Goal: Task Accomplishment & Management: Manage account settings

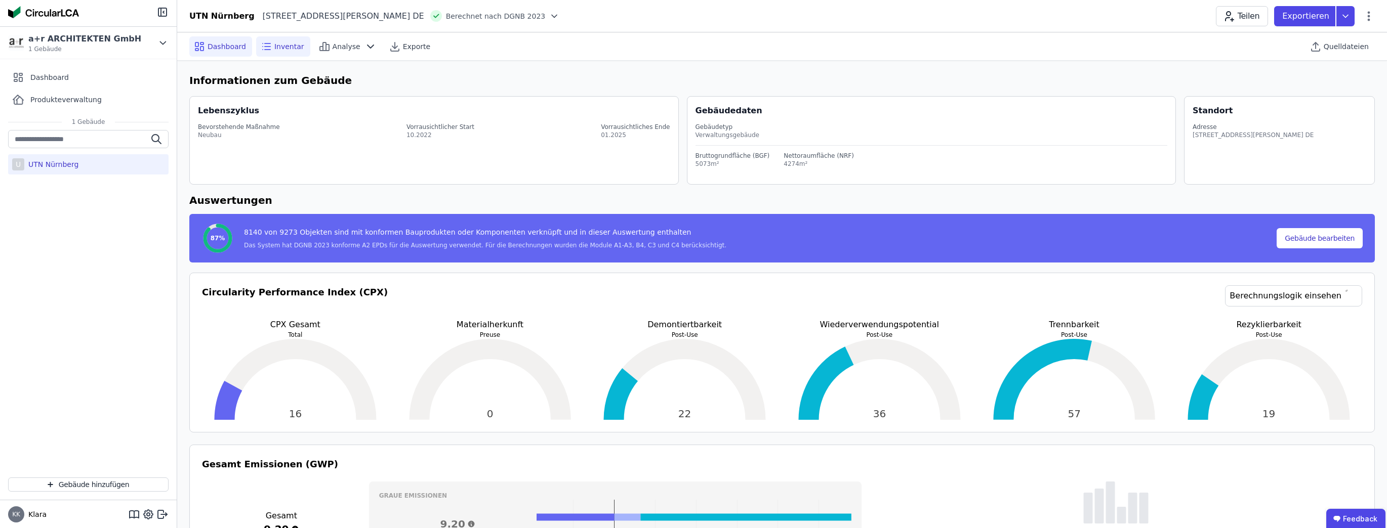
click at [289, 51] on span "Inventar" at bounding box center [289, 47] width 30 height 10
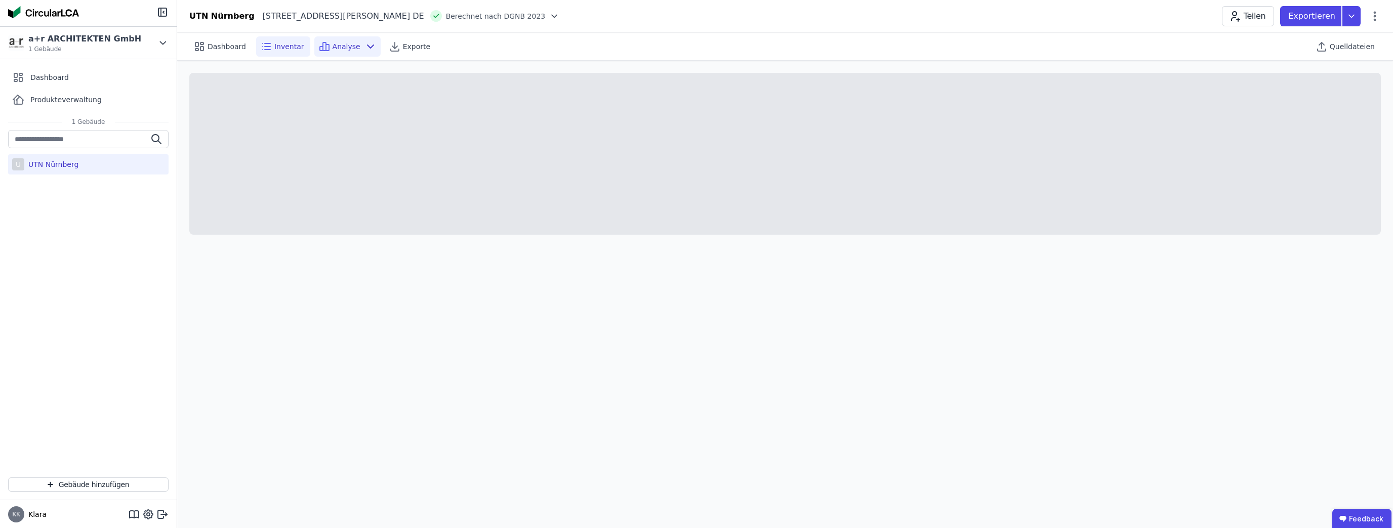
click at [318, 43] on icon at bounding box center [324, 46] width 12 height 12
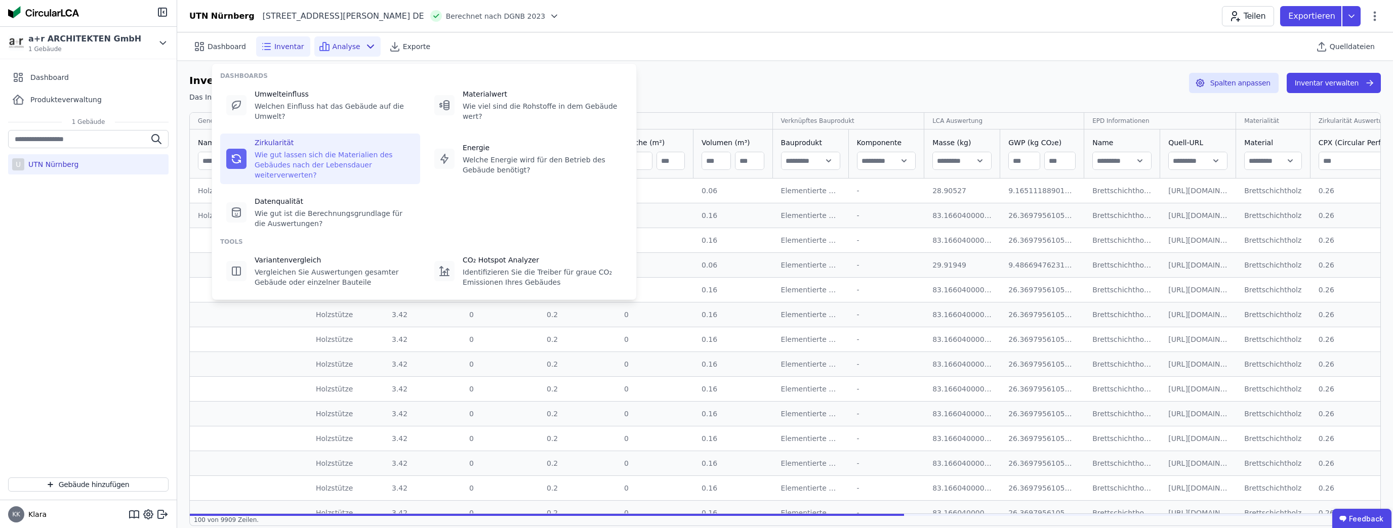
click at [284, 150] on div "Wie gut lassen sich die Materialien des Gebäudes nach der Lebensdauer weiterver…" at bounding box center [334, 165] width 159 height 30
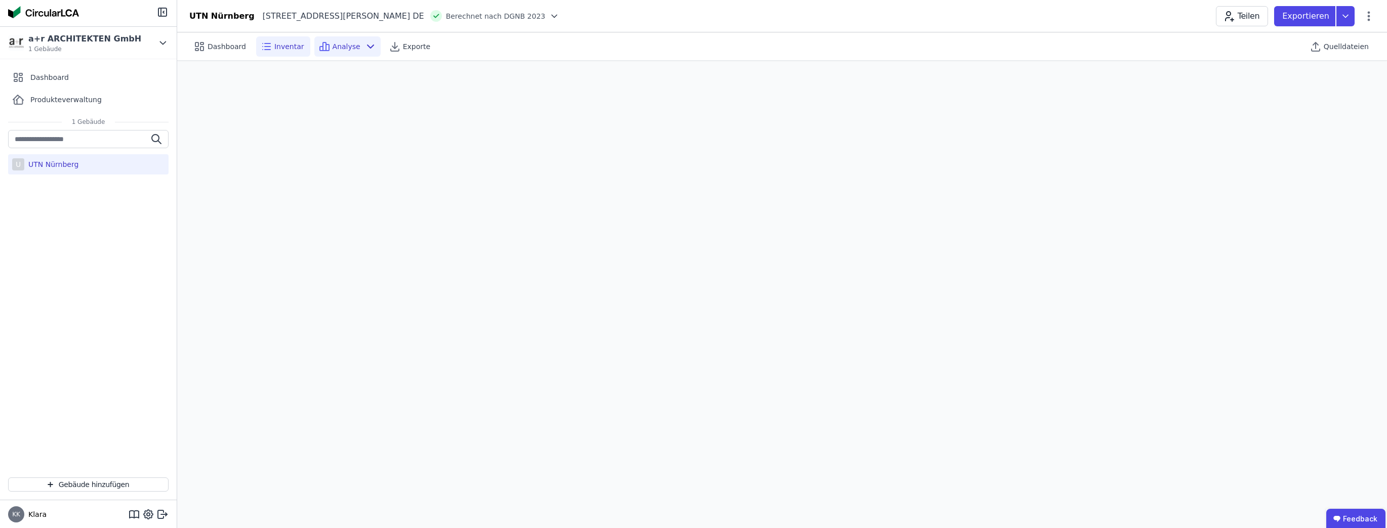
click at [278, 48] on span "Inventar" at bounding box center [289, 47] width 30 height 10
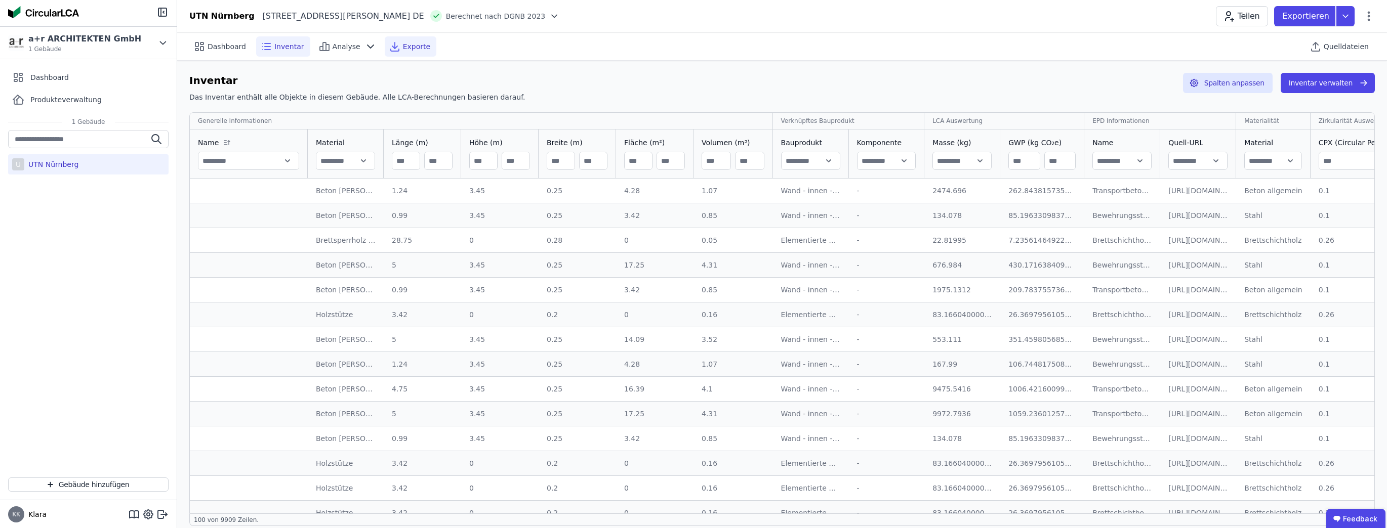
click at [392, 42] on div "Exporte" at bounding box center [411, 46] width 52 height 20
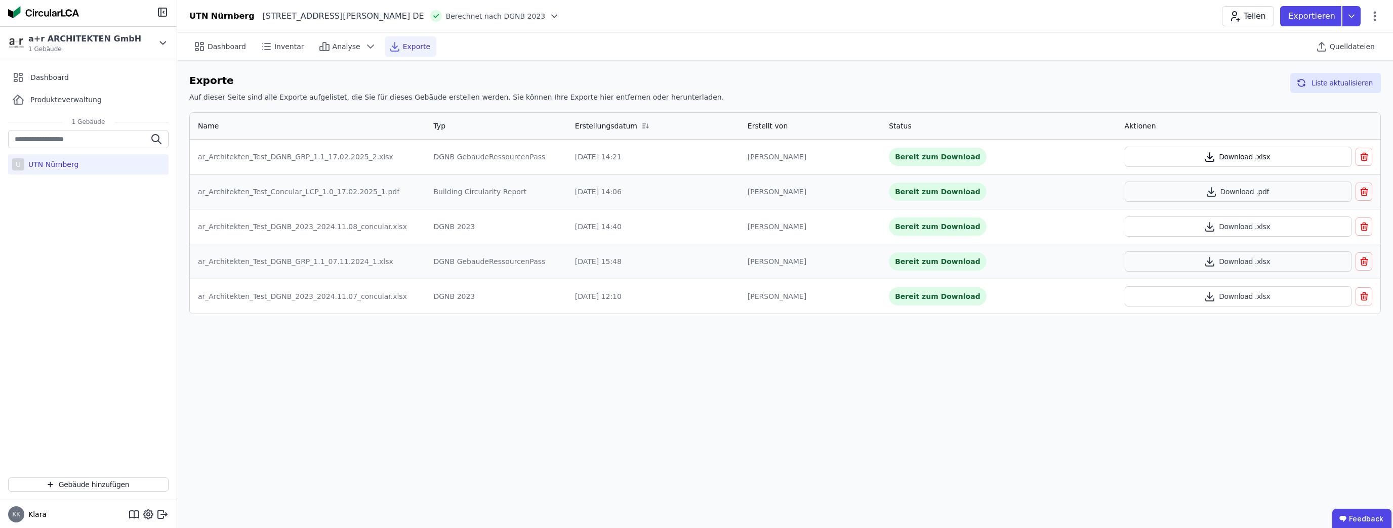
click at [1180, 159] on button "Download .xlsx" at bounding box center [1238, 157] width 227 height 20
click at [1254, 189] on button "Download .pdf" at bounding box center [1238, 192] width 227 height 20
click at [1324, 80] on button "Liste aktualisieren" at bounding box center [1335, 83] width 91 height 20
click at [1351, 45] on span "Quelldateien" at bounding box center [1352, 47] width 45 height 10
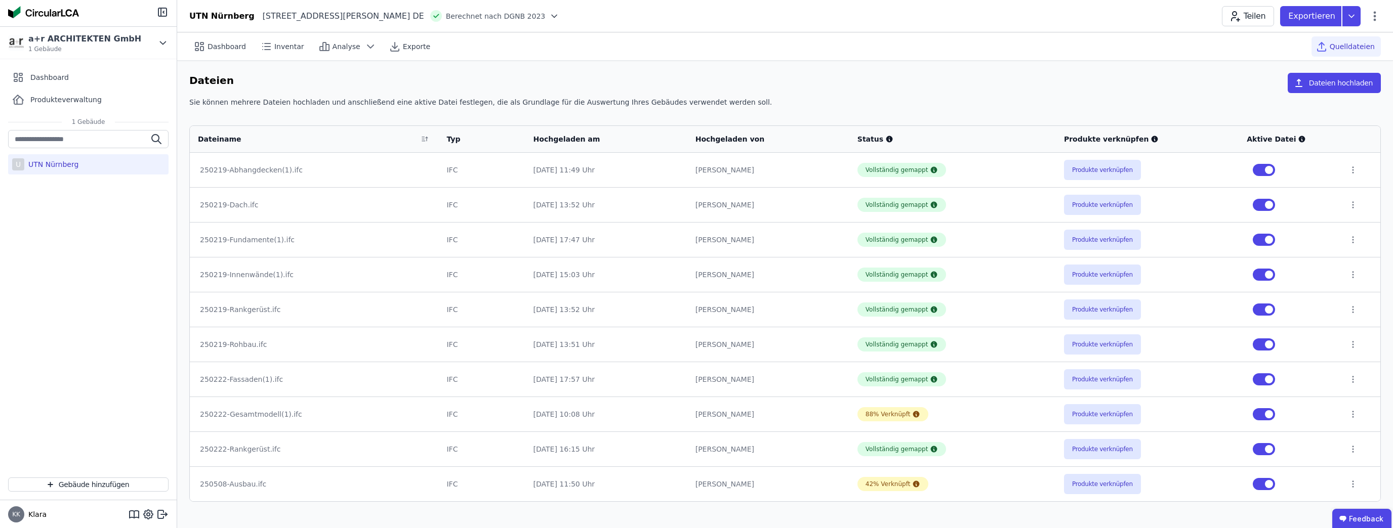
click at [251, 173] on div "250219-Abhangdecken(1).ifc" at bounding box center [314, 170] width 228 height 10
click at [218, 45] on span "Dashboard" at bounding box center [227, 47] width 38 height 10
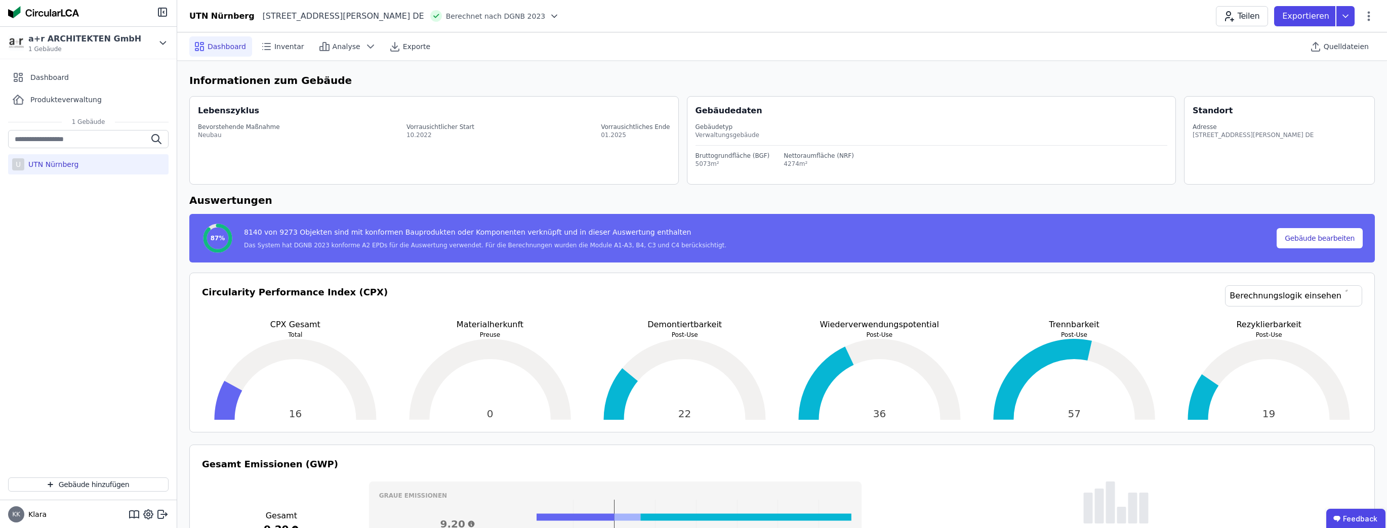
click at [1271, 135] on div "[STREET_ADDRESS][PERSON_NAME] DE" at bounding box center [1252, 135] width 121 height 8
click at [87, 168] on div "U UTN Nürnberg" at bounding box center [88, 164] width 160 height 20
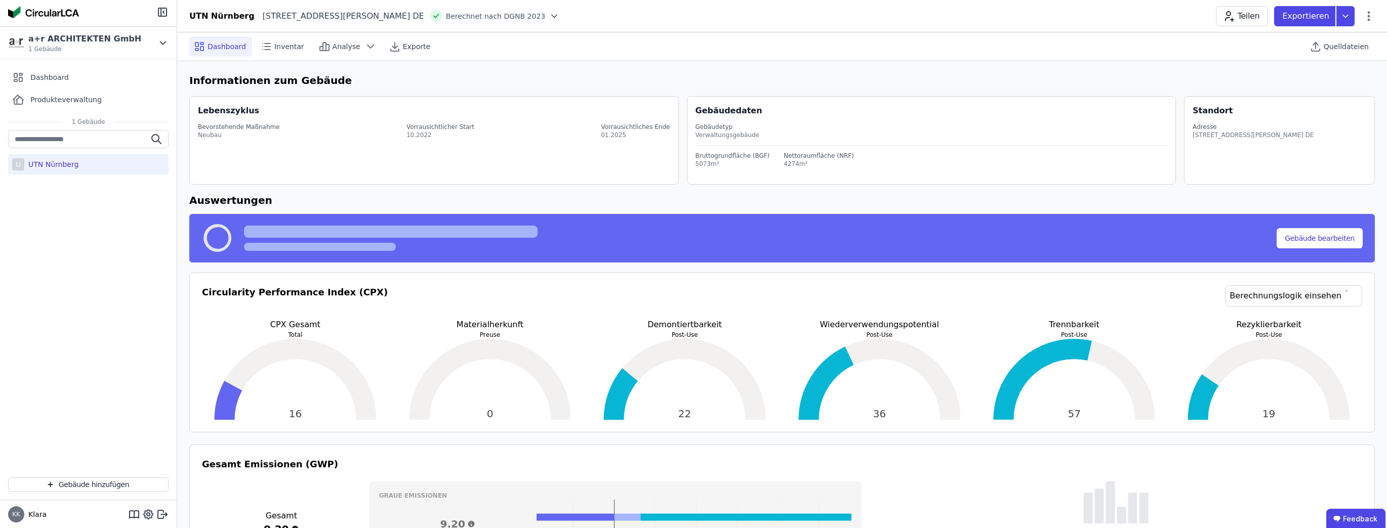
click at [87, 162] on div "U UTN Nürnberg" at bounding box center [88, 164] width 160 height 20
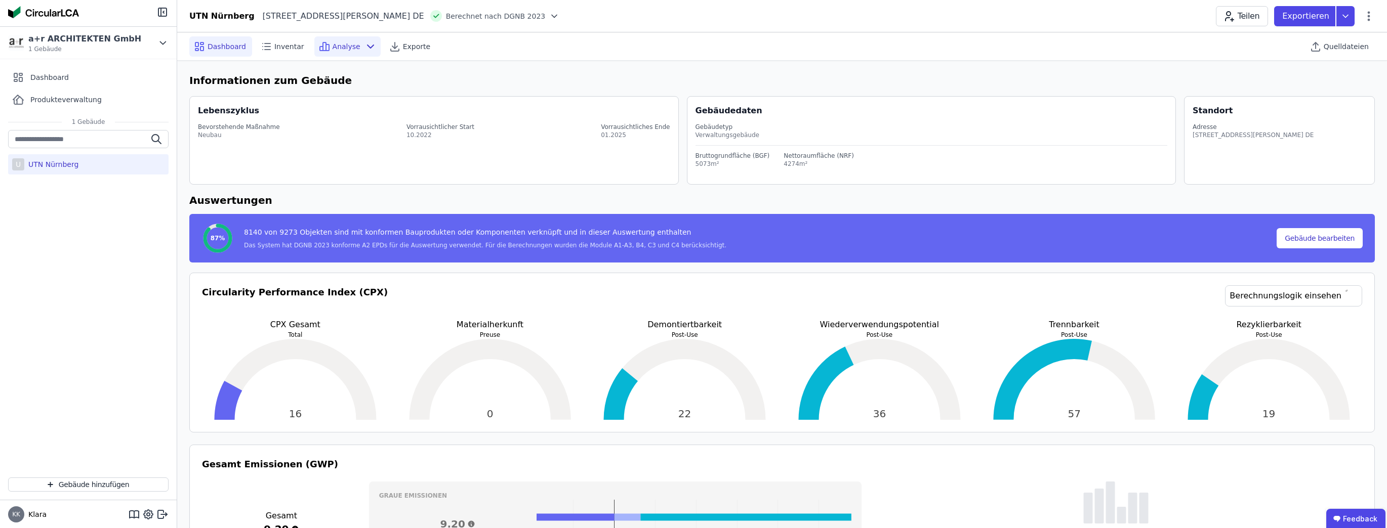
click at [349, 48] on span "Analyse" at bounding box center [347, 47] width 28 height 10
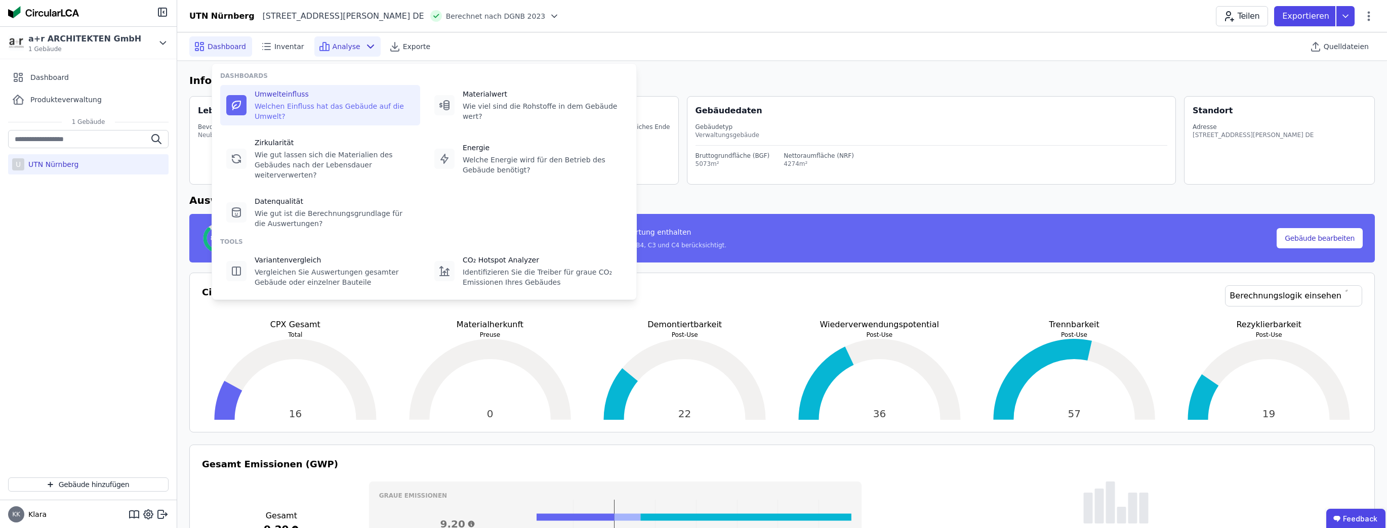
click at [314, 109] on div "Welchen Einfluss hat das Gebäude auf die Umwelt?" at bounding box center [334, 111] width 159 height 20
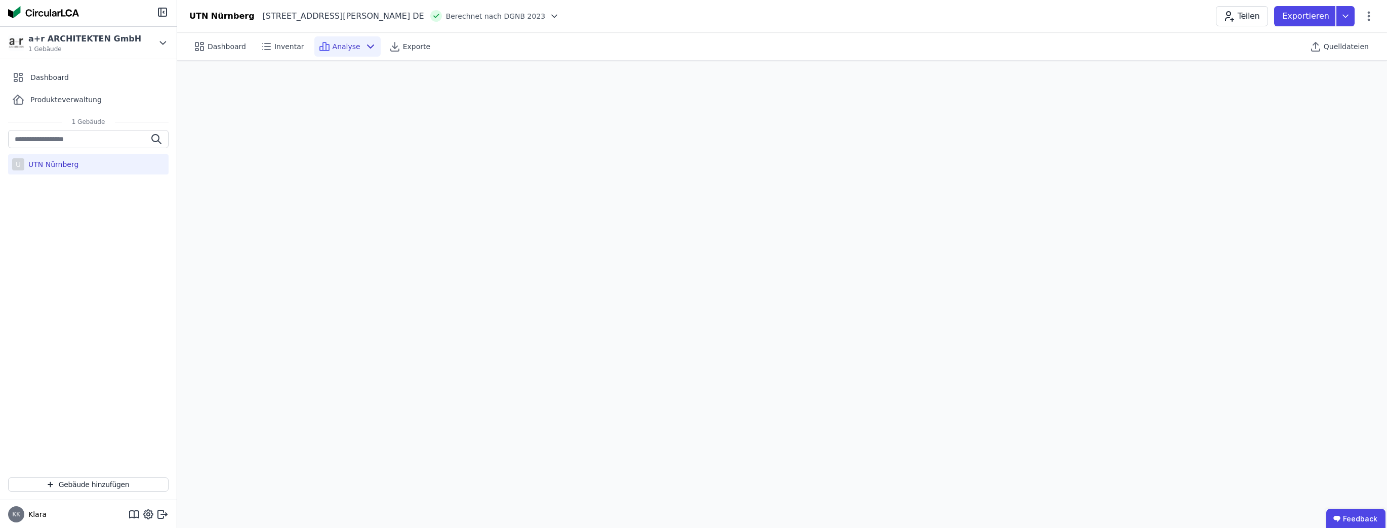
click at [501, 20] on span "Berechnet nach DGNB 2023" at bounding box center [496, 16] width 100 height 10
click at [549, 14] on icon at bounding box center [554, 16] width 10 height 10
click at [622, 36] on div "Dashboard Inventar Analyse Exporte Quelldateien" at bounding box center [781, 46] width 1185 height 28
click at [432, 15] on div at bounding box center [436, 16] width 12 height 12
click at [400, 52] on div "Exporte" at bounding box center [411, 46] width 52 height 20
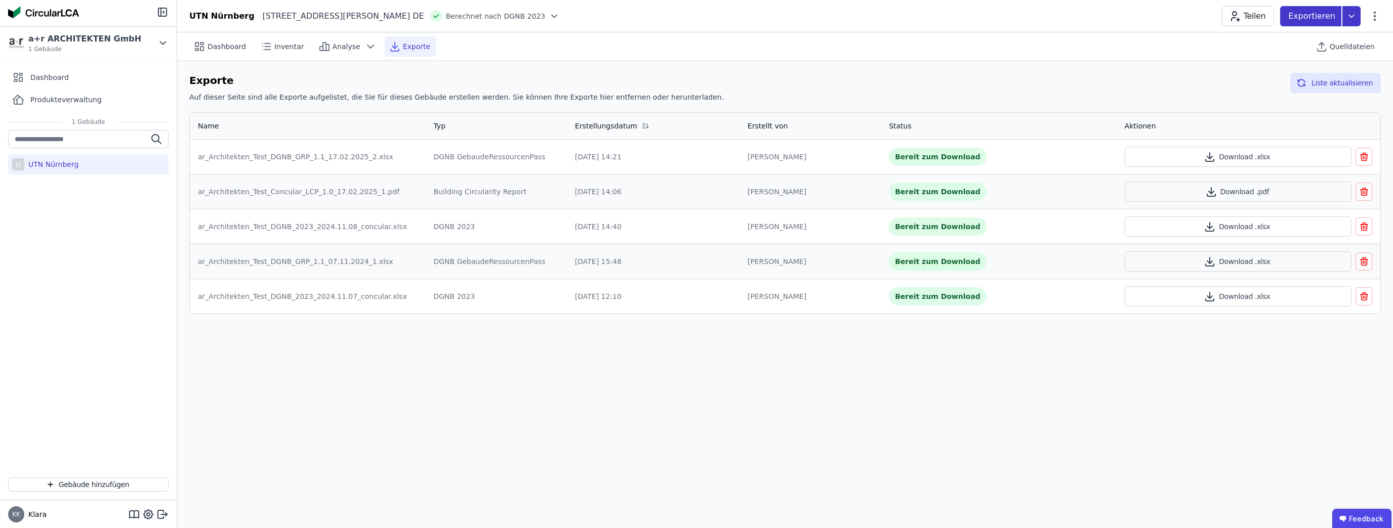
click at [1325, 15] on p "Exportieren" at bounding box center [1312, 16] width 49 height 12
click at [1269, 78] on div "Ökobilanzierung" at bounding box center [1271, 76] width 58 height 10
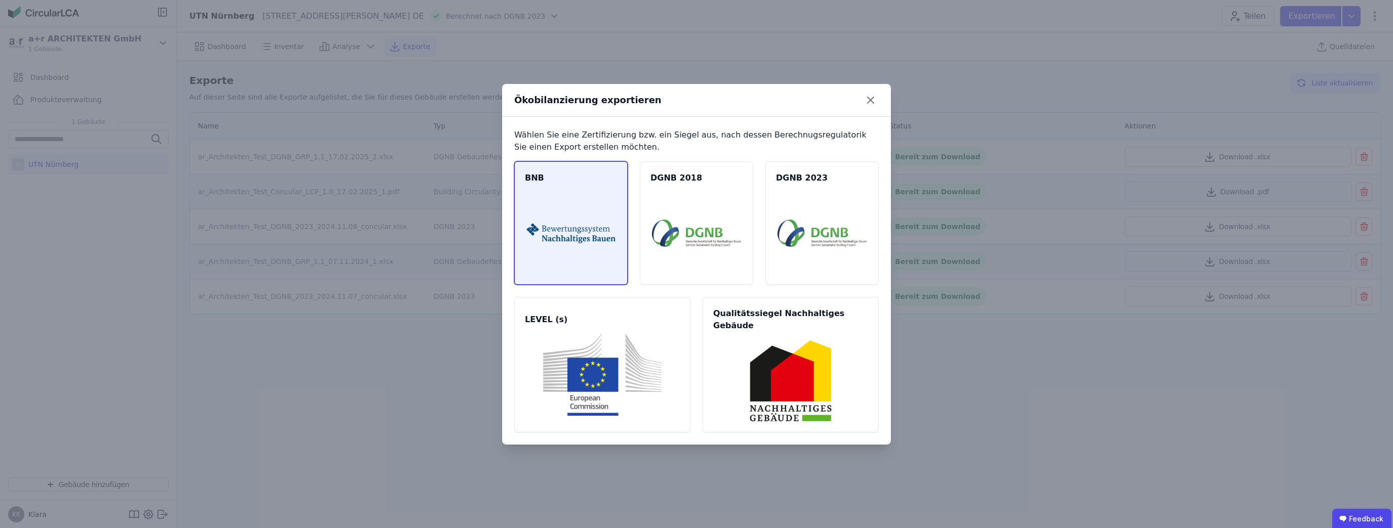
click at [576, 221] on img at bounding box center [570, 233] width 89 height 82
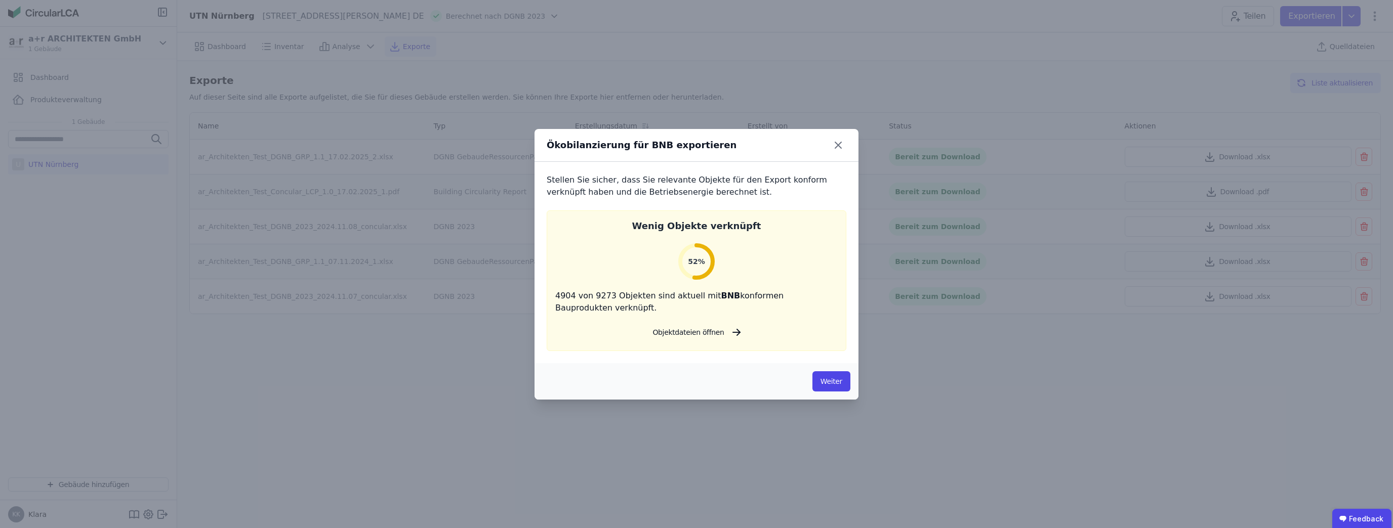
click at [692, 333] on button "Objektdateien öffnen" at bounding box center [696, 332] width 104 height 20
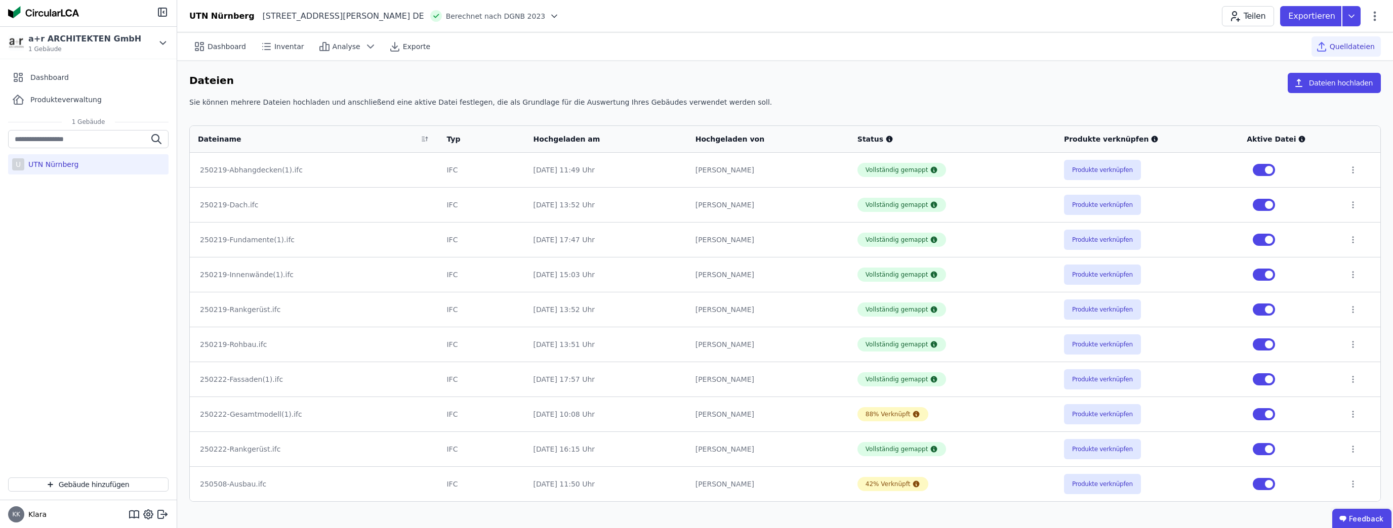
click at [1268, 482] on span "button" at bounding box center [1269, 484] width 8 height 8
click at [1267, 448] on span "button" at bounding box center [1269, 449] width 8 height 8
click at [1271, 373] on td at bounding box center [1290, 379] width 102 height 35
click at [1267, 379] on span "button" at bounding box center [1269, 380] width 8 height 8
click at [1267, 340] on button "button" at bounding box center [1264, 345] width 22 height 12
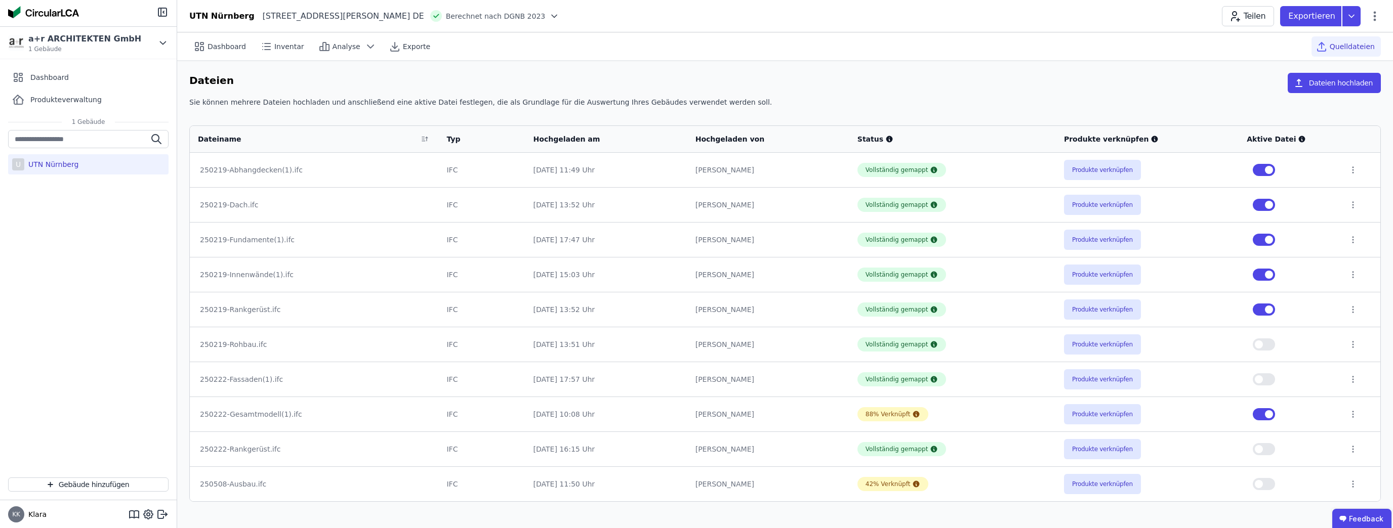
click at [1267, 311] on span "button" at bounding box center [1269, 310] width 8 height 8
click at [1267, 275] on span "button" at bounding box center [1269, 275] width 8 height 8
click at [1267, 241] on span "button" at bounding box center [1269, 240] width 8 height 8
click at [1269, 202] on span "button" at bounding box center [1269, 205] width 8 height 8
click at [1261, 170] on button "button" at bounding box center [1264, 170] width 22 height 12
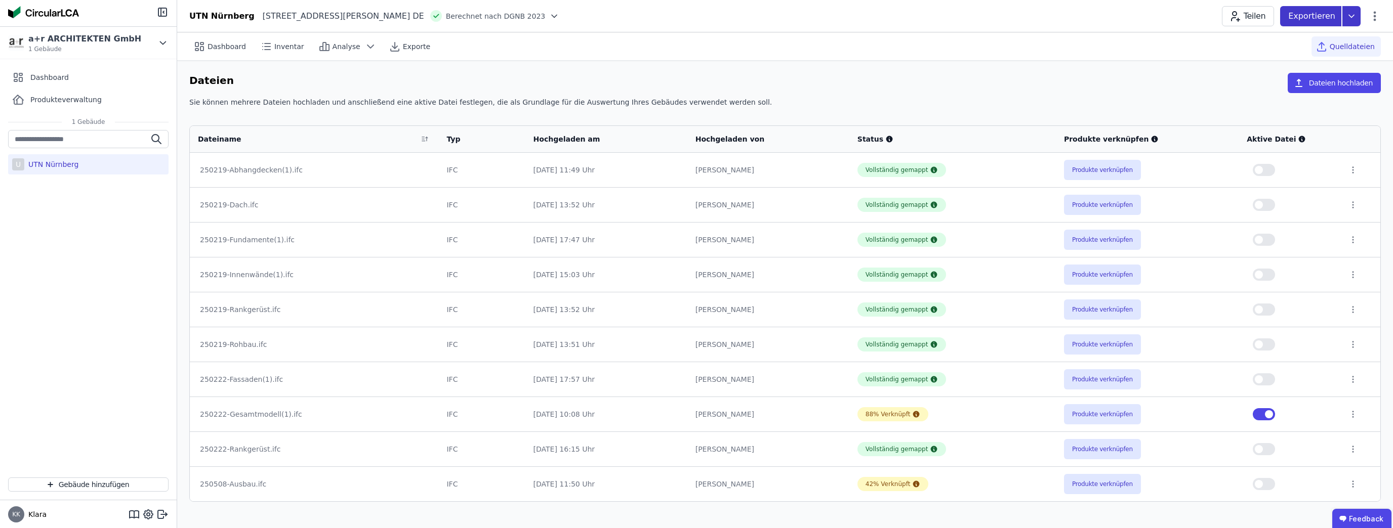
click at [1309, 17] on p "Exportieren" at bounding box center [1312, 16] width 49 height 12
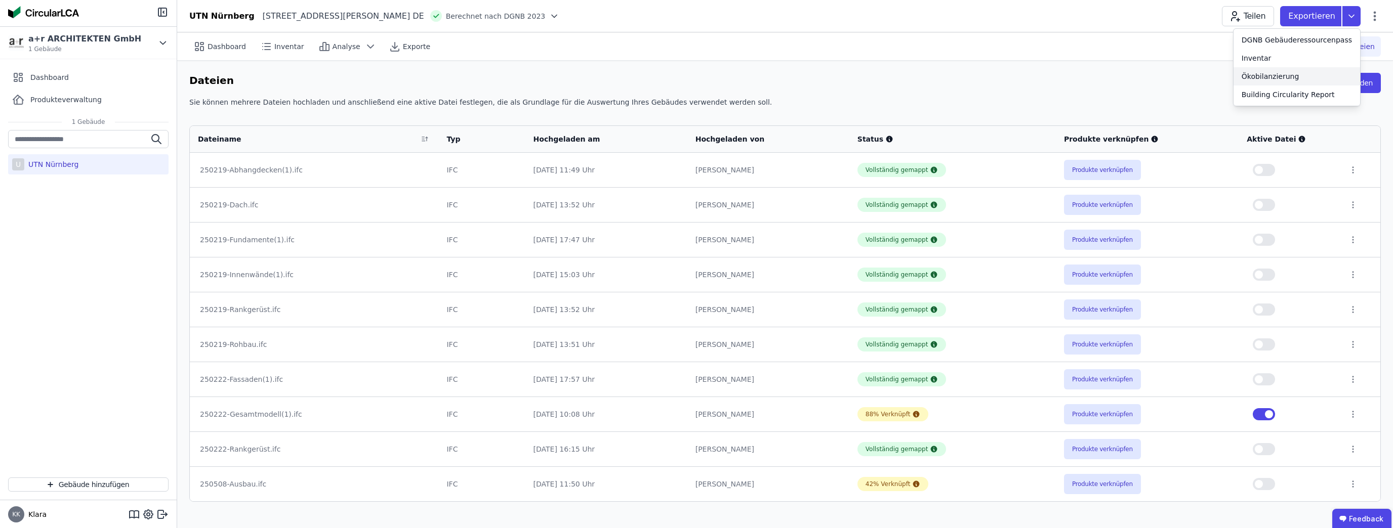
click at [1274, 80] on div "Ökobilanzierung" at bounding box center [1271, 76] width 58 height 10
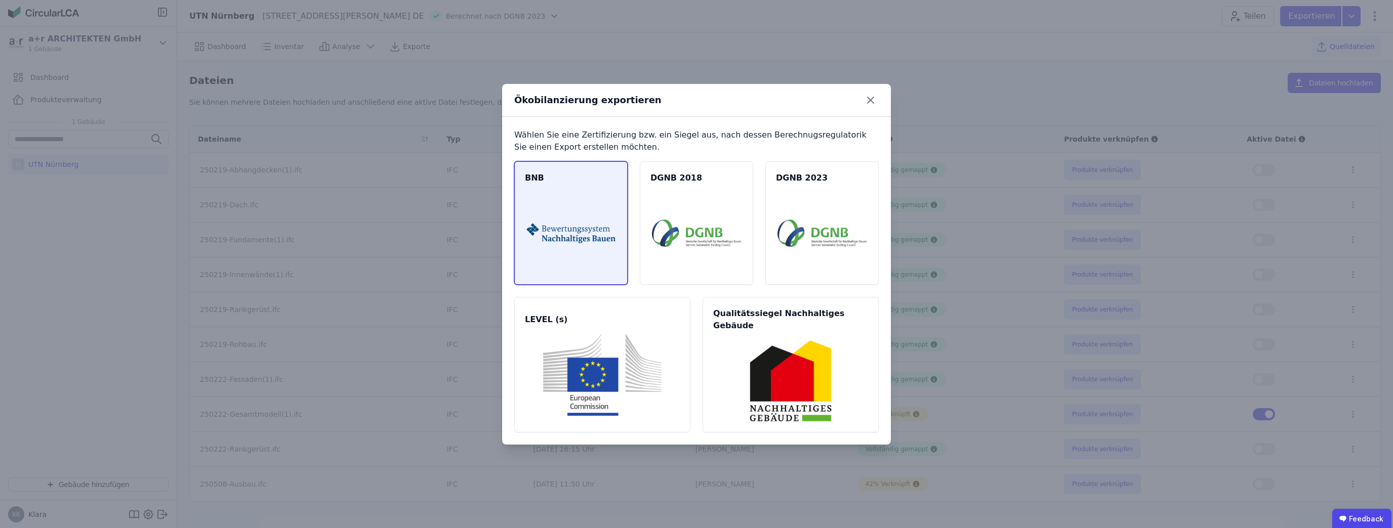
click at [575, 229] on img at bounding box center [570, 233] width 89 height 82
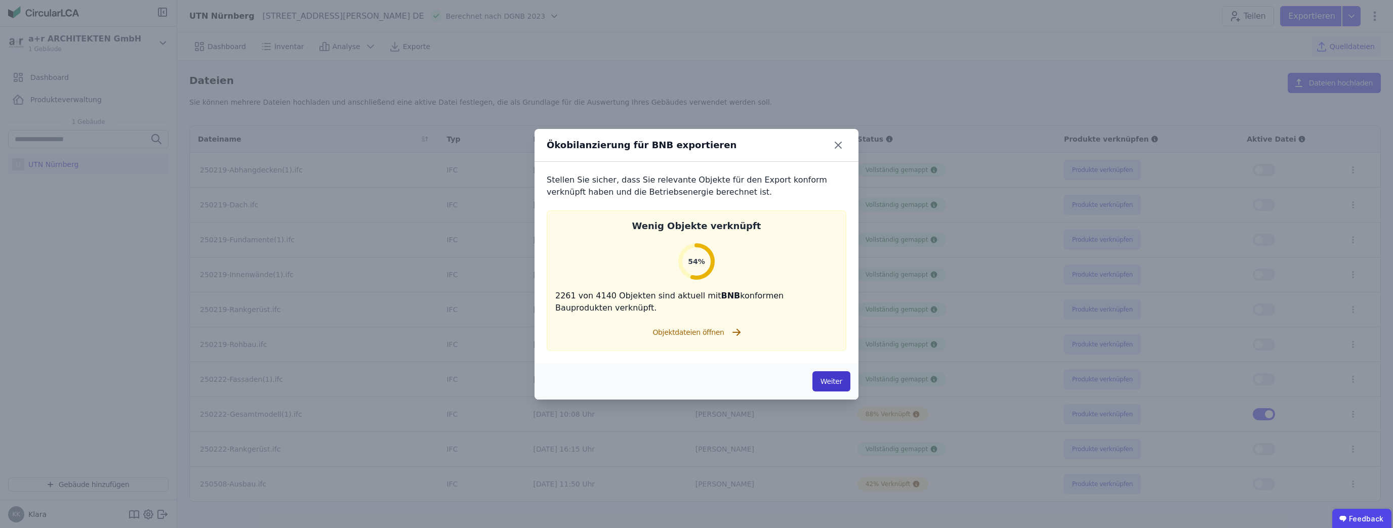
click at [832, 381] on button "Weiter" at bounding box center [831, 382] width 38 height 20
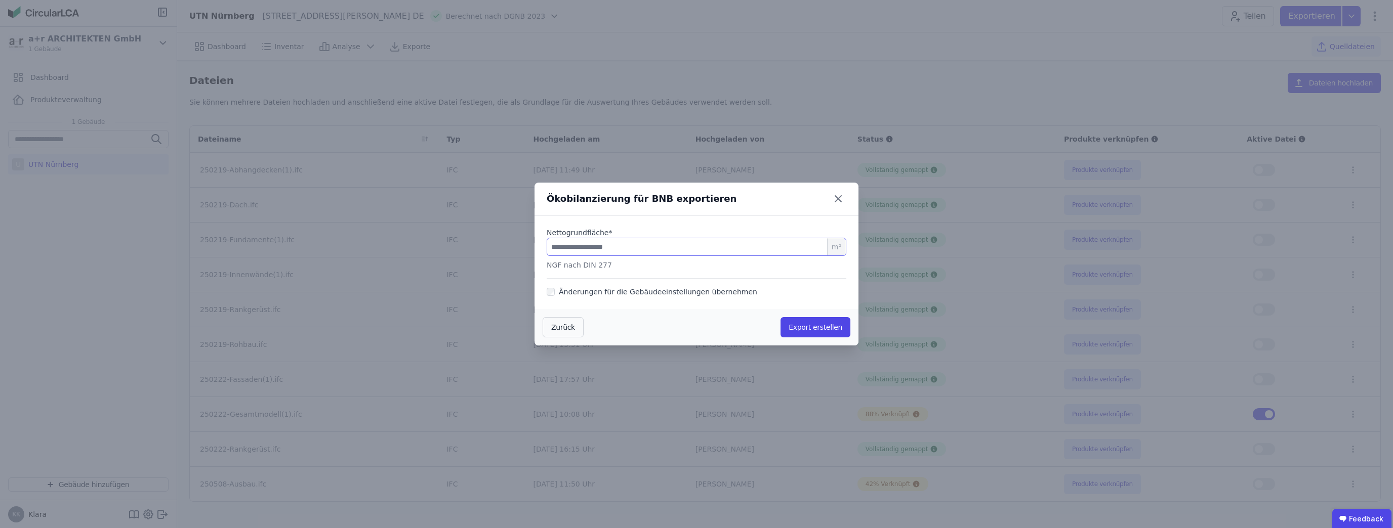
click at [632, 243] on input "number" at bounding box center [697, 247] width 300 height 18
type input "***"
click at [802, 331] on button "Export erstellen" at bounding box center [815, 327] width 70 height 20
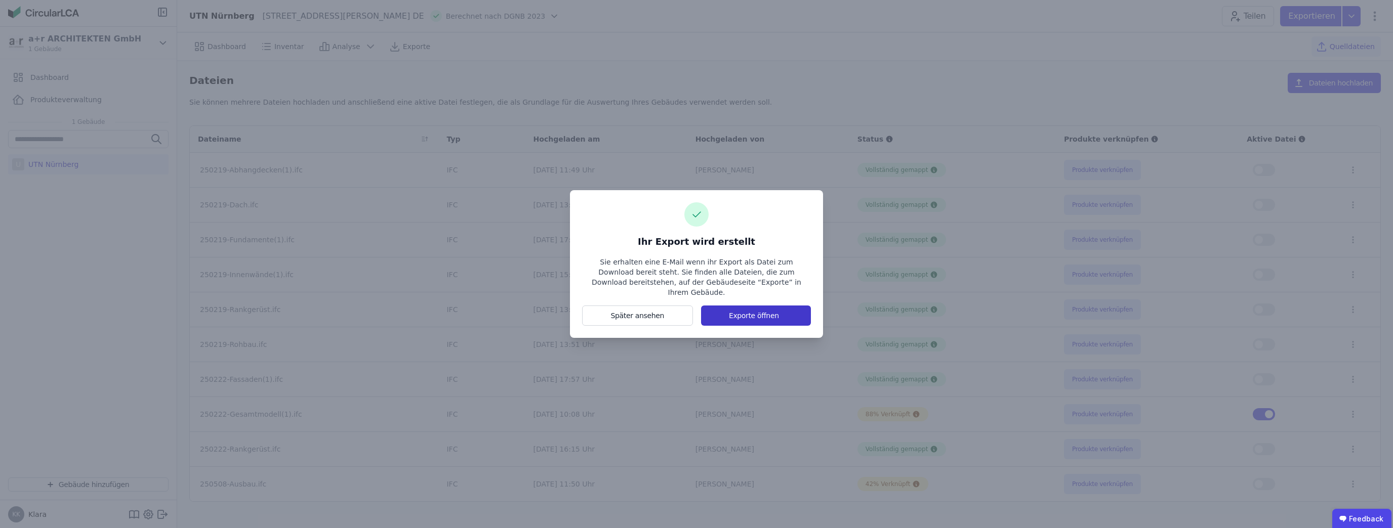
click at [733, 312] on button "Exporte öffnen" at bounding box center [756, 316] width 110 height 20
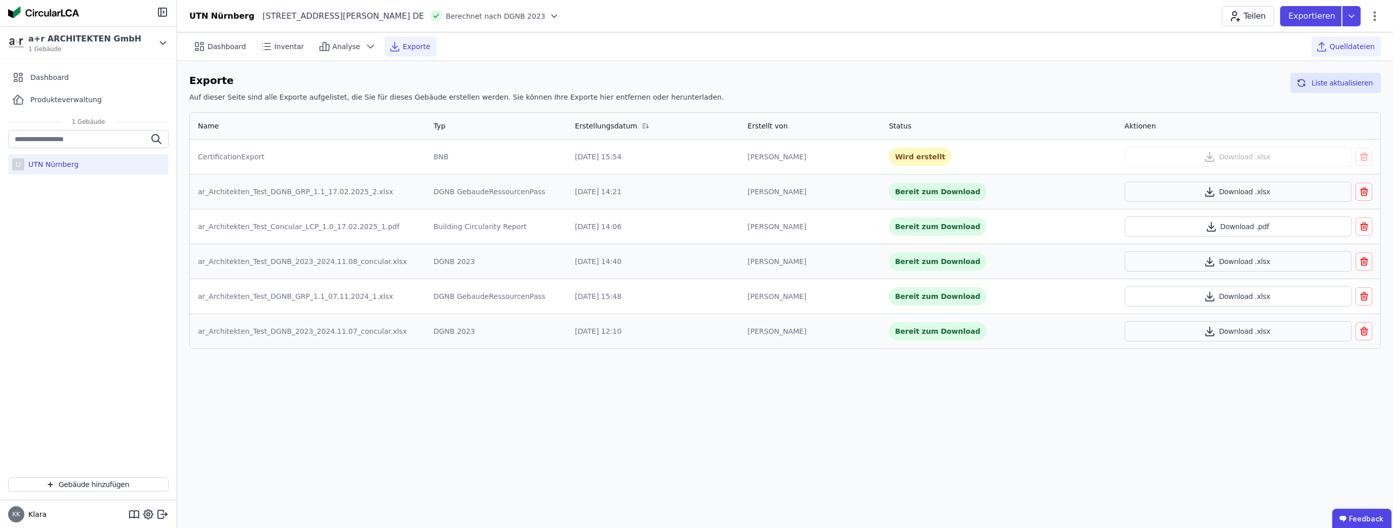
click at [1353, 45] on span "Quelldateien" at bounding box center [1352, 47] width 45 height 10
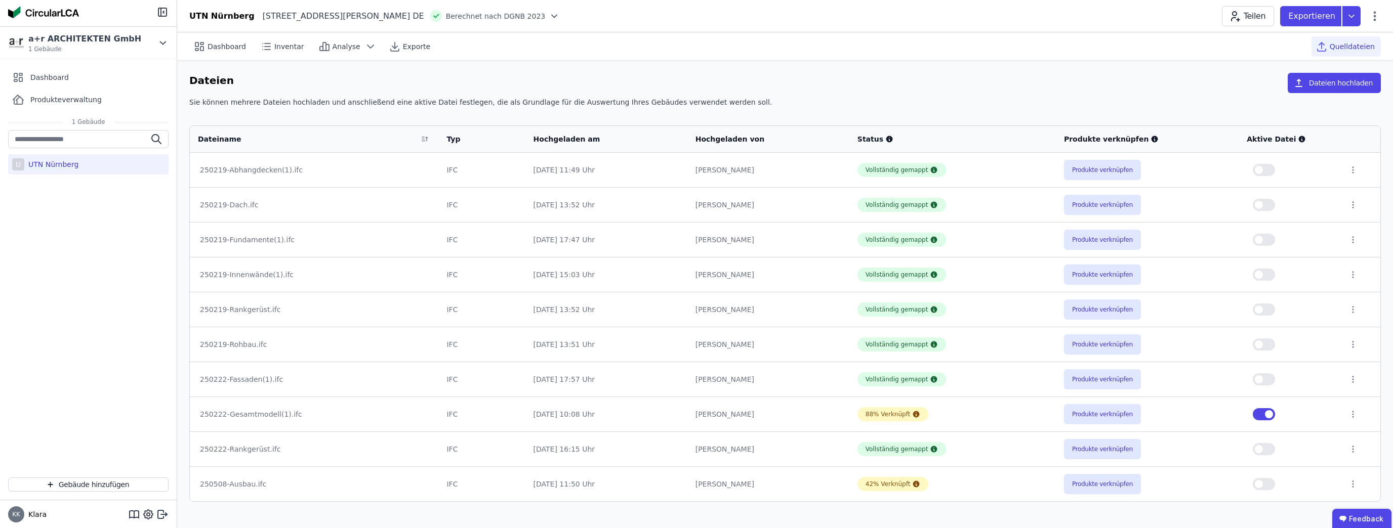
drag, startPoint x: 262, startPoint y: 404, endPoint x: 261, endPoint y: 410, distance: 6.1
click at [262, 409] on td "250222-Gesamtmodell(1).ifc" at bounding box center [314, 414] width 249 height 35
click at [259, 411] on div "250222-Gesamtmodell(1).ifc" at bounding box center [314, 414] width 228 height 10
click at [332, 415] on div "250222-Gesamtmodell(1).ifc" at bounding box center [314, 414] width 228 height 10
click at [223, 393] on td "250222-Fassaden(1).ifc" at bounding box center [314, 379] width 249 height 35
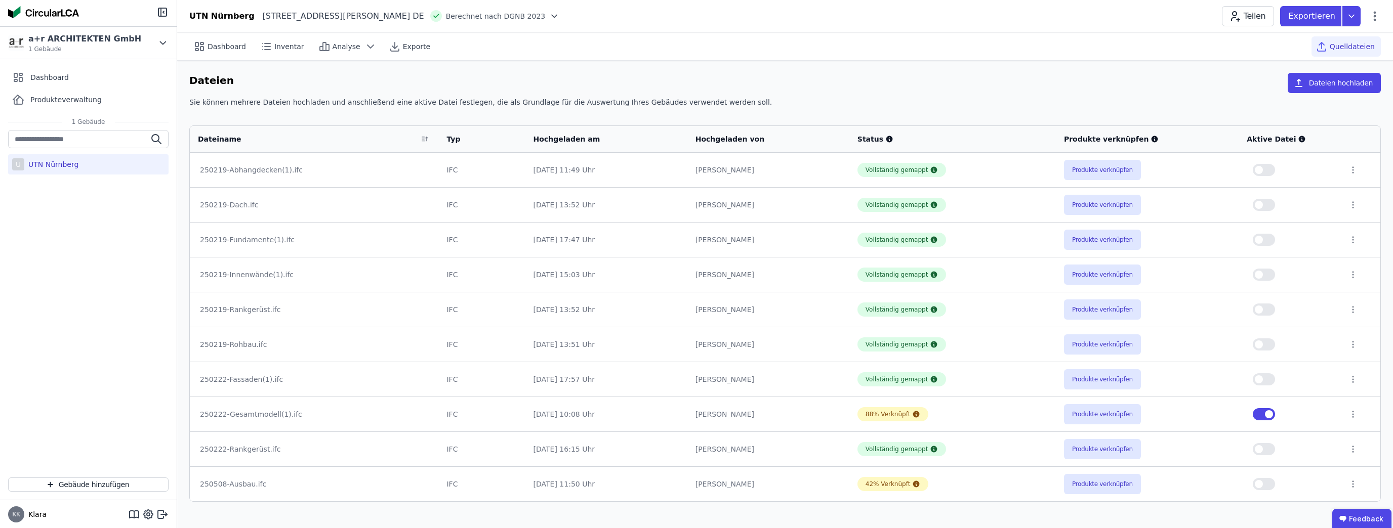
click at [231, 370] on td "250222-Fassaden(1).ifc" at bounding box center [314, 379] width 249 height 35
click at [233, 379] on div "250222-Fassaden(1).ifc" at bounding box center [314, 380] width 228 height 10
drag, startPoint x: 234, startPoint y: 377, endPoint x: 303, endPoint y: 241, distance: 152.8
click at [302, 243] on tbody "250219-Abhangdecken(1).ifc IFC 22.02.25 11:49 Uhr Thomas Buttermann Vollständig…" at bounding box center [785, 327] width 1190 height 349
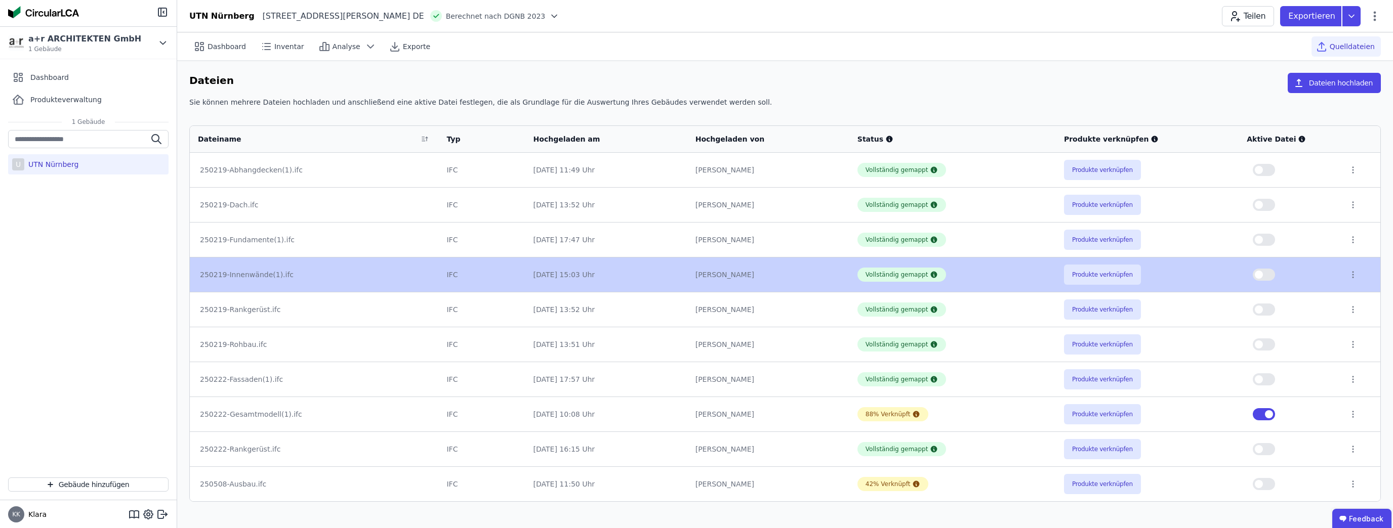
drag, startPoint x: 254, startPoint y: 415, endPoint x: 260, endPoint y: 417, distance: 6.4
click at [258, 422] on td "250222-Gesamtmodell(1).ifc" at bounding box center [314, 414] width 249 height 35
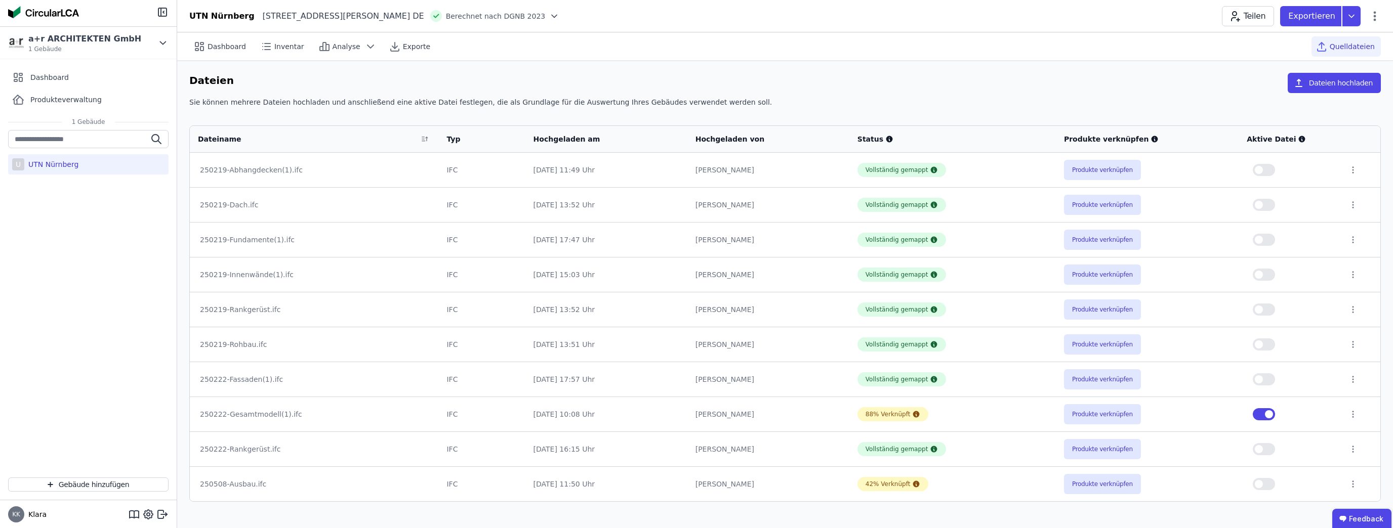
click at [260, 415] on div "250222-Gesamtmodell(1).ifc" at bounding box center [314, 414] width 228 height 10
click at [886, 413] on div "88% Verknüpft" at bounding box center [888, 414] width 45 height 8
click at [1348, 417] on icon at bounding box center [1352, 414] width 9 height 9
click at [1308, 382] on div "Im 3D-Viewer öffnen" at bounding box center [1300, 376] width 101 height 24
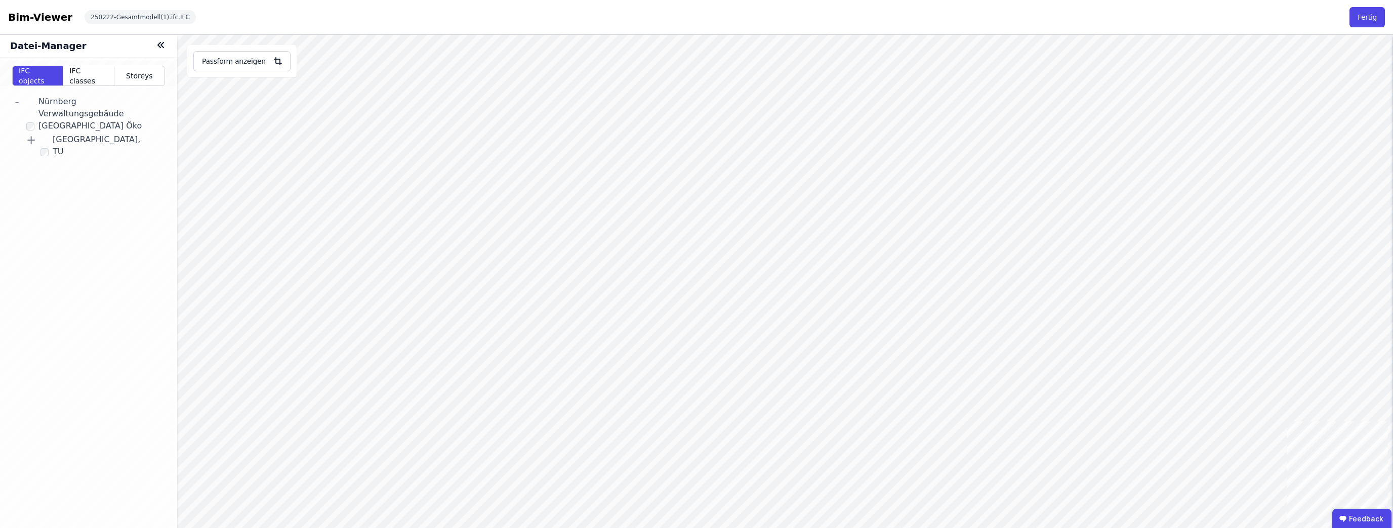
click at [157, 43] on icon at bounding box center [161, 45] width 12 height 12
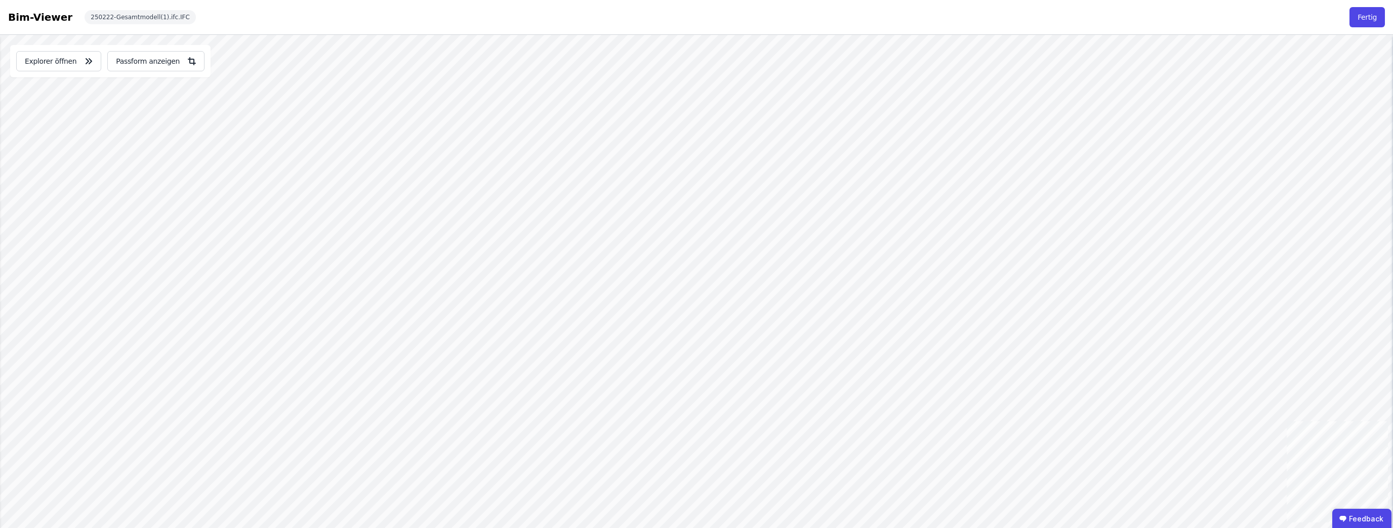
click at [96, 61] on div "Explorer öffnen Passform anzeigen" at bounding box center [110, 61] width 200 height 32
click at [94, 63] on button "Explorer öffnen" at bounding box center [58, 61] width 85 height 20
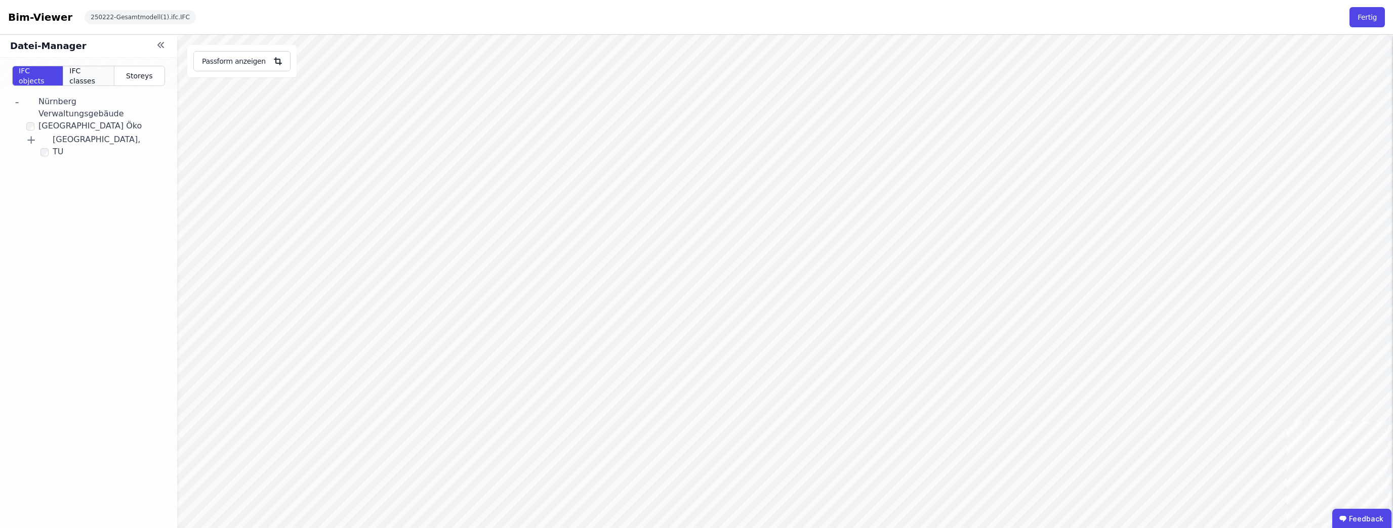
click at [90, 79] on span "IFC classes" at bounding box center [88, 76] width 38 height 20
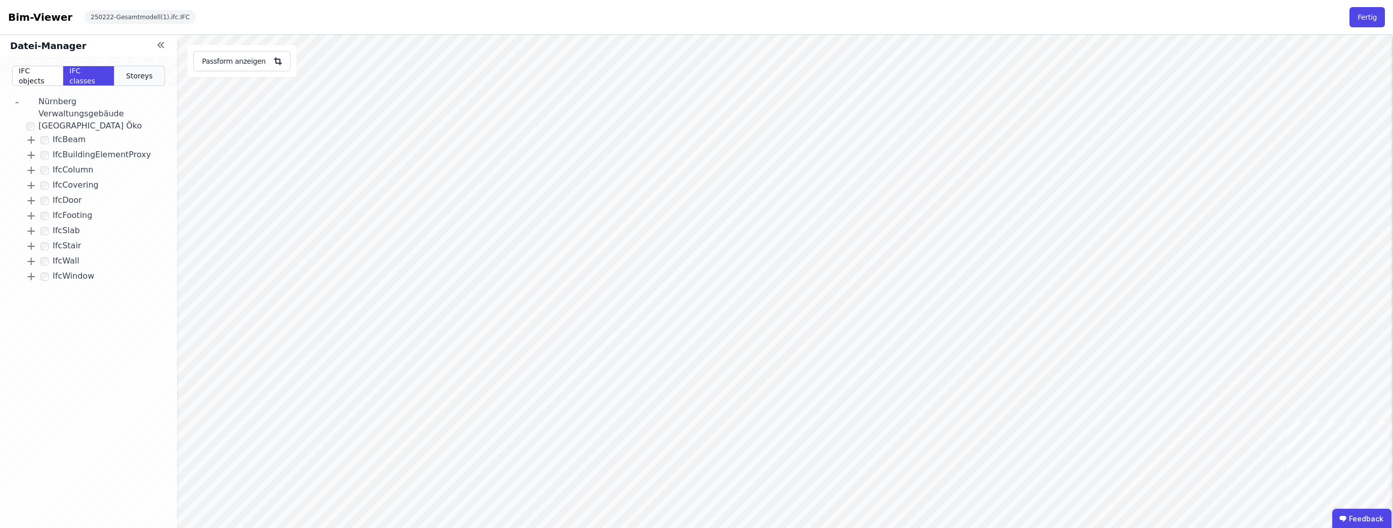
click at [129, 75] on span "Storeys" at bounding box center [139, 76] width 27 height 10
click at [97, 77] on span "IFC classes" at bounding box center [88, 76] width 38 height 20
click at [33, 74] on span "IFC objects" at bounding box center [38, 76] width 38 height 20
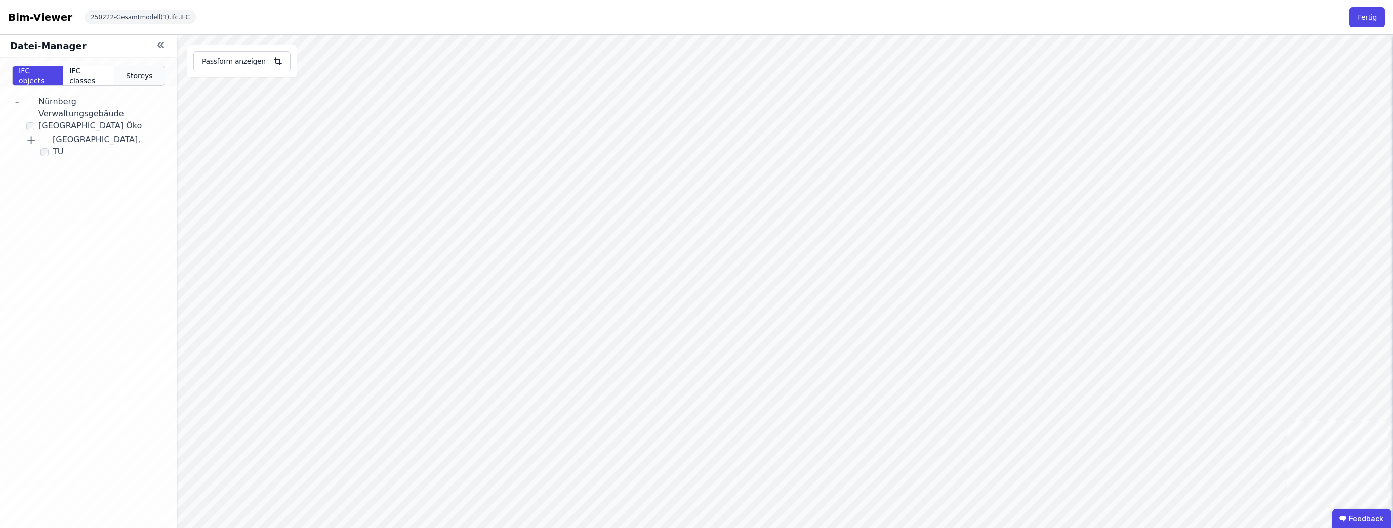
click at [136, 79] on span "Storeys" at bounding box center [139, 76] width 27 height 10
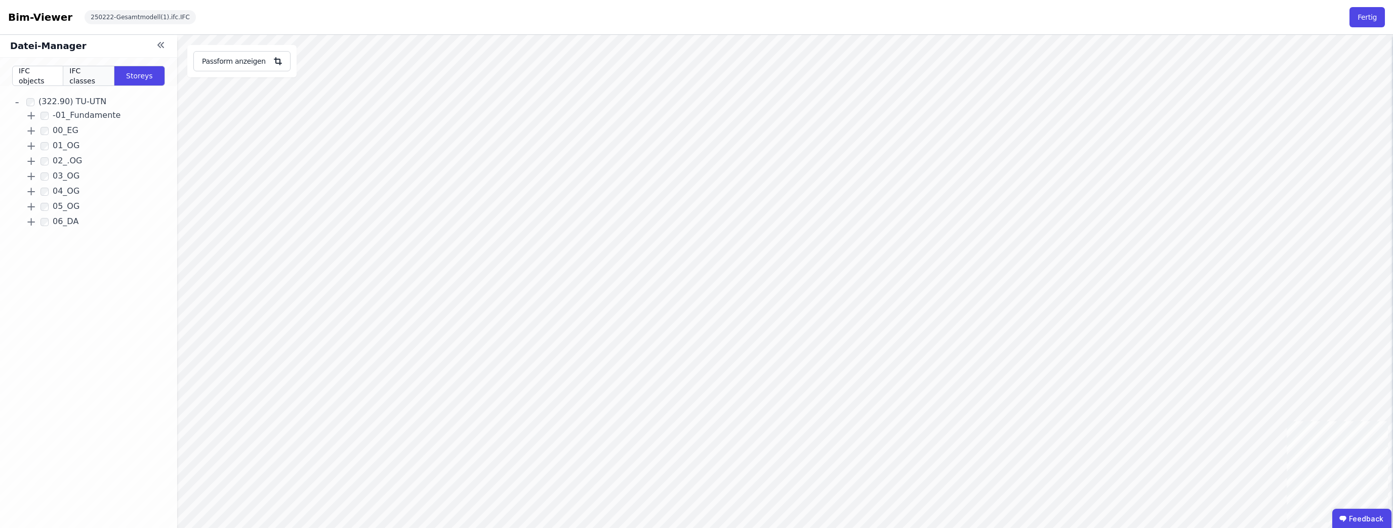
click at [92, 71] on span "IFC classes" at bounding box center [88, 76] width 38 height 20
click at [157, 46] on icon at bounding box center [161, 45] width 12 height 12
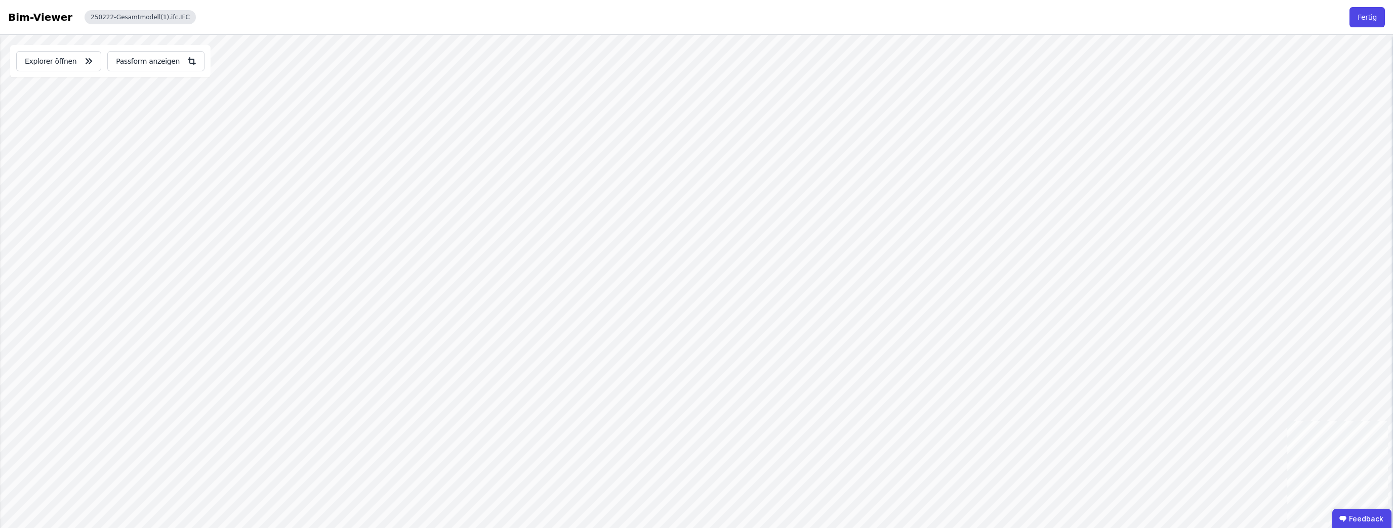
click at [95, 17] on div "250222-Gesamtmodell(1).ifc.IFC" at bounding box center [140, 17] width 111 height 14
click at [163, 17] on div "250222-Gesamtmodell(1).ifc.IFC" at bounding box center [140, 17] width 111 height 14
click at [24, 13] on div "Bim-Viewer" at bounding box center [40, 17] width 64 height 14
click at [1362, 15] on button "Fertig" at bounding box center [1366, 17] width 35 height 20
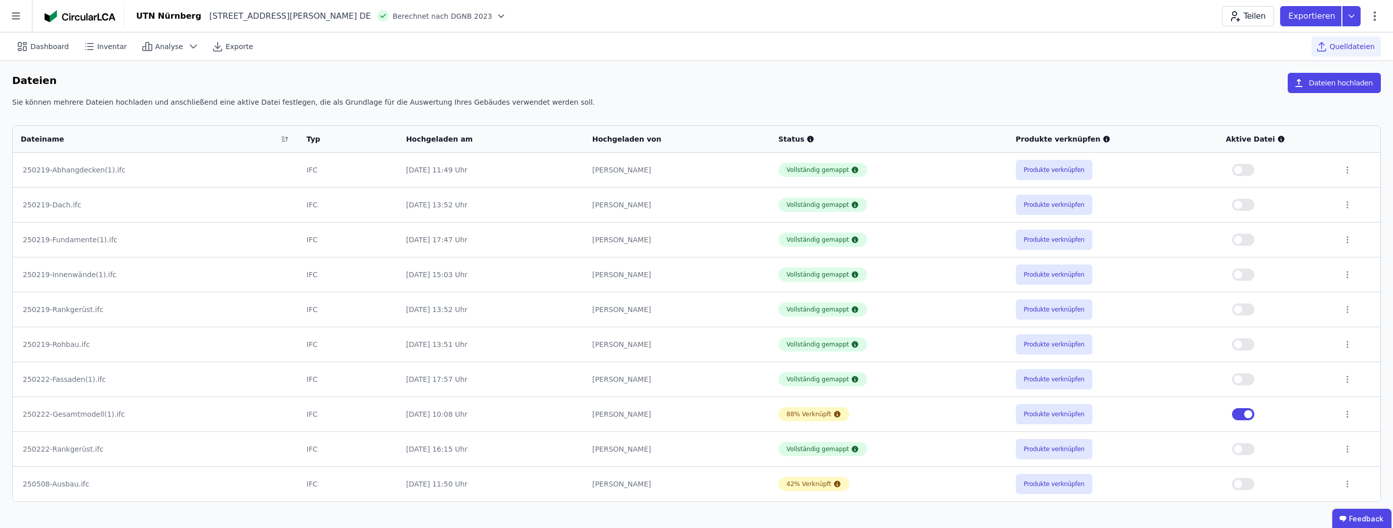
click at [1251, 172] on button "button" at bounding box center [1243, 170] width 22 height 12
click at [1248, 414] on span "button" at bounding box center [1248, 414] width 8 height 8
click at [1346, 170] on icon at bounding box center [1347, 170] width 9 height 9
click at [1281, 136] on div "Im 3D-Viewer öffnen" at bounding box center [1294, 131] width 101 height 24
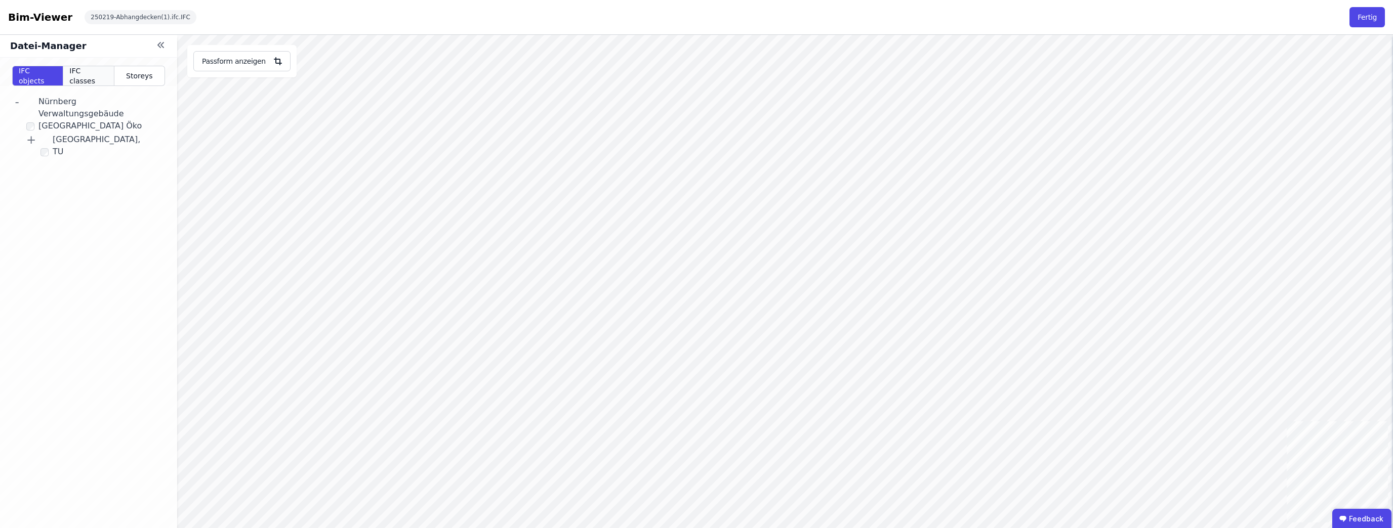
click at [100, 77] on span "IFC classes" at bounding box center [88, 76] width 38 height 20
click at [162, 47] on icon at bounding box center [161, 45] width 12 height 12
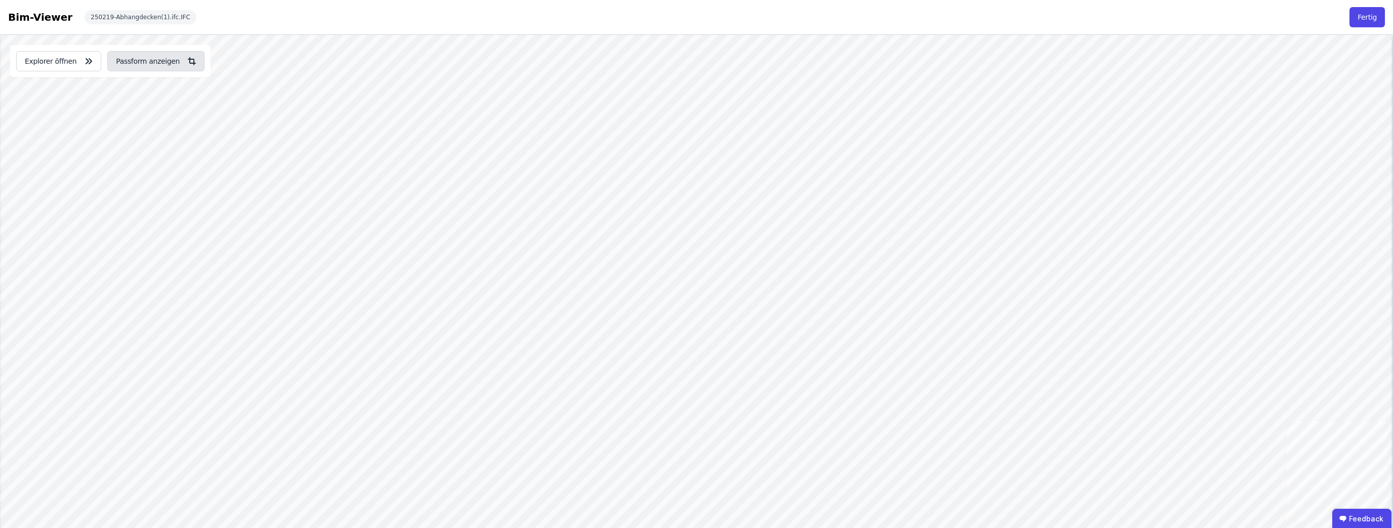
click at [171, 64] on button "Passform anzeigen" at bounding box center [155, 61] width 97 height 20
click at [35, 59] on button "Explorer öffnen" at bounding box center [58, 61] width 85 height 20
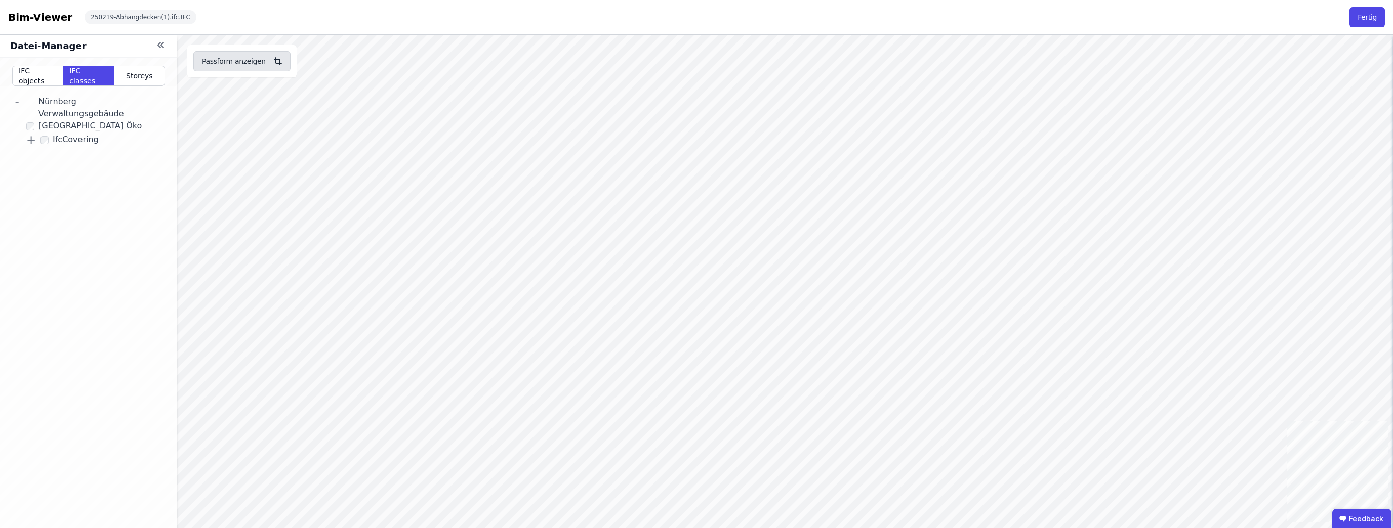
click at [249, 58] on button "Passform anzeigen" at bounding box center [241, 61] width 97 height 20
click at [262, 64] on button "Passform anzeigen" at bounding box center [241, 61] width 97 height 20
click at [166, 49] on icon at bounding box center [161, 45] width 12 height 12
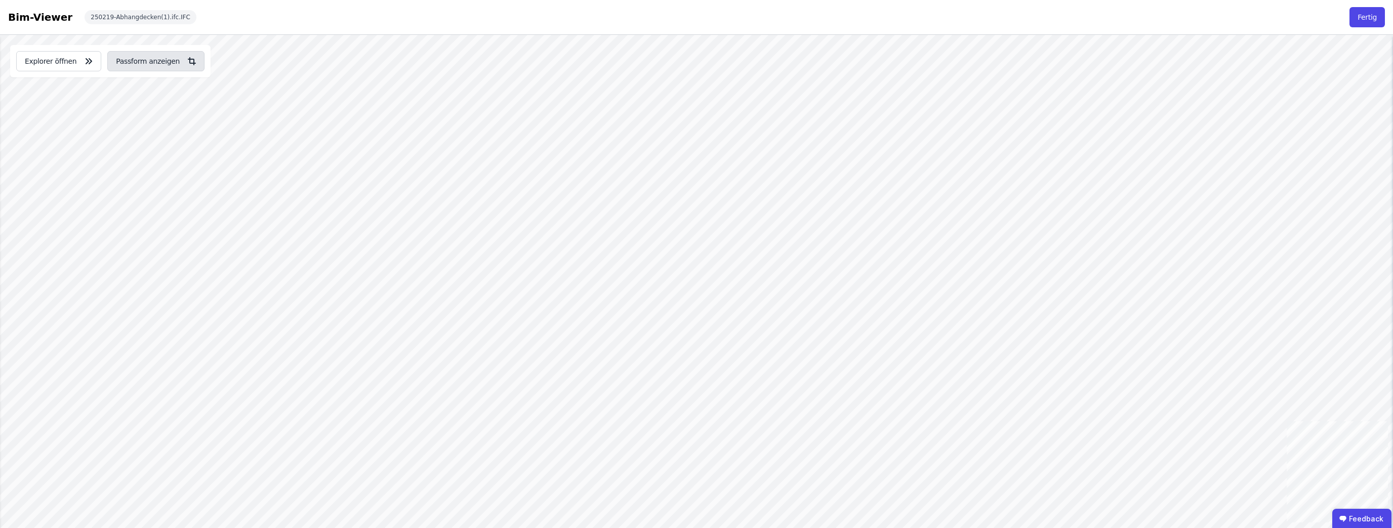
click at [163, 60] on button "Passform anzeigen" at bounding box center [155, 61] width 97 height 20
click at [1370, 21] on button "Fertig" at bounding box center [1366, 17] width 35 height 20
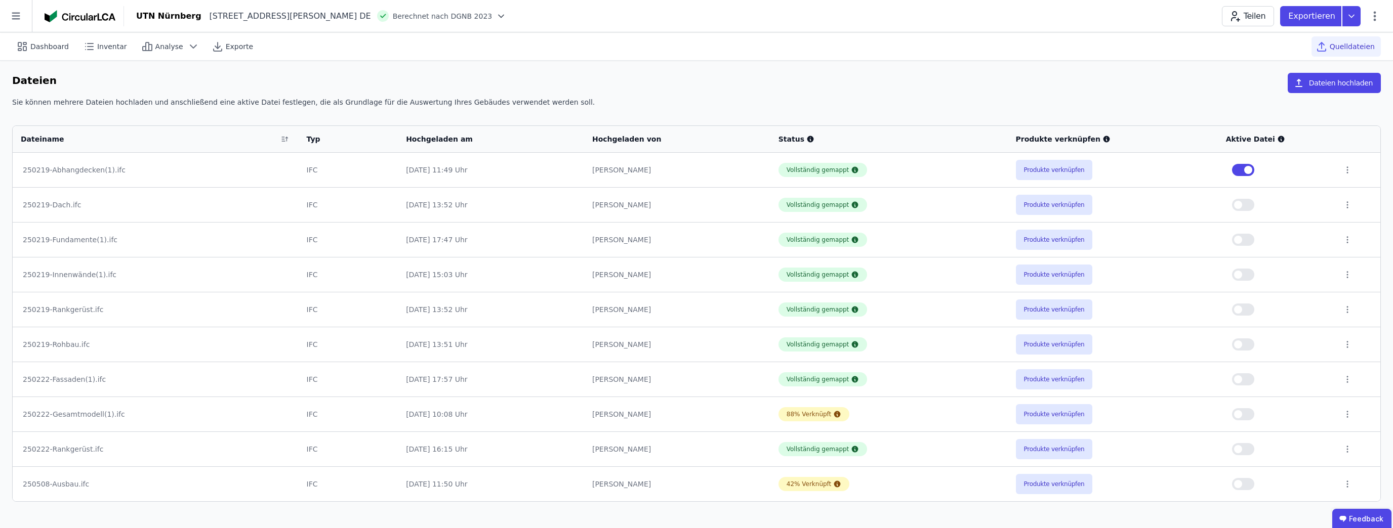
click at [1251, 143] on div "Aktive Datei" at bounding box center [1276, 139] width 101 height 10
click at [1257, 138] on div "Aktive Datei" at bounding box center [1276, 139] width 101 height 10
click at [1247, 204] on button "button" at bounding box center [1243, 205] width 22 height 12
click at [1241, 234] on button "button" at bounding box center [1243, 240] width 22 height 12
click at [1246, 202] on button "button" at bounding box center [1243, 205] width 22 height 12
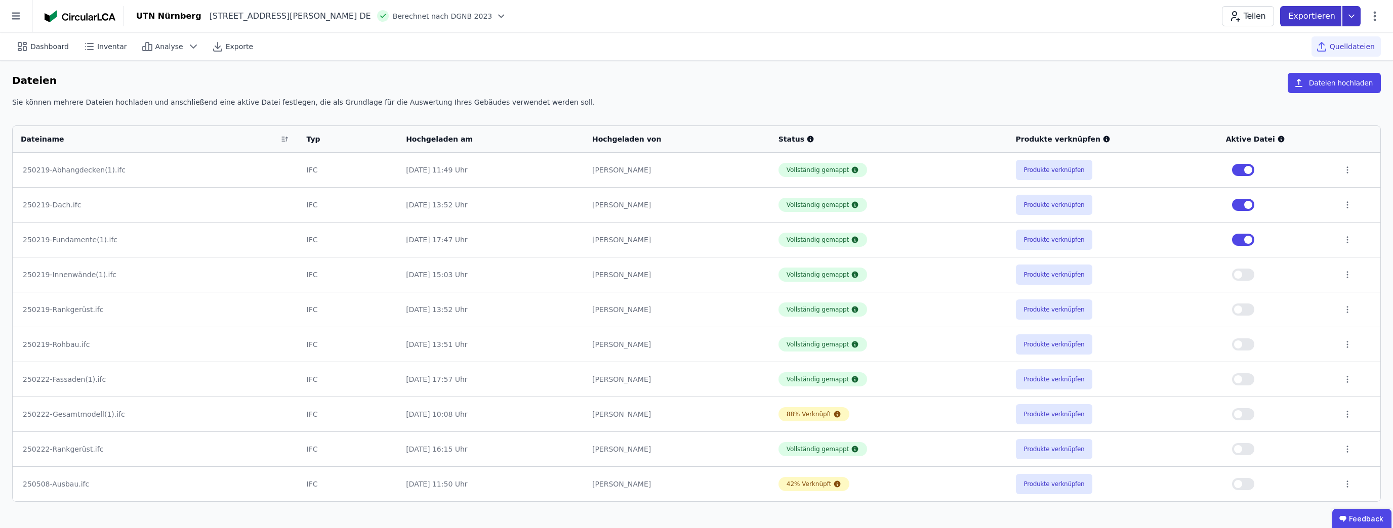
click at [1314, 16] on p "Exportieren" at bounding box center [1312, 16] width 49 height 12
click at [1360, 15] on icon at bounding box center [1351, 16] width 18 height 20
click at [1356, 13] on icon at bounding box center [1351, 16] width 18 height 20
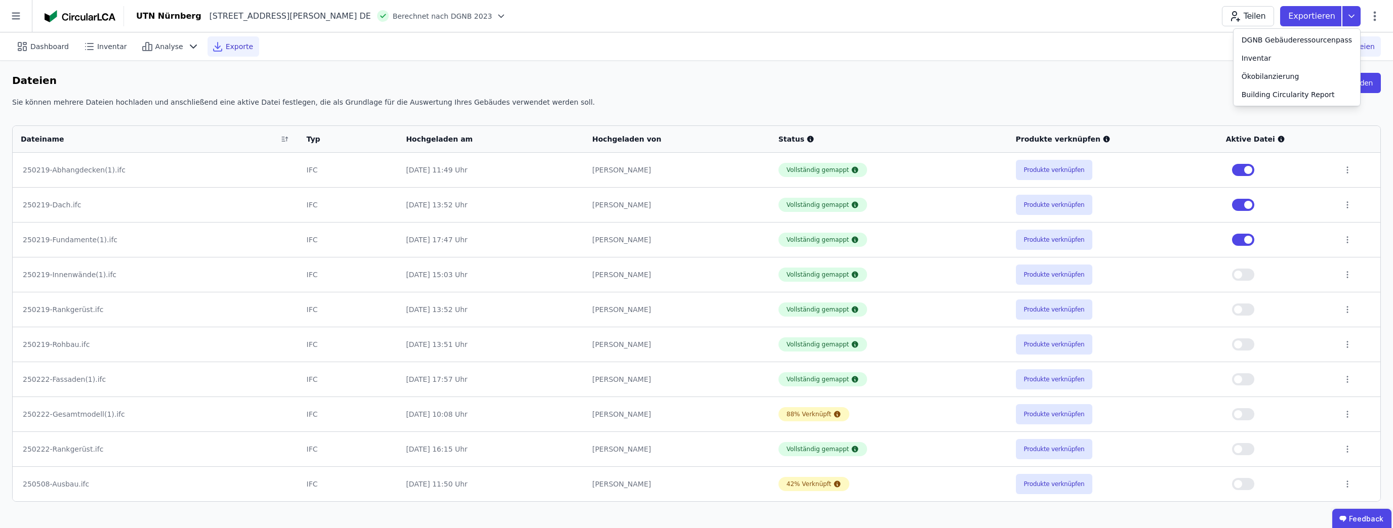
click at [212, 40] on icon at bounding box center [218, 46] width 12 height 12
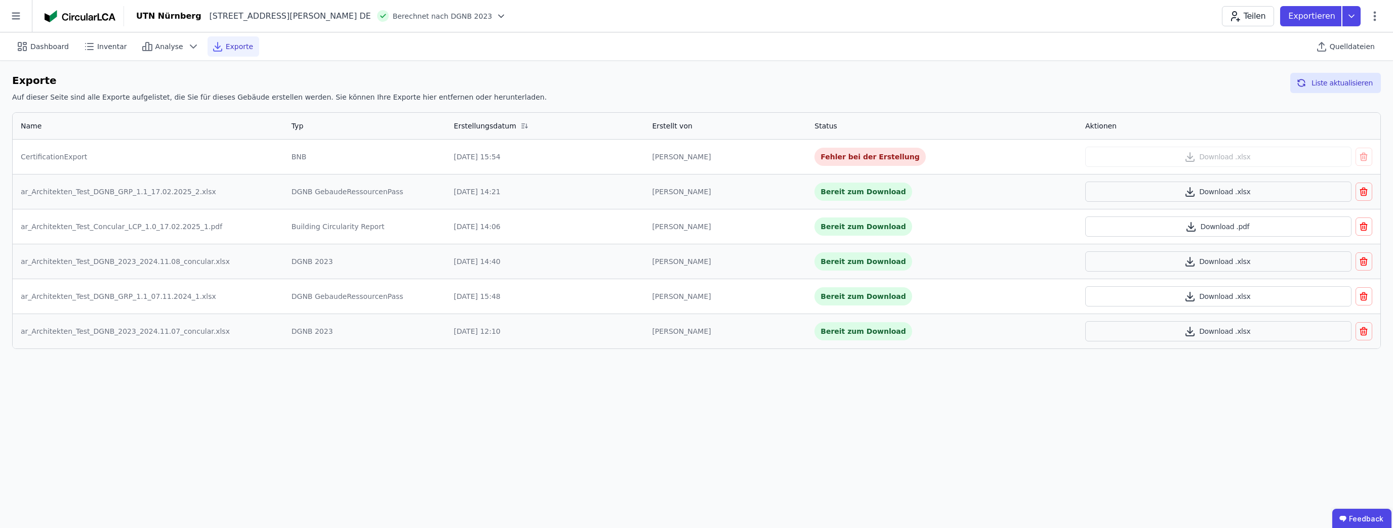
click at [854, 160] on div "Fehler bei der Erstellung" at bounding box center [869, 157] width 111 height 18
drag, startPoint x: 62, startPoint y: 137, endPoint x: 60, endPoint y: 158, distance: 20.9
click at [61, 147] on table "Name Typ Erstellungsdatum Erstellt von Status Aktionen CertificationExport BNB …" at bounding box center [697, 231] width 1368 height 236
click at [60, 158] on div "CertificationExport" at bounding box center [148, 157] width 255 height 10
click at [836, 193] on div "Bereit zum Download" at bounding box center [863, 192] width 98 height 18
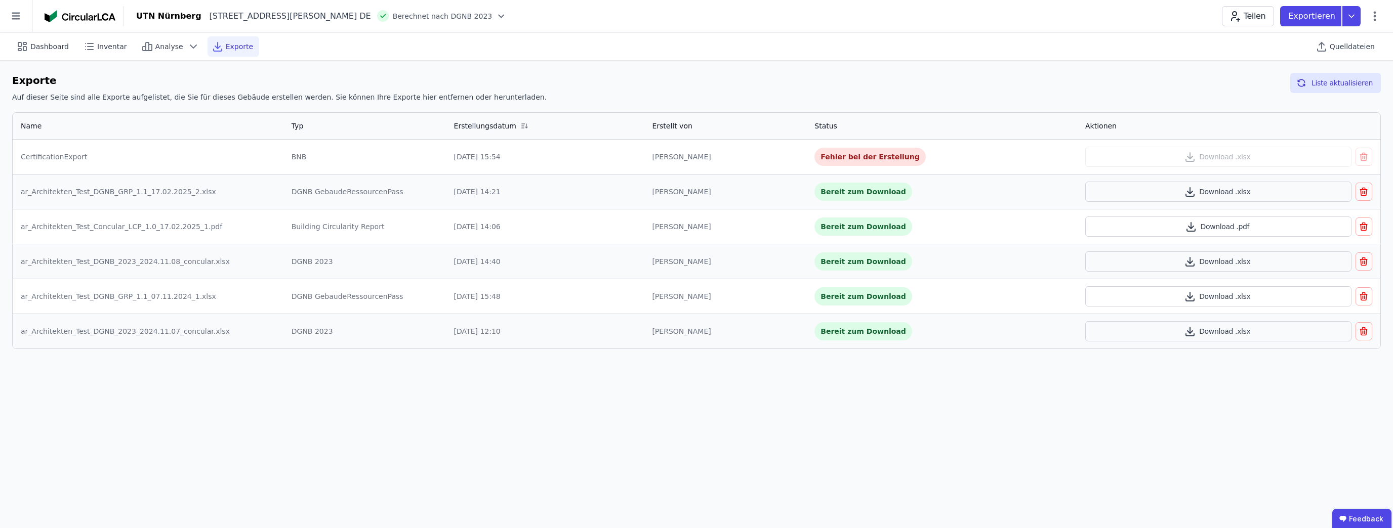
click at [70, 227] on div "ar_Architekten_Test_Concular_LCP_1.0_17.02.2025_1.pdf" at bounding box center [148, 227] width 255 height 10
click at [113, 193] on div "ar_Architekten_Test_DGNB_GRP_1.1_17.02.2025_2.xlsx" at bounding box center [148, 192] width 255 height 10
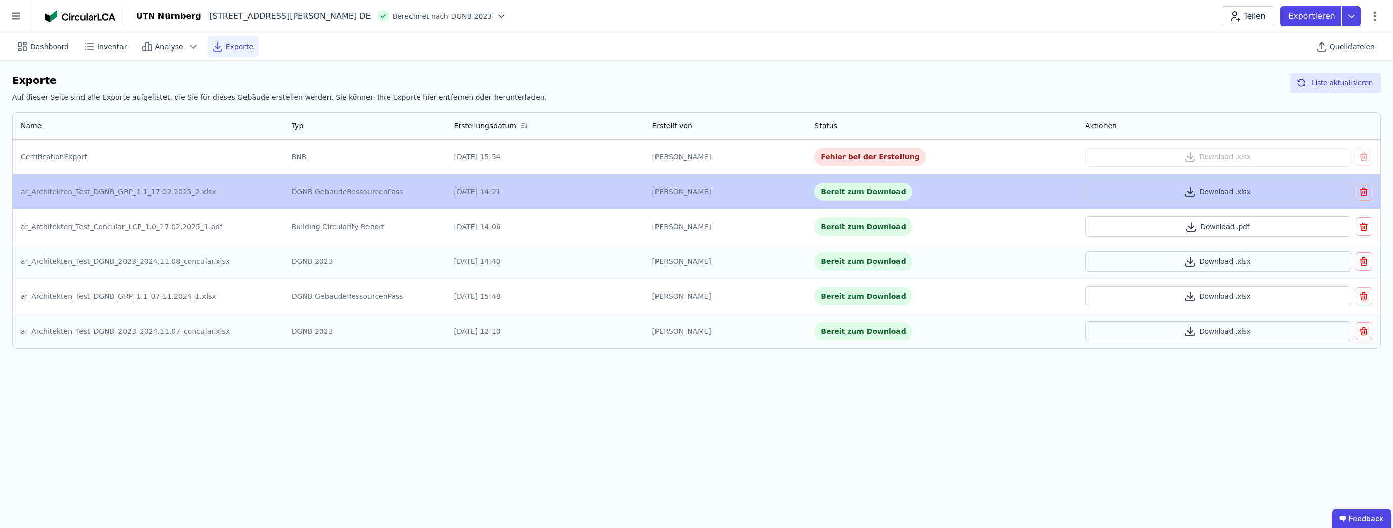
click at [419, 191] on div "DGNB GebaudeRessourcenPass" at bounding box center [365, 192] width 146 height 10
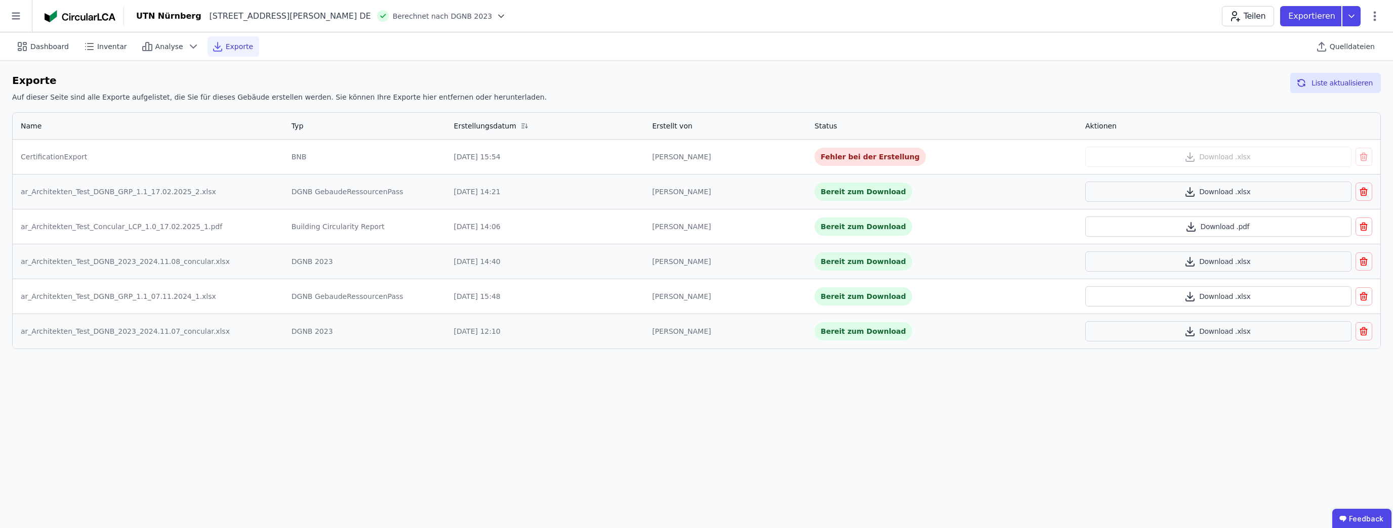
drag, startPoint x: 213, startPoint y: 431, endPoint x: 154, endPoint y: 263, distance: 177.8
click at [213, 430] on div "Dashboard Inventar Analyse Exporte Quelldateien Exporte Auf dieser Seite sind a…" at bounding box center [696, 280] width 1393 height 496
click at [139, 229] on div "ar_Architekten_Test_Concular_LCP_1.0_17.02.2025_1.pdf" at bounding box center [148, 227] width 255 height 10
click at [1180, 224] on button "Download .pdf" at bounding box center [1218, 227] width 266 height 20
click at [1318, 17] on p "Exportieren" at bounding box center [1312, 16] width 49 height 12
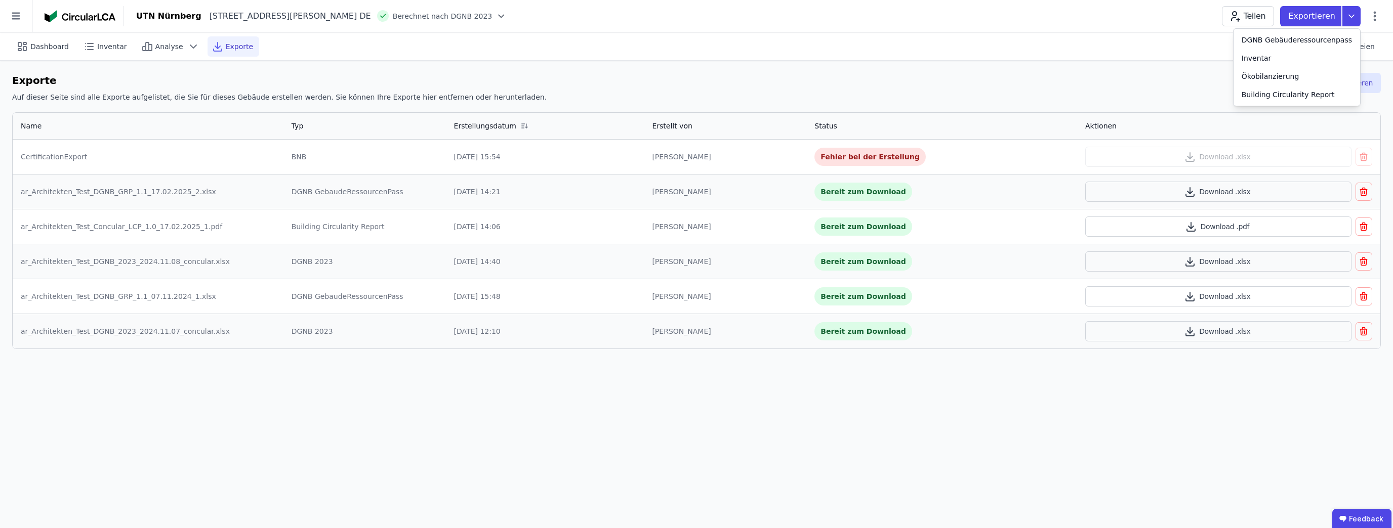
click at [1130, 24] on div "UTN Nürnberg Dr.-Luise-Herzberg-Straße 4 90461 Nürnberg DE Berechnet nach DGNB …" at bounding box center [758, 16] width 1269 height 20
click at [1324, 15] on p "Exportieren" at bounding box center [1312, 16] width 49 height 12
click at [1346, 14] on icon at bounding box center [1351, 16] width 18 height 20
click at [1348, 13] on icon at bounding box center [1351, 16] width 18 height 20
click at [1310, 12] on p "Exportieren" at bounding box center [1312, 16] width 49 height 12
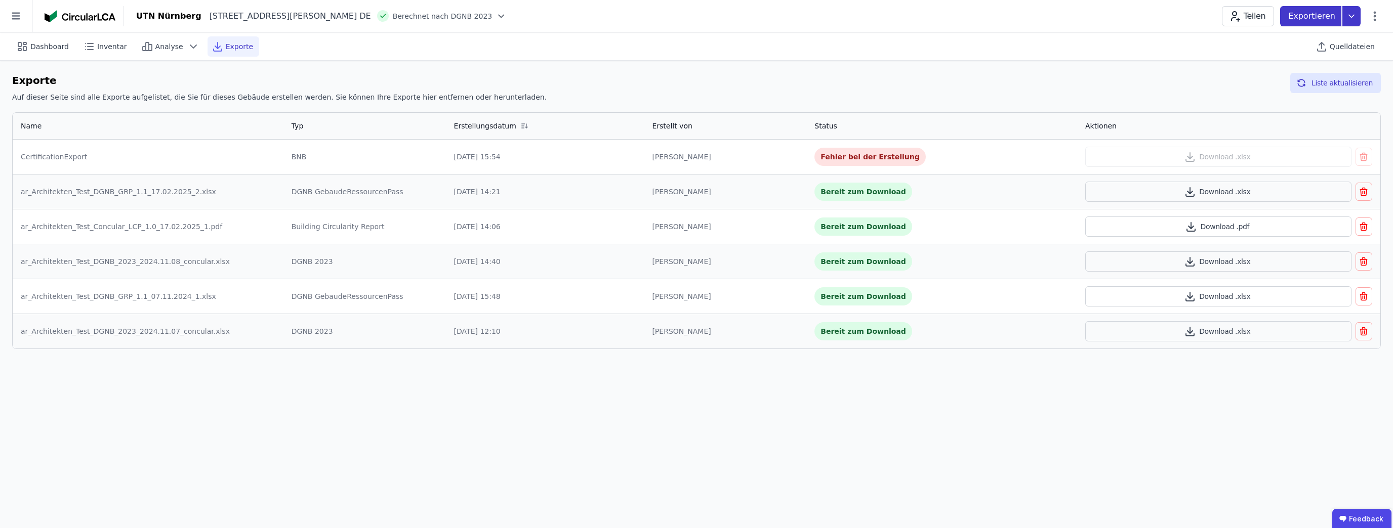
click at [1309, 14] on p "Exportieren" at bounding box center [1312, 16] width 49 height 12
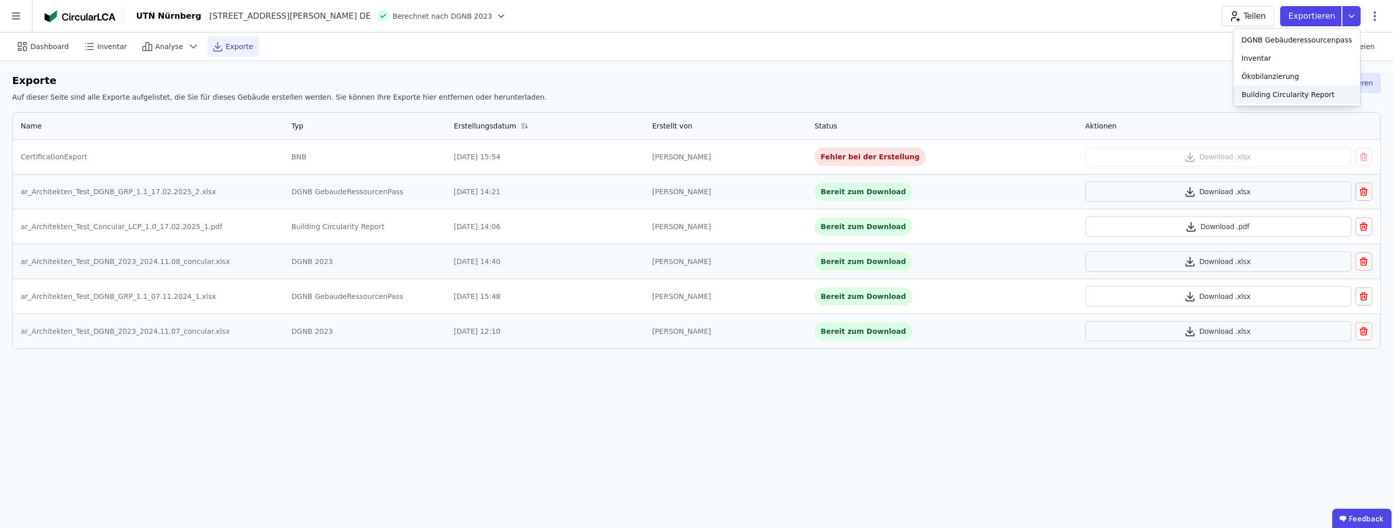
click at [1277, 94] on div "Building Circularity Report" at bounding box center [1288, 95] width 93 height 10
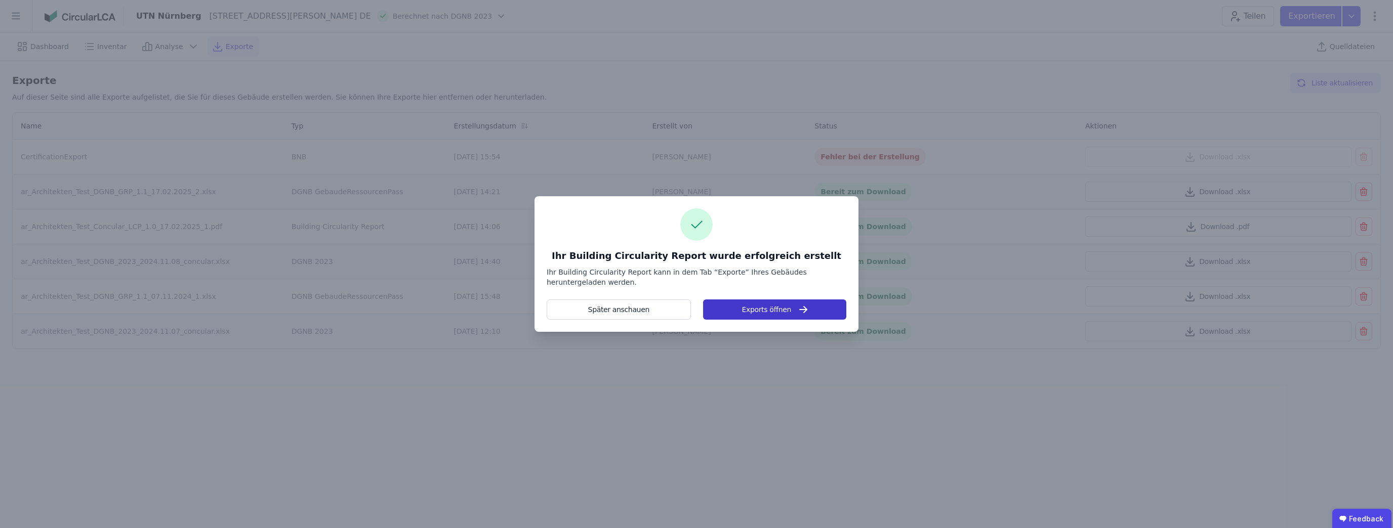
click at [755, 314] on button "Exports öffnen" at bounding box center [774, 310] width 143 height 20
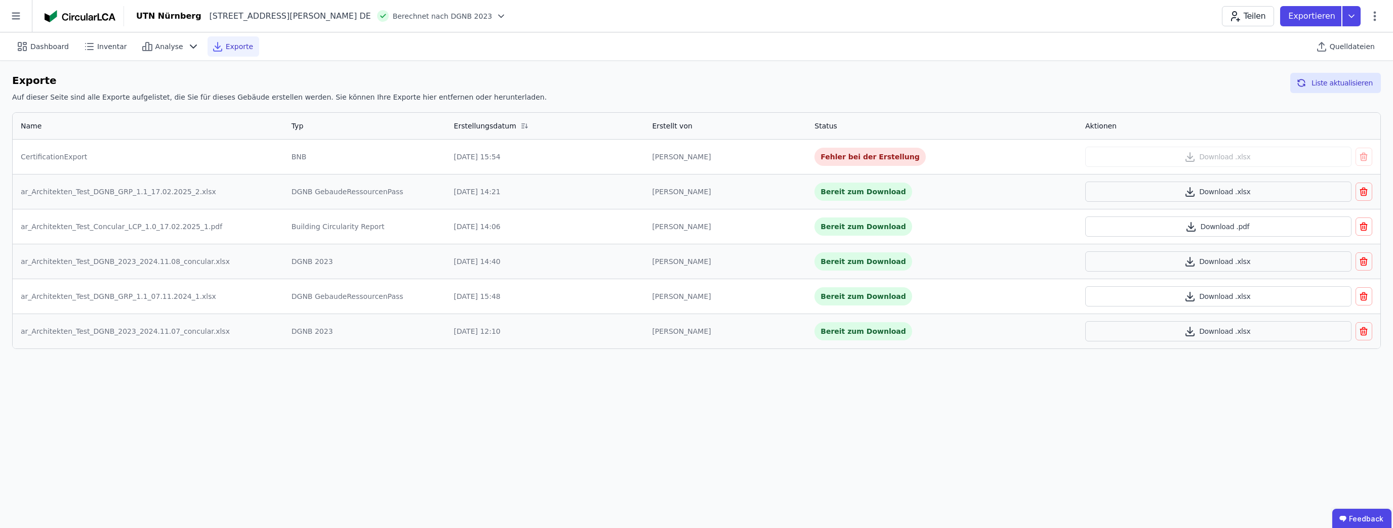
click at [215, 49] on div "Exporte" at bounding box center [234, 46] width 52 height 20
click at [159, 44] on span "Analyse" at bounding box center [169, 47] width 28 height 10
click at [304, 37] on div "Dashboard Inventar Analyse Exporte" at bounding box center [176, 46] width 328 height 20
click at [1089, 100] on div "Exporte Auf dieser Seite sind alle Exporte aufgelistet, die Sie für dieses Gebä…" at bounding box center [696, 89] width 1369 height 33
click at [1321, 19] on p "Exportieren" at bounding box center [1312, 16] width 49 height 12
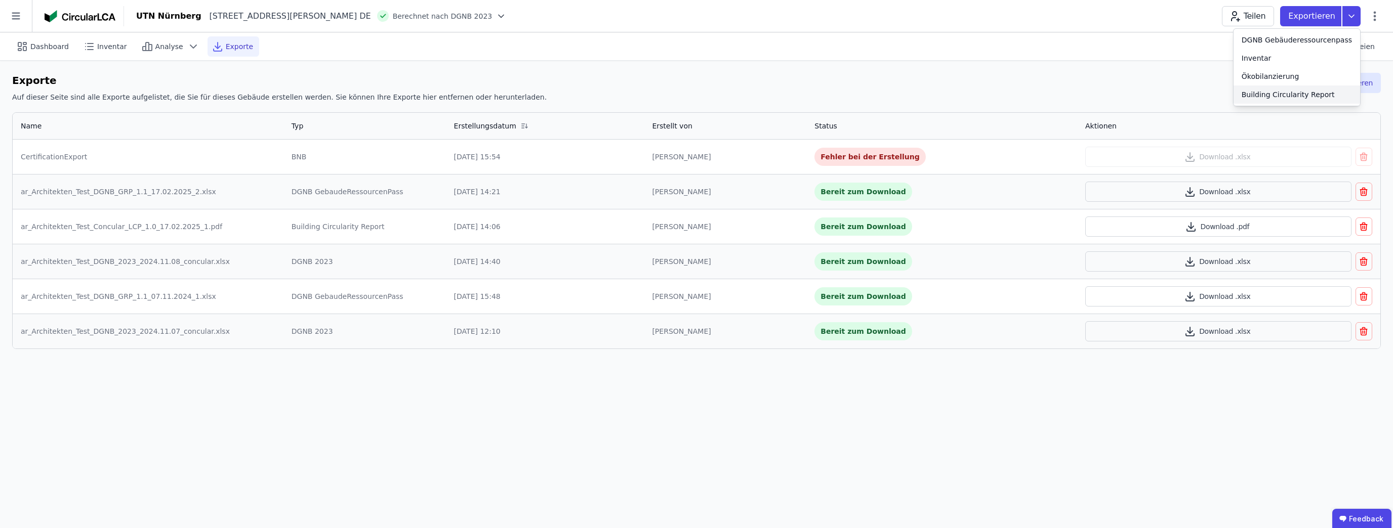
click at [1280, 95] on div "Building Circularity Report" at bounding box center [1288, 95] width 93 height 10
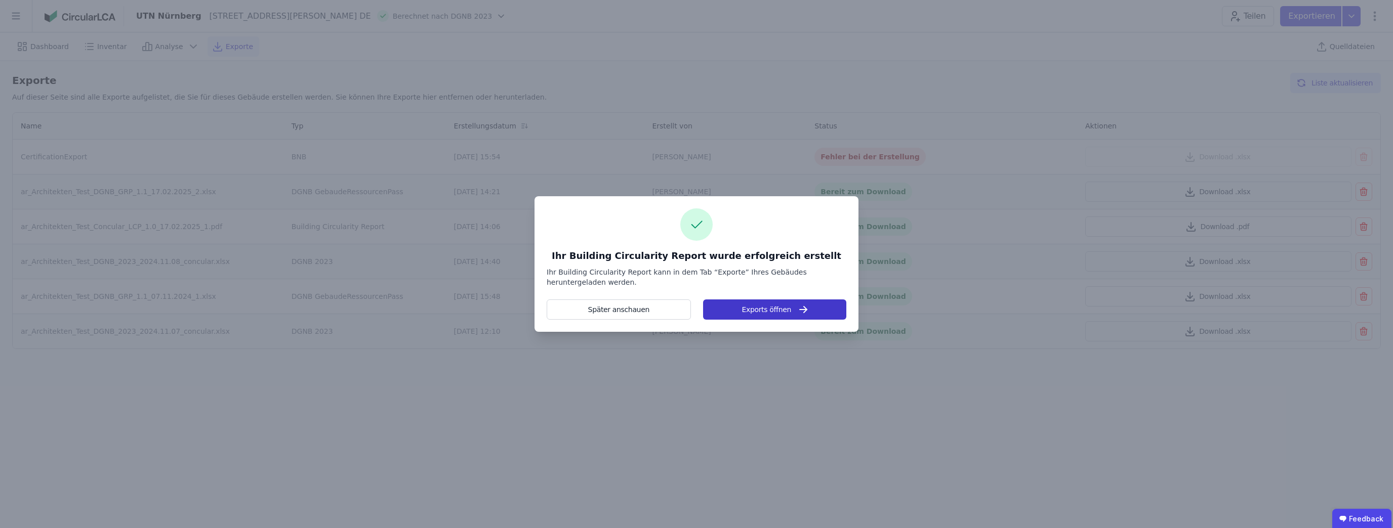
click at [722, 309] on button "Exports öffnen" at bounding box center [774, 310] width 143 height 20
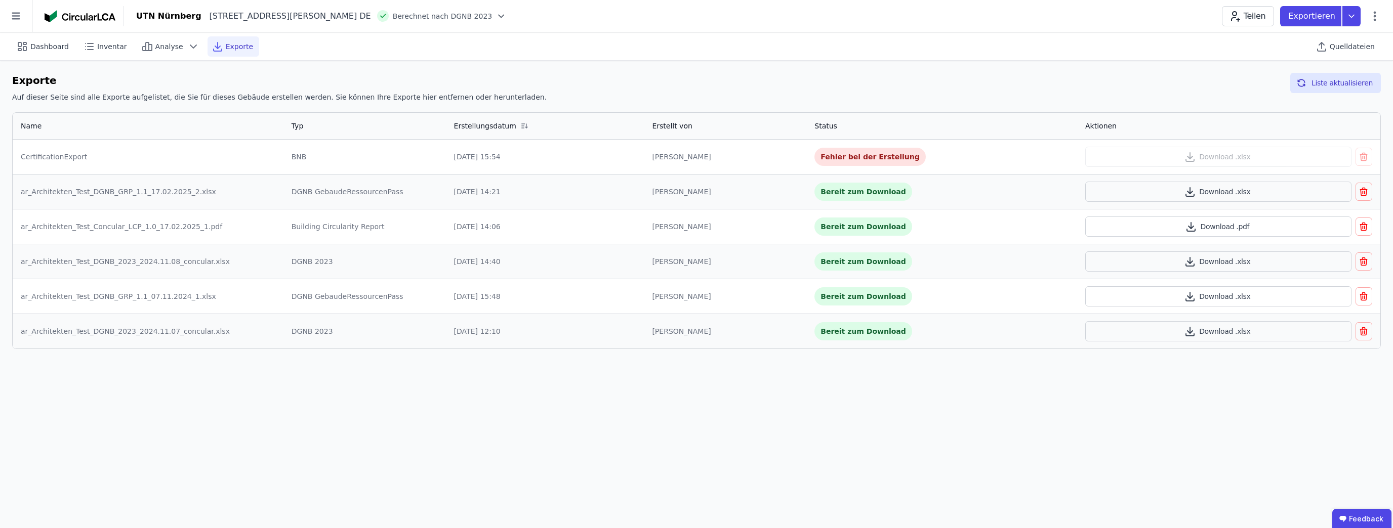
click at [1212, 170] on td "Download .xlsx" at bounding box center [1228, 157] width 303 height 34
drag, startPoint x: 598, startPoint y: 158, endPoint x: 515, endPoint y: 151, distance: 83.4
click at [598, 159] on div "[DATE] 15:54" at bounding box center [545, 157] width 182 height 10
drag, startPoint x: 323, startPoint y: 301, endPoint x: 341, endPoint y: 271, distance: 34.3
click at [324, 300] on div "DGNB GebaudeRessourcenPass" at bounding box center [365, 297] width 146 height 10
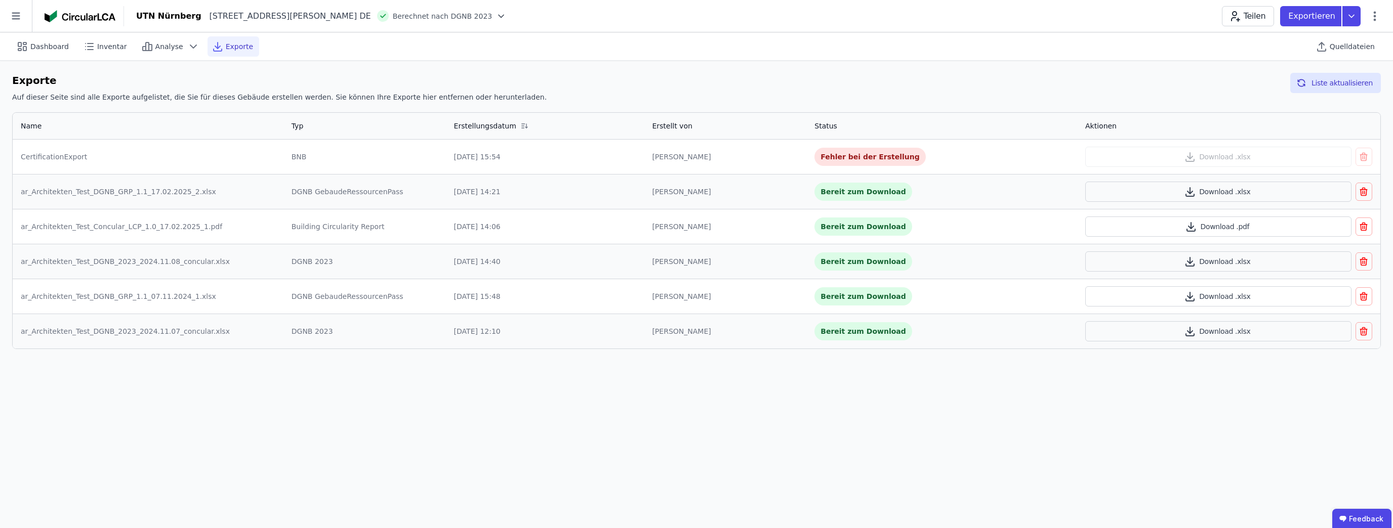
click at [366, 222] on div "Building Circularity Report" at bounding box center [365, 227] width 146 height 10
click at [1332, 81] on button "Liste aktualisieren" at bounding box center [1335, 83] width 91 height 20
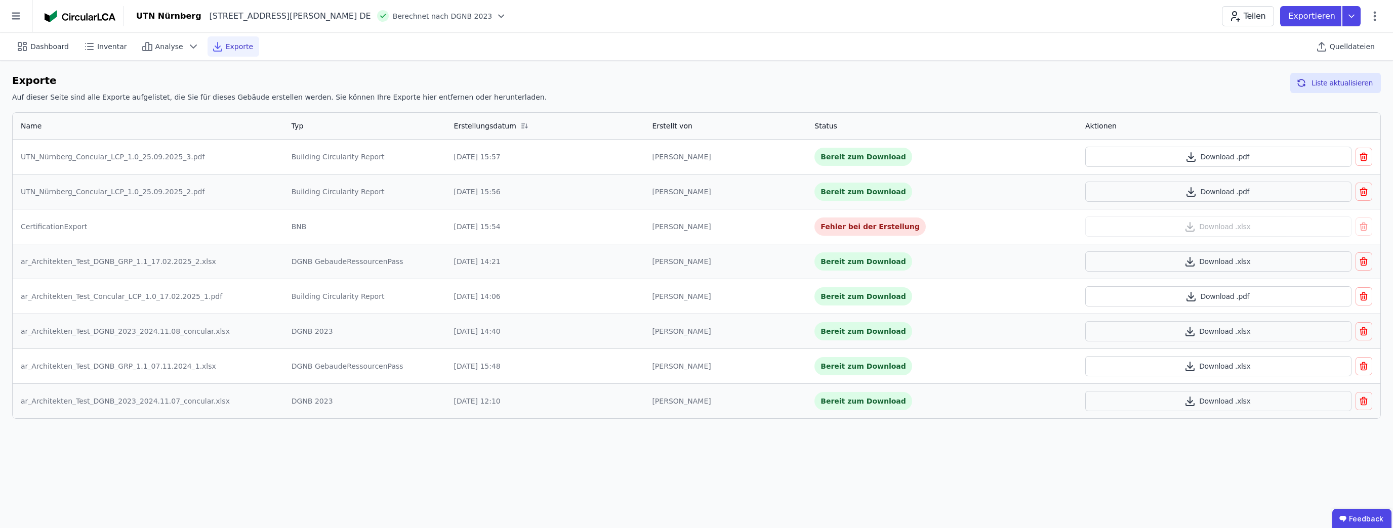
click at [1366, 155] on icon "button" at bounding box center [1363, 157] width 10 height 12
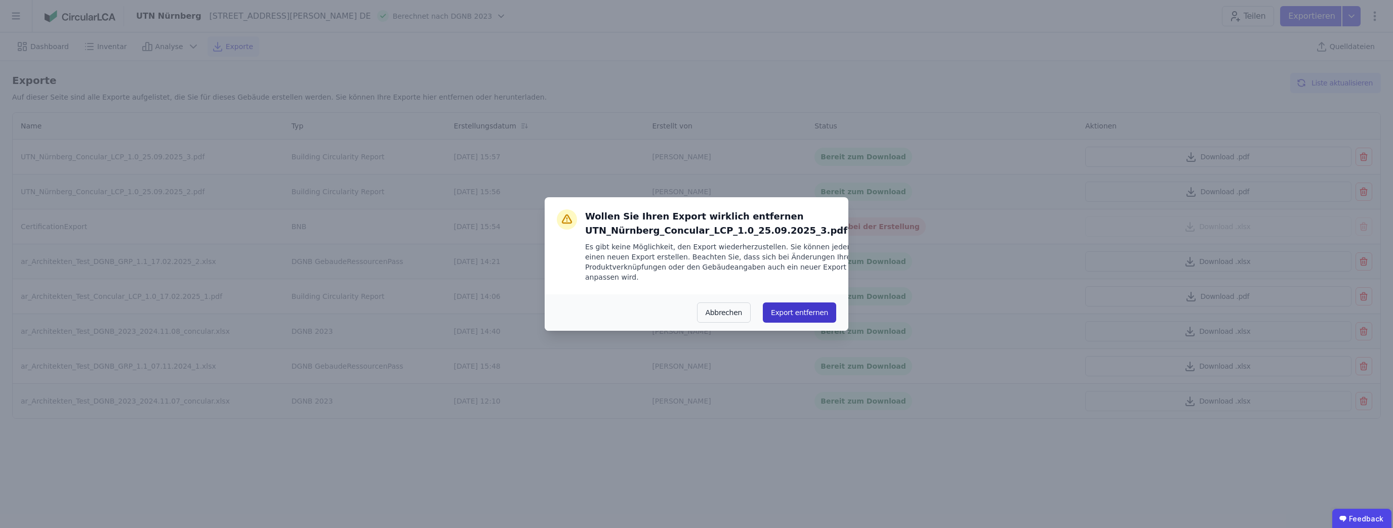
click at [801, 312] on button "Export entfernen" at bounding box center [799, 313] width 73 height 20
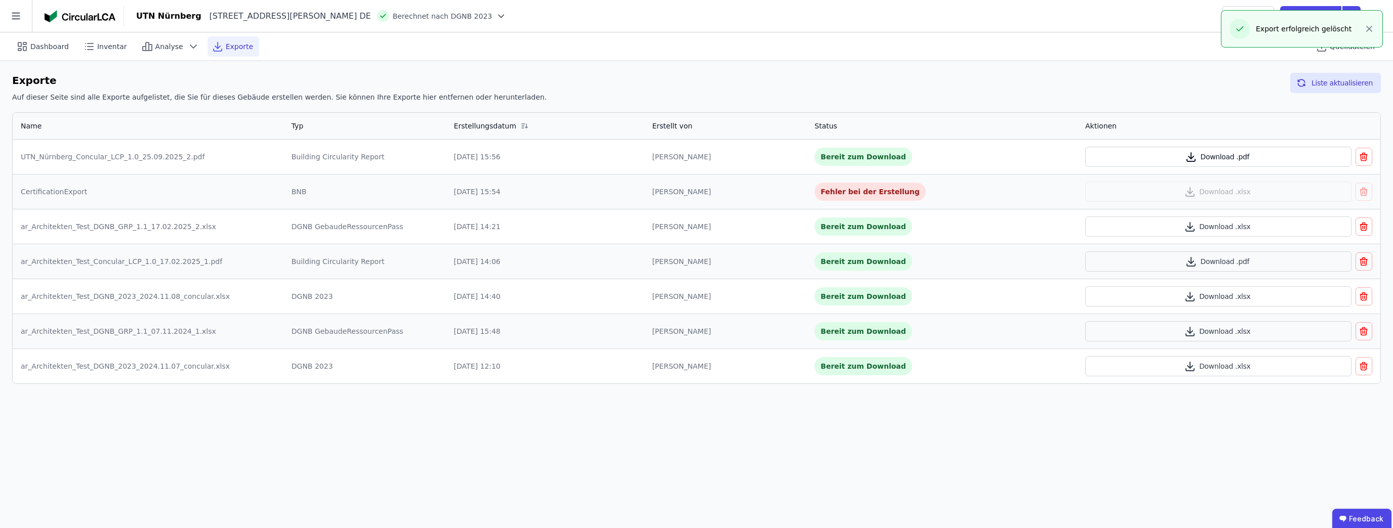
click at [1190, 158] on icon "button" at bounding box center [1190, 157] width 5 height 3
click at [172, 48] on span "Analyse" at bounding box center [169, 47] width 28 height 10
click at [99, 47] on span "Inventar" at bounding box center [112, 47] width 30 height 10
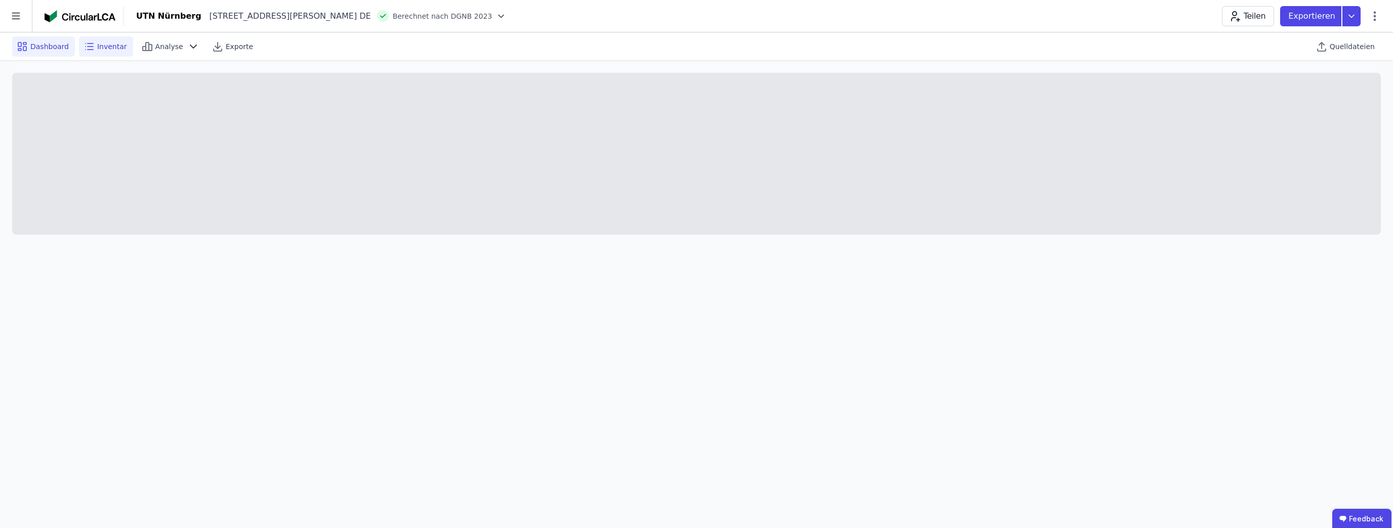
click at [64, 50] on span "Dashboard" at bounding box center [49, 47] width 38 height 10
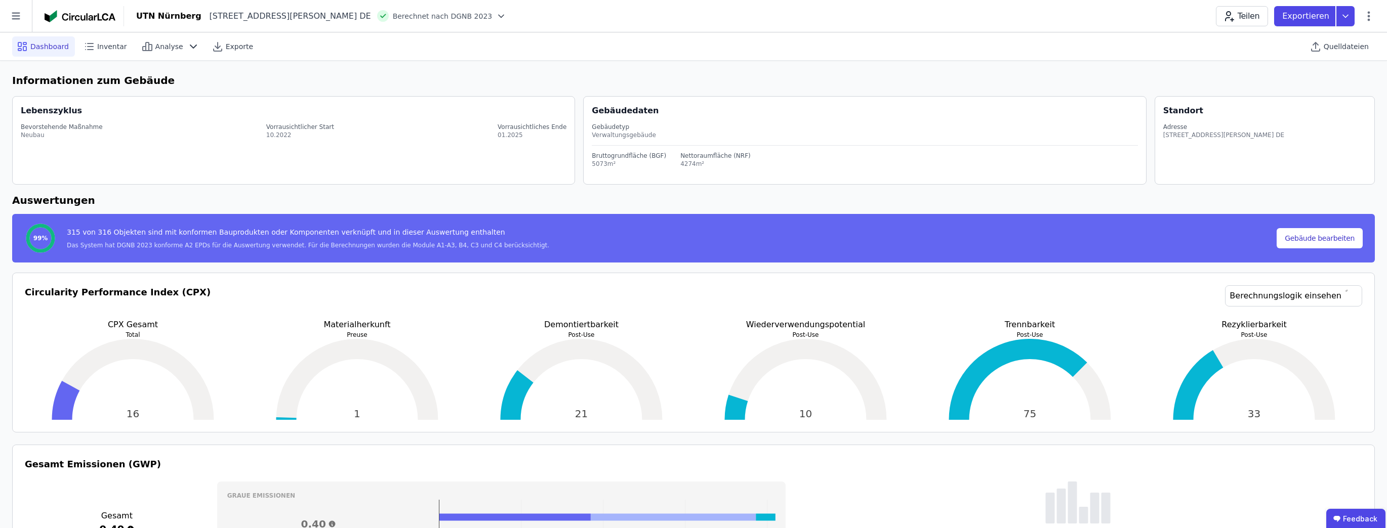
click at [42, 44] on span "Dashboard" at bounding box center [49, 47] width 38 height 10
click at [18, 15] on icon at bounding box center [16, 16] width 32 height 32
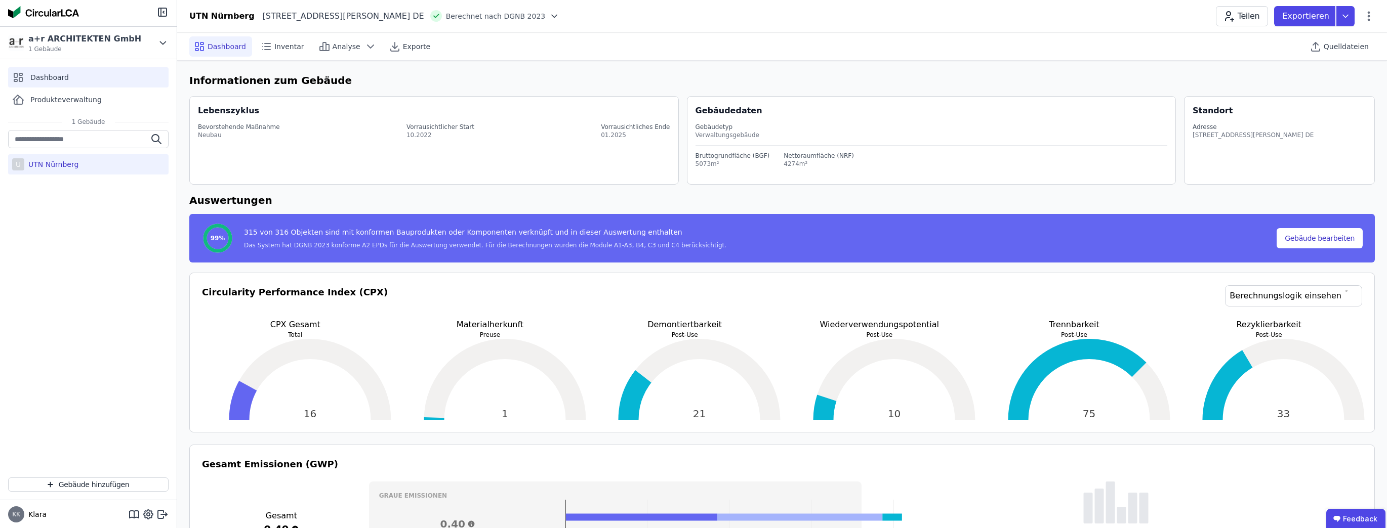
click at [57, 81] on span "Dashboard" at bounding box center [49, 77] width 38 height 10
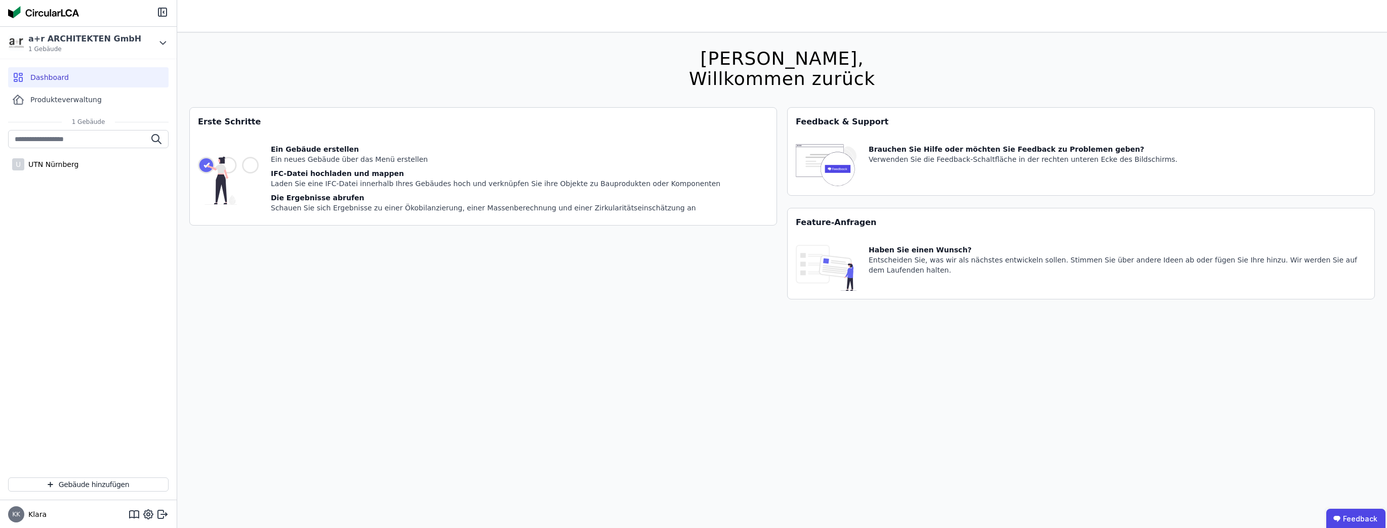
click at [344, 170] on div "IFC-Datei hochladen und mappen" at bounding box center [495, 174] width 449 height 10
click at [74, 101] on span "Produkteverwaltung" at bounding box center [65, 100] width 71 height 10
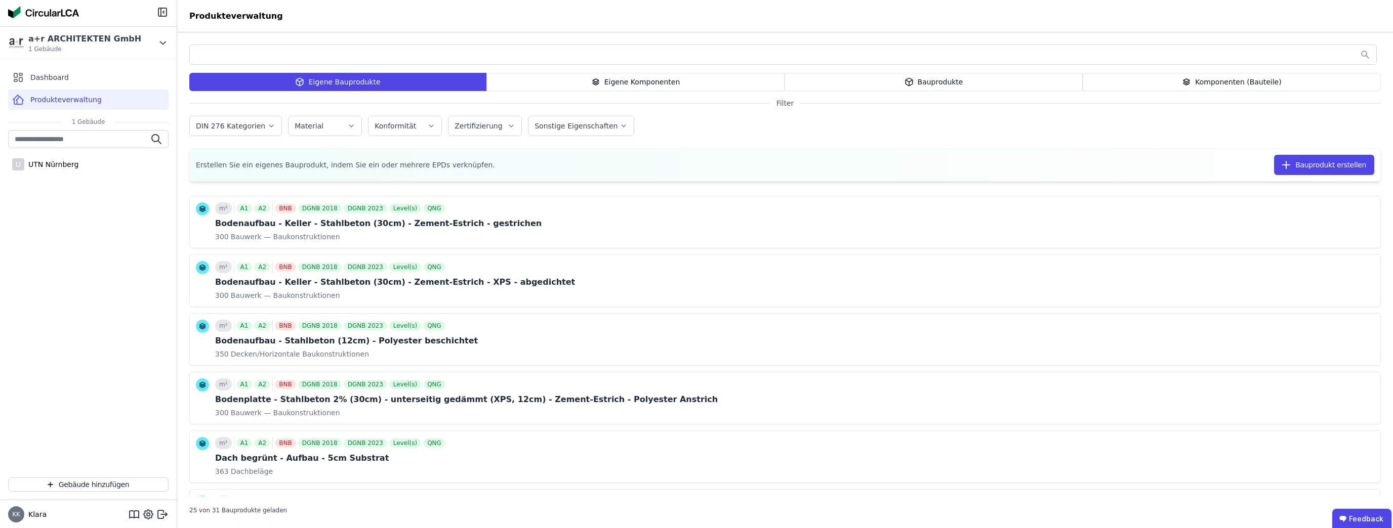
click at [614, 83] on div "Eigene Komponenten" at bounding box center [635, 82] width 298 height 18
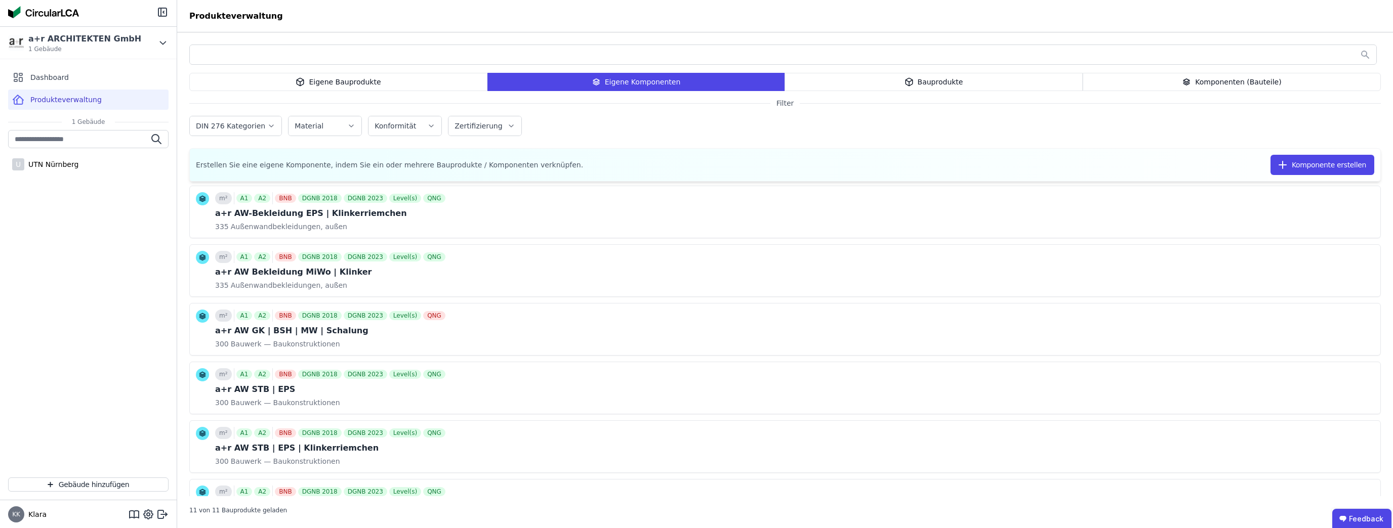
click at [379, 78] on div "Eigene Bauprodukte" at bounding box center [338, 82] width 298 height 18
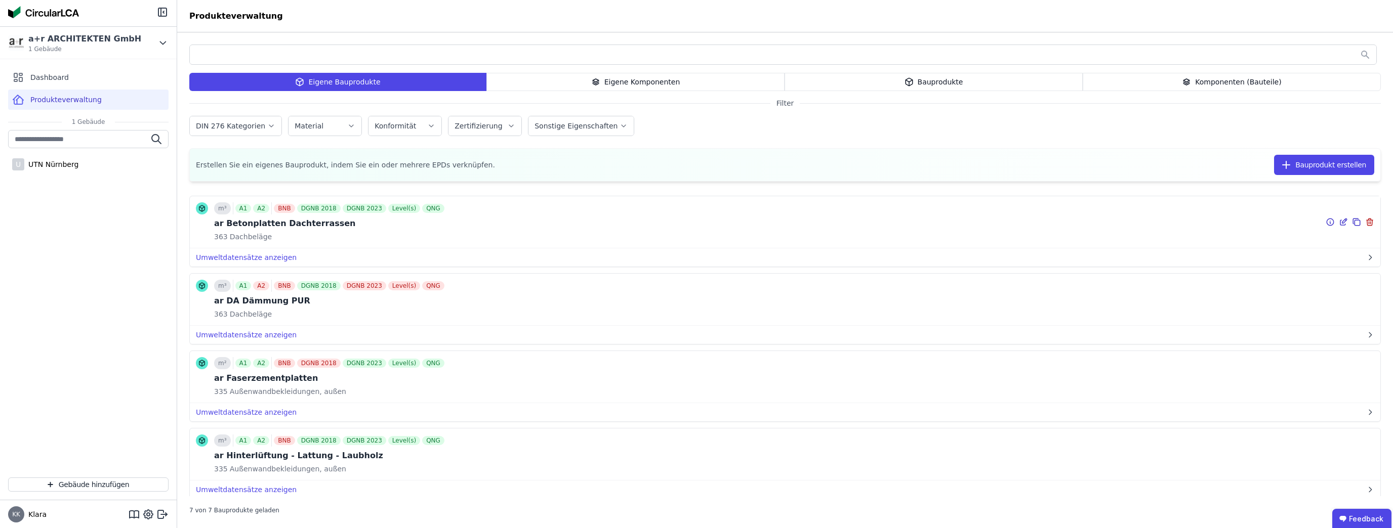
click at [296, 230] on div "m³ A1 A2 BNB DGNB 2018 DGNB 2023 Level(s) QNG ar Betonplatten Dachterrassen 363…" at bounding box center [330, 221] width 232 height 39
click at [1003, 79] on div "Bauprodukte" at bounding box center [934, 82] width 298 height 18
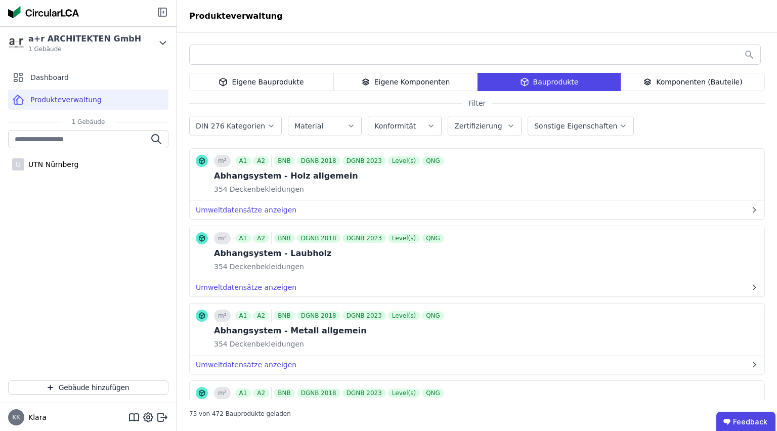
click at [158, 12] on icon at bounding box center [162, 12] width 8 height 8
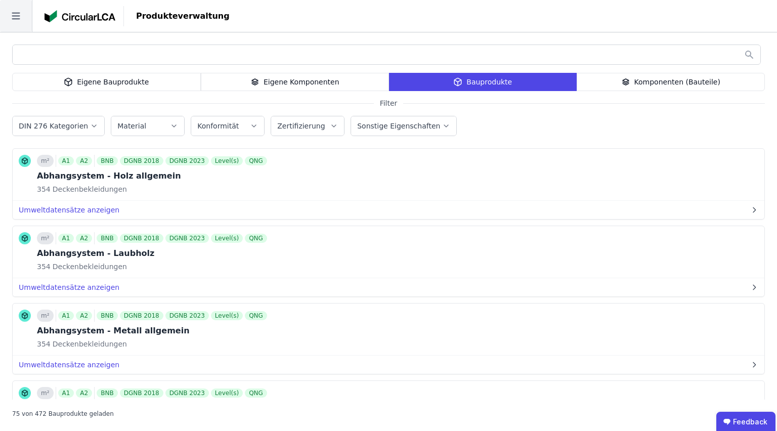
click at [14, 21] on icon at bounding box center [16, 16] width 32 height 32
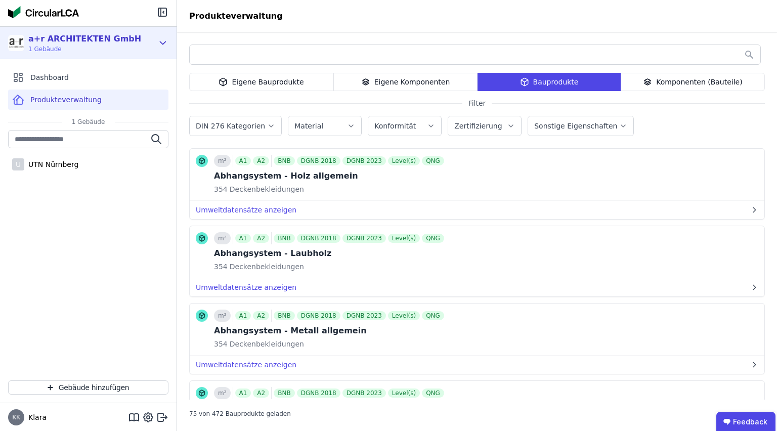
click at [73, 43] on div "a+r ARCHITEKTEN GmbH" at bounding box center [84, 39] width 113 height 12
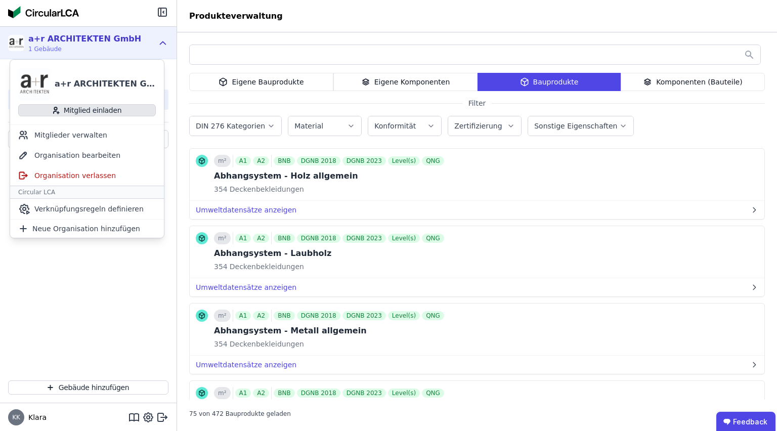
click at [75, 111] on button "Mitglied einladen" at bounding box center [87, 110] width 138 height 12
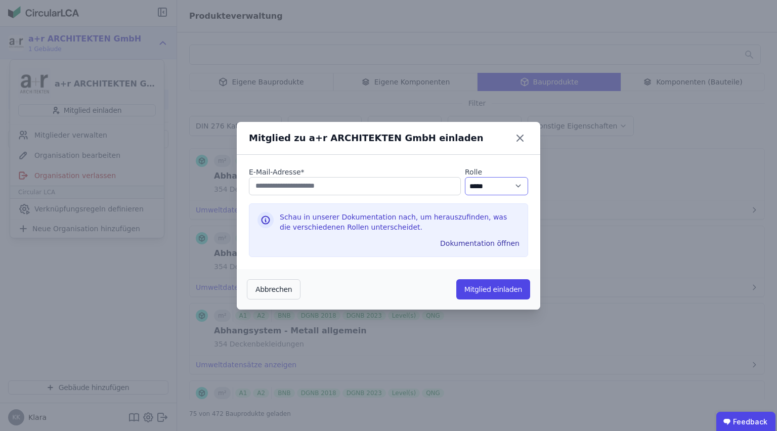
click at [486, 188] on select "********* ***** ****" at bounding box center [496, 186] width 63 height 18
select select "*"
click at [465, 177] on select "********* ***** ****" at bounding box center [496, 186] width 63 height 18
click at [375, 187] on input "email" at bounding box center [355, 186] width 212 height 18
click at [324, 182] on input "email" at bounding box center [355, 186] width 212 height 18
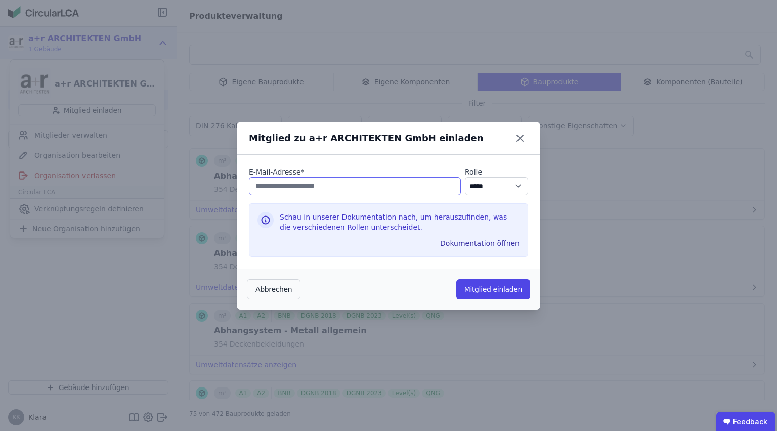
paste input "**********"
type input "**********"
click at [472, 243] on button "Dokumentation öffnen" at bounding box center [480, 243] width 88 height 16
click at [481, 291] on button "Mitglied einladen" at bounding box center [494, 289] width 74 height 20
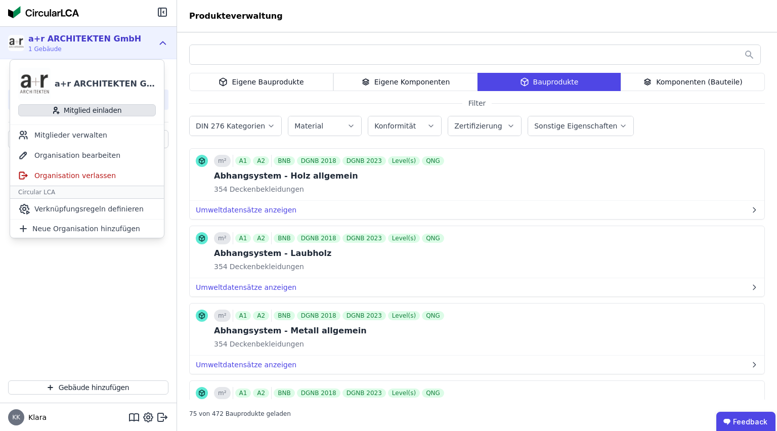
click at [117, 107] on button "Mitglied einladen" at bounding box center [87, 110] width 138 height 12
select select "*"
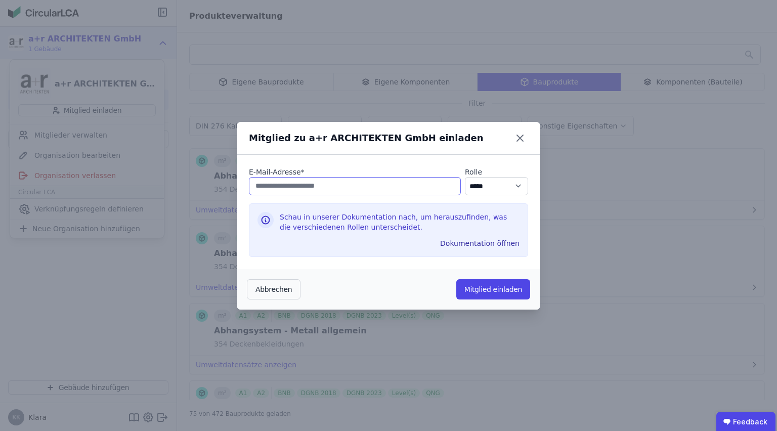
click at [329, 186] on input "email" at bounding box center [355, 186] width 212 height 18
paste input "**********"
type input "**********"
drag, startPoint x: 509, startPoint y: 183, endPoint x: 506, endPoint y: 188, distance: 5.7
click at [509, 183] on select "********* ***** ****" at bounding box center [496, 186] width 63 height 18
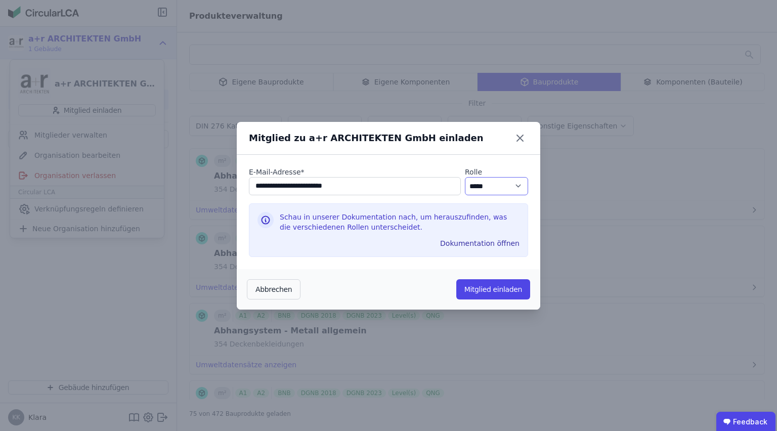
select select "*"
click at [465, 177] on select "********* ***** ****" at bounding box center [496, 186] width 63 height 18
click at [485, 290] on button "Mitglied einladen" at bounding box center [494, 289] width 74 height 20
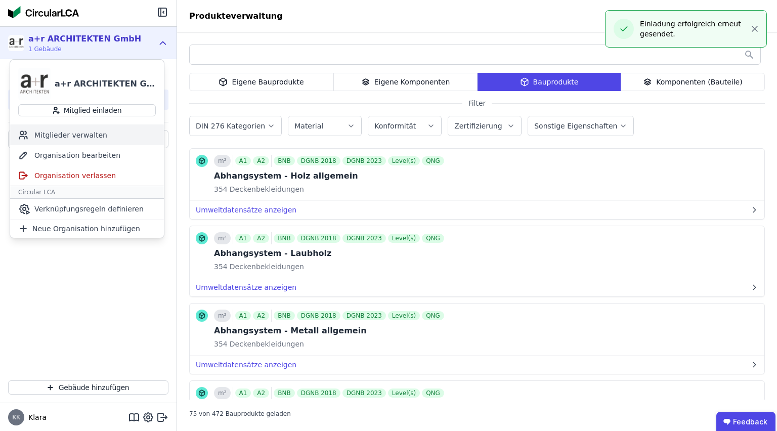
click at [87, 140] on div "Mitglieder verwalten" at bounding box center [87, 135] width 154 height 20
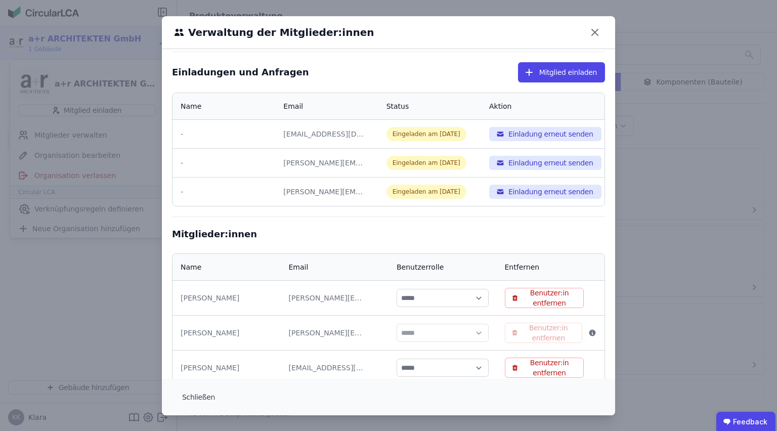
scroll to position [97, 0]
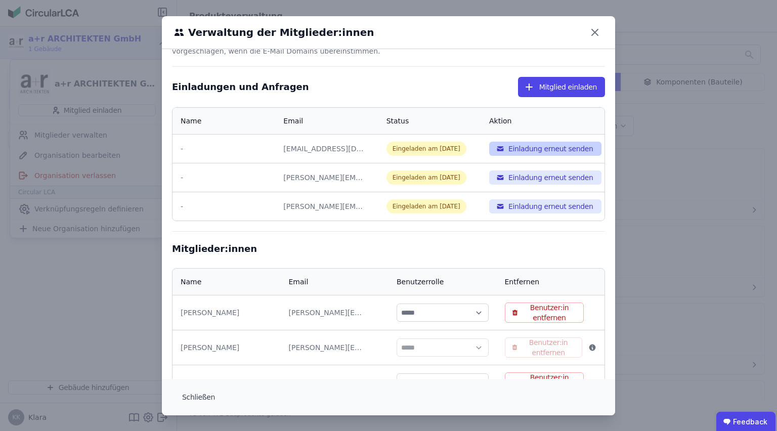
click at [518, 147] on button "Einladung erneut senden" at bounding box center [545, 149] width 112 height 14
click at [593, 36] on icon at bounding box center [595, 32] width 16 height 16
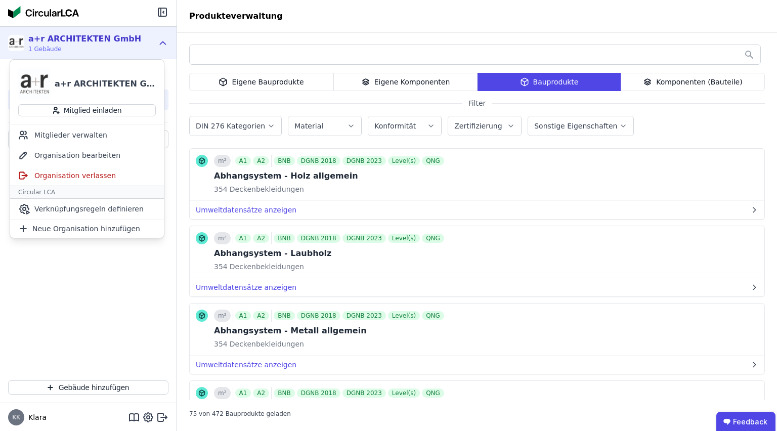
click at [75, 283] on div "U UTN Nürnberg" at bounding box center [88, 251] width 177 height 242
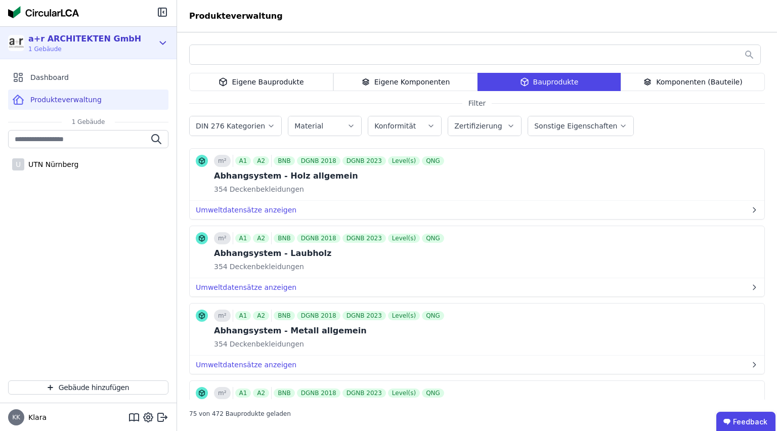
click at [157, 45] on div "a+r ARCHITEKTEN GmbH 1 Gebäude" at bounding box center [88, 43] width 177 height 32
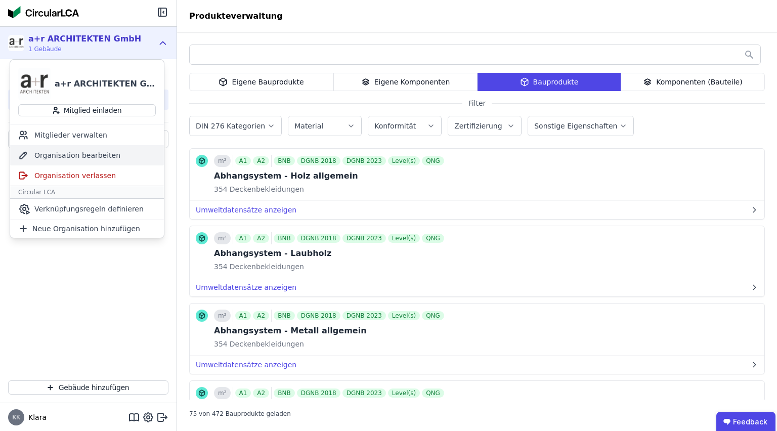
click at [77, 153] on div "Organisation bearbeiten" at bounding box center [87, 155] width 154 height 20
select select "**********"
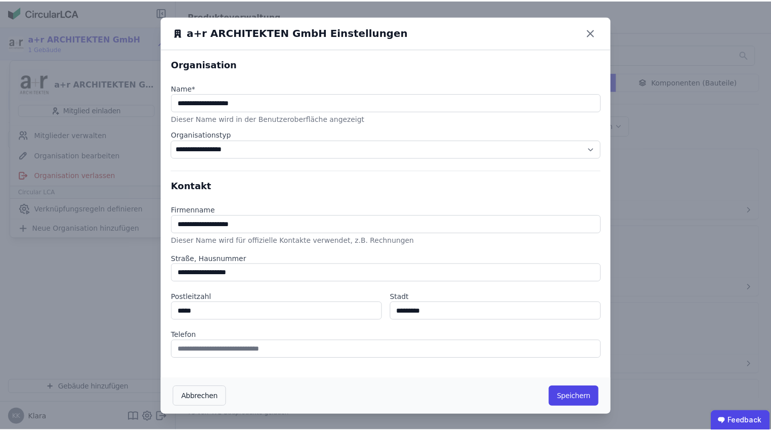
scroll to position [0, 0]
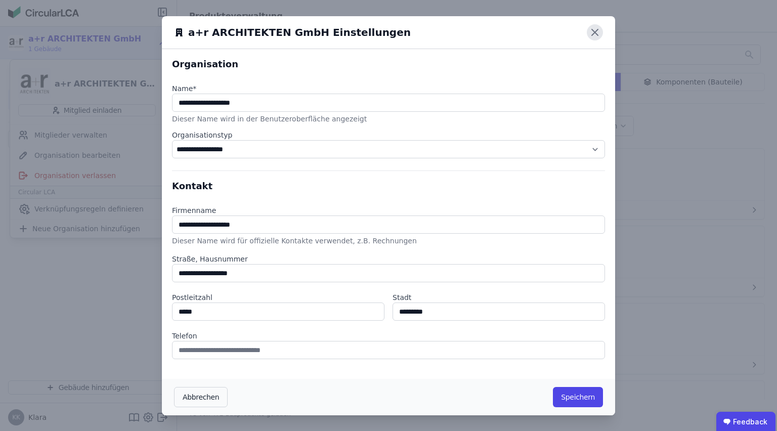
click at [589, 30] on icon at bounding box center [595, 32] width 16 height 16
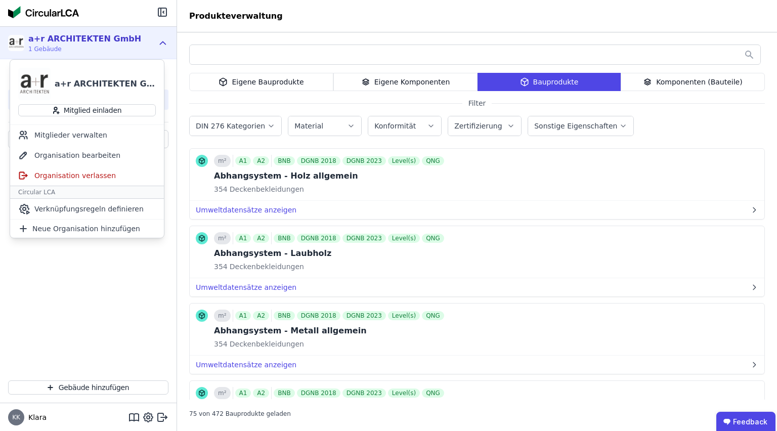
click at [78, 309] on div "U UTN Nürnberg" at bounding box center [88, 251] width 177 height 242
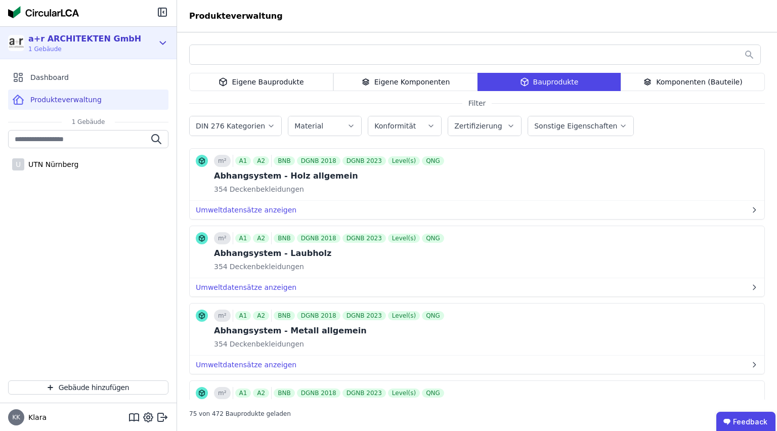
click at [164, 38] on icon at bounding box center [162, 43] width 11 height 12
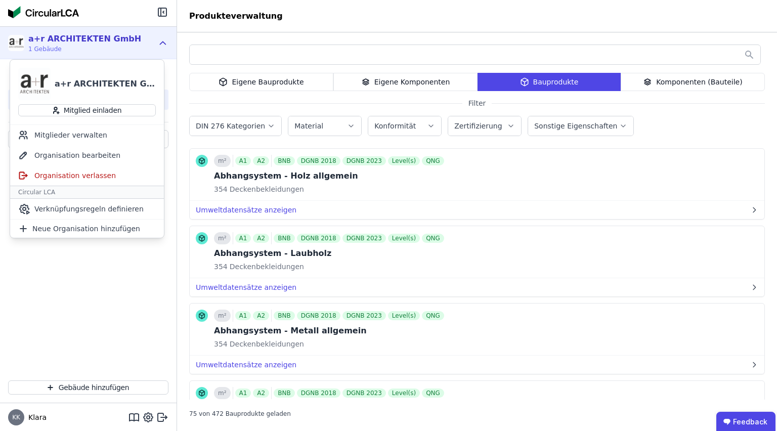
click at [122, 35] on div "a+r ARCHITEKTEN GmbH 1 Gebäude" at bounding box center [80, 43] width 145 height 20
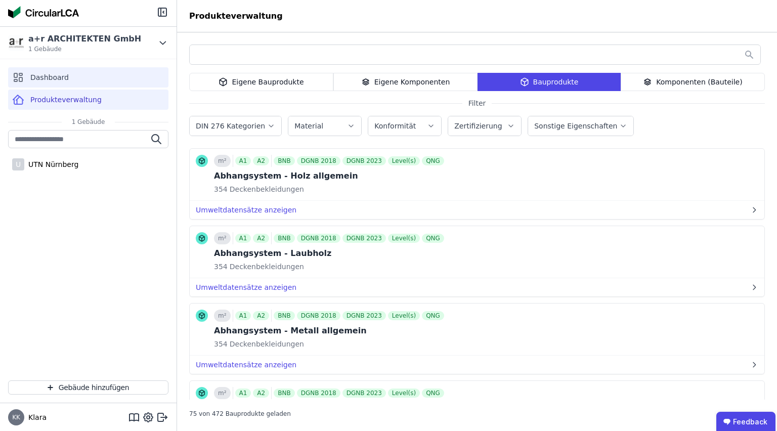
click at [78, 73] on div "Dashboard" at bounding box center [88, 77] width 160 height 20
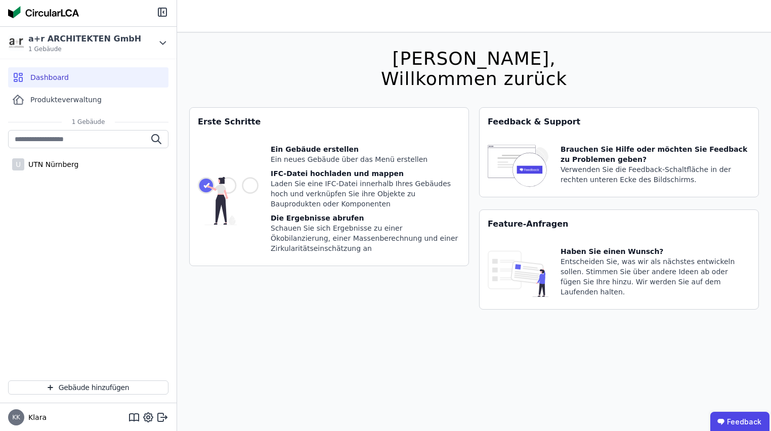
click at [576, 152] on div "Brauchen Sie Hilfe oder möchten Sie Feedback zu Problemen geben?" at bounding box center [656, 154] width 190 height 20
click at [532, 167] on img at bounding box center [518, 166] width 61 height 45
click at [524, 266] on img at bounding box center [518, 273] width 61 height 55
drag, startPoint x: 486, startPoint y: 270, endPoint x: 499, endPoint y: 268, distance: 12.3
click at [489, 269] on div "Haben Sie einen Wunsch? Entscheiden Sie, was wir als nächstes entwickeln sollen…" at bounding box center [619, 273] width 279 height 71
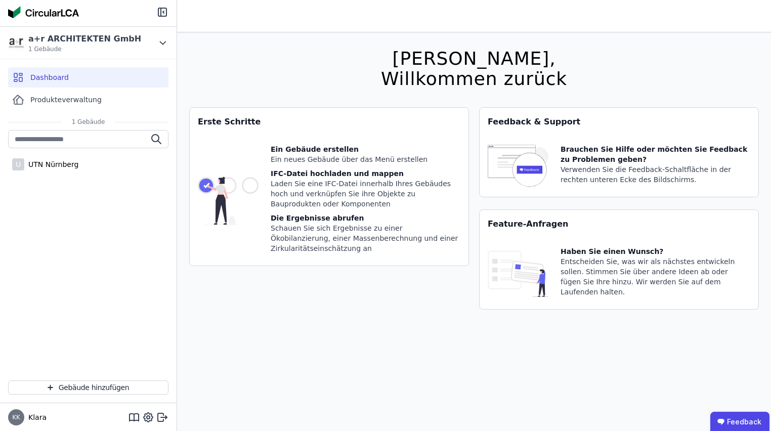
drag, startPoint x: 590, startPoint y: 268, endPoint x: 586, endPoint y: 244, distance: 23.6
click at [590, 265] on div "Entscheiden Sie, was wir als nächstes entwickeln sollen. Stimmen Sie über ander…" at bounding box center [656, 277] width 190 height 40
click at [586, 244] on div "Haben Sie einen Wunsch? Entscheiden Sie, was wir als nächstes entwickeln sollen…" at bounding box center [619, 273] width 279 height 71
click at [588, 248] on div "Haben Sie einen Wunsch?" at bounding box center [656, 251] width 190 height 10
click at [564, 284] on div "Haben Sie einen Wunsch? Entscheiden Sie, was wir als nächstes entwickeln sollen…" at bounding box center [619, 273] width 279 height 71
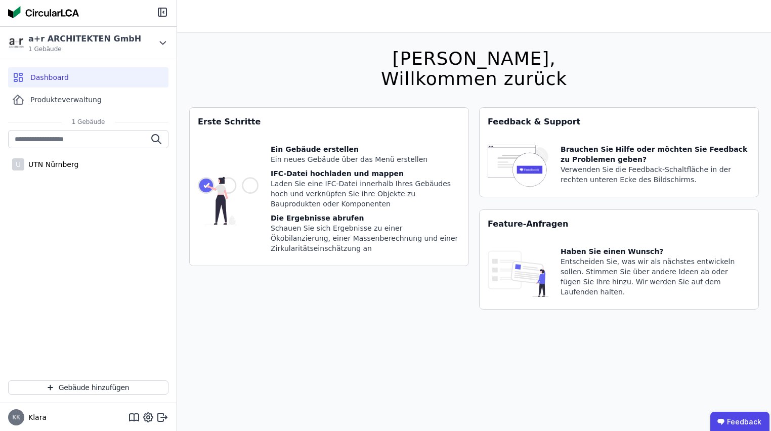
click at [601, 267] on div "Entscheiden Sie, was wir als nächstes entwickeln sollen. Stimmen Sie über ander…" at bounding box center [656, 277] width 190 height 40
click at [601, 260] on div "Entscheiden Sie, was wir als nächstes entwickeln sollen. Stimmen Sie über ander…" at bounding box center [656, 277] width 190 height 40
click at [292, 201] on div "Laden Sie eine IFC-Datei innerhalb Ihres Gebäudes hoch und verknüpfen Sie ihre …" at bounding box center [366, 194] width 190 height 30
drag, startPoint x: 276, startPoint y: 155, endPoint x: 285, endPoint y: 147, distance: 12.2
click at [285, 147] on div "Ein Gebäude erstellen Ein neues Gebäude über das Menü erstellen IFC-Datei hochl…" at bounding box center [366, 200] width 190 height 113
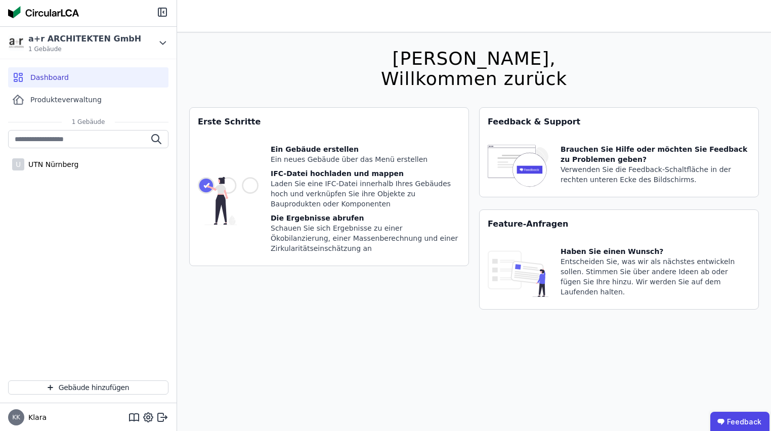
drag, startPoint x: 261, startPoint y: 164, endPoint x: 263, endPoint y: 177, distance: 12.7
click at [261, 167] on div "Ein Gebäude erstellen Ein neues Gebäude über das Menü erstellen IFC-Datei hochl…" at bounding box center [329, 201] width 279 height 130
click at [248, 181] on img at bounding box center [228, 200] width 61 height 113
click at [292, 150] on div "Ein Gebäude erstellen" at bounding box center [366, 149] width 190 height 10
click at [299, 171] on div "IFC-Datei hochladen und mappen" at bounding box center [366, 174] width 190 height 10
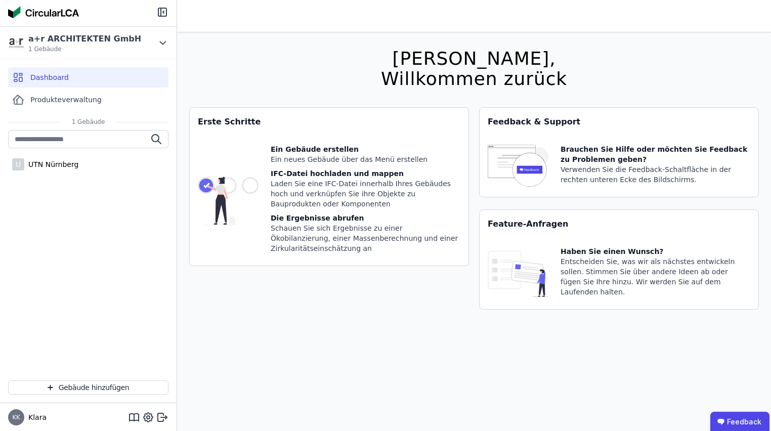
click at [303, 213] on div "Die Ergebnisse abrufen" at bounding box center [366, 218] width 190 height 10
drag, startPoint x: 296, startPoint y: 267, endPoint x: 290, endPoint y: 261, distance: 8.2
click at [295, 267] on div "Erste Schritte Ein Gebäude erstellen Ein neues Gebäude über das Menü erstellen …" at bounding box center [329, 214] width 280 height 215
click at [135, 418] on icon at bounding box center [134, 417] width 12 height 12
click at [149, 415] on icon at bounding box center [148, 417] width 12 height 12
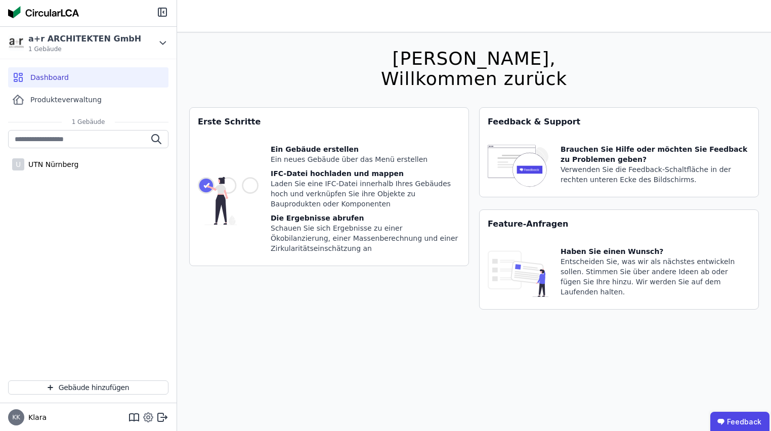
select select "*"
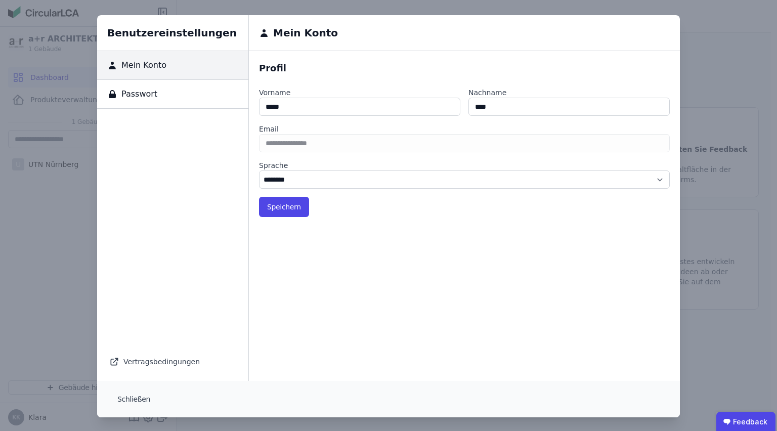
scroll to position [4, 0]
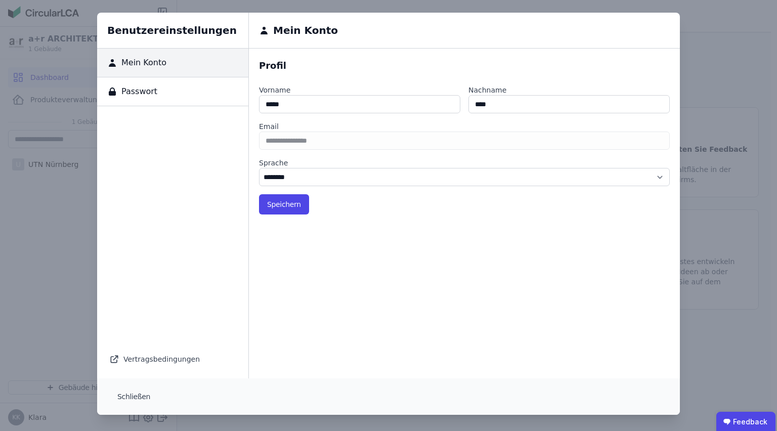
click at [55, 251] on div "Benutzereinstellungen Mein Konto Passwort Vertragsbedingungen Mein Konto Profil…" at bounding box center [388, 213] width 777 height 435
click at [129, 397] on button "Schließen" at bounding box center [133, 397] width 49 height 20
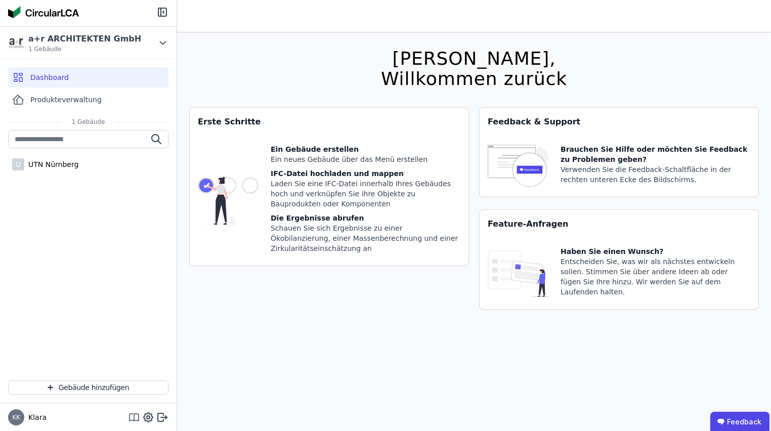
click at [135, 413] on icon at bounding box center [134, 417] width 12 height 12
click at [46, 100] on span "Produkteverwaltung" at bounding box center [65, 100] width 71 height 10
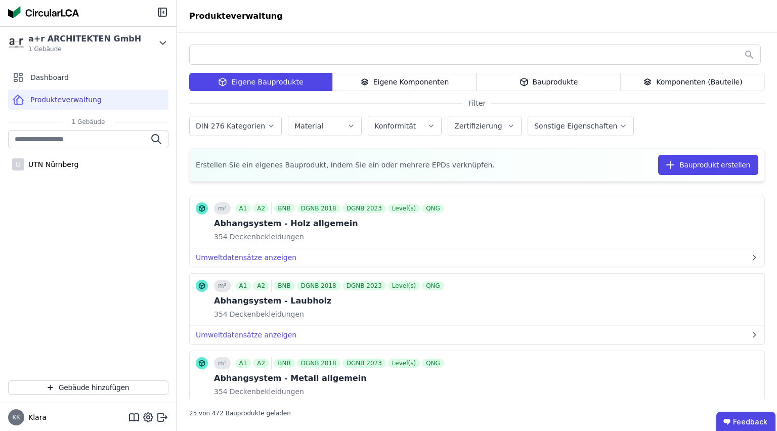
click at [251, 126] on label "DIN 276 Kategorien" at bounding box center [231, 126] width 71 height 8
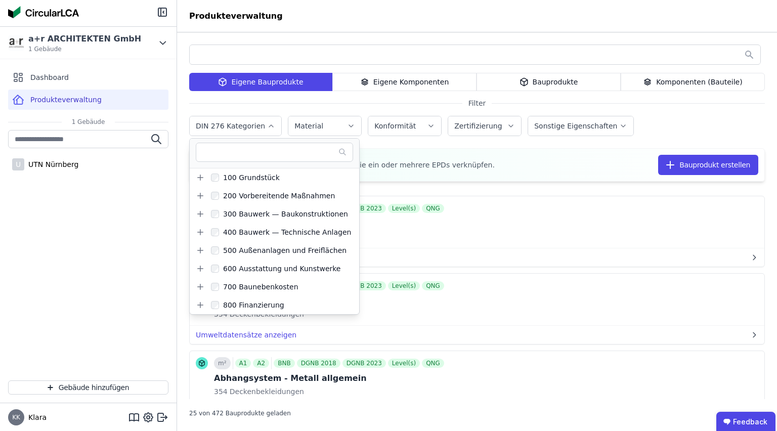
click at [708, 134] on div "DIN 276 Kategorien 100 Grundstück 200 Vorbereitende Maßnahmen 300 Bauwerk — Bau…" at bounding box center [477, 127] width 576 height 26
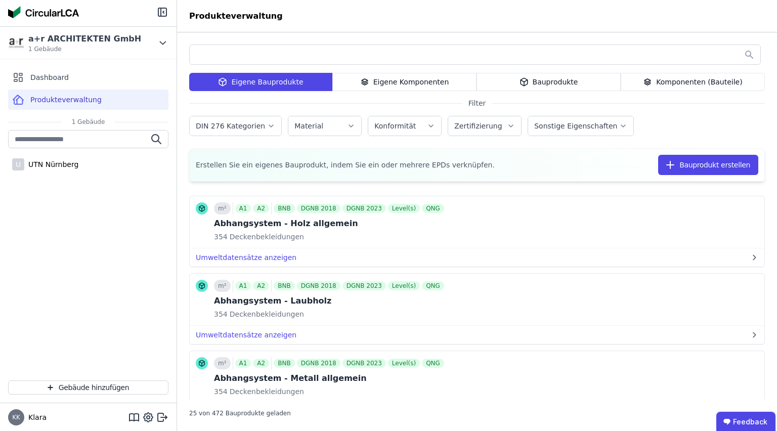
click at [291, 168] on span "Erstellen Sie ein eigenes Bauprodukt, indem Sie ein oder mehrere EPDs verknüpfe…" at bounding box center [345, 165] width 299 height 10
click at [696, 162] on button "Bauprodukt erstellen" at bounding box center [708, 165] width 100 height 20
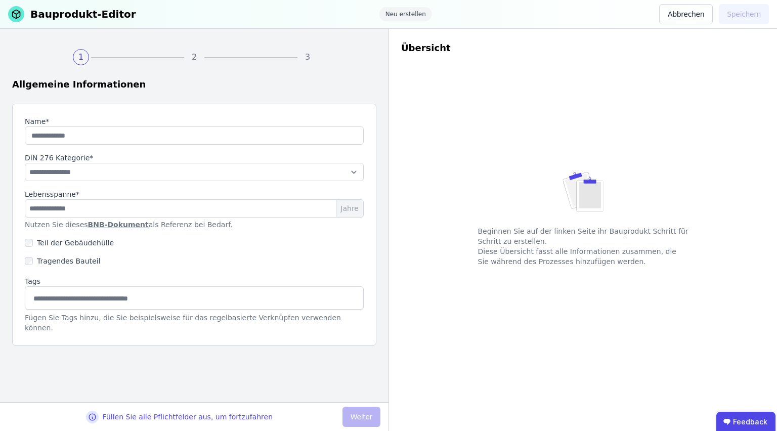
click at [107, 224] on link "BNB-Dokument" at bounding box center [118, 225] width 61 height 8
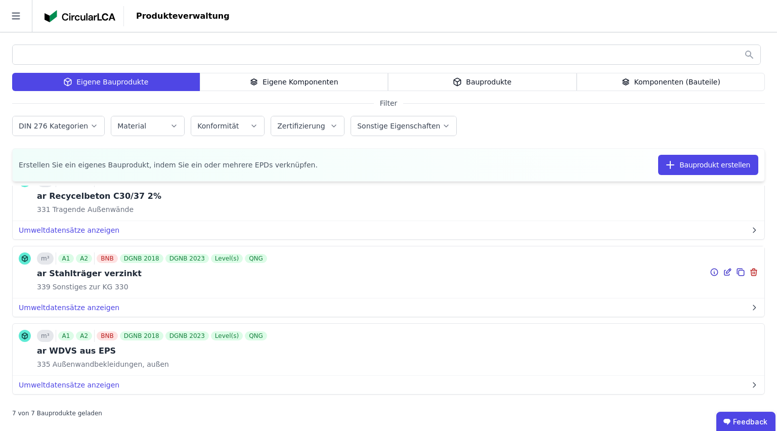
scroll to position [350, 0]
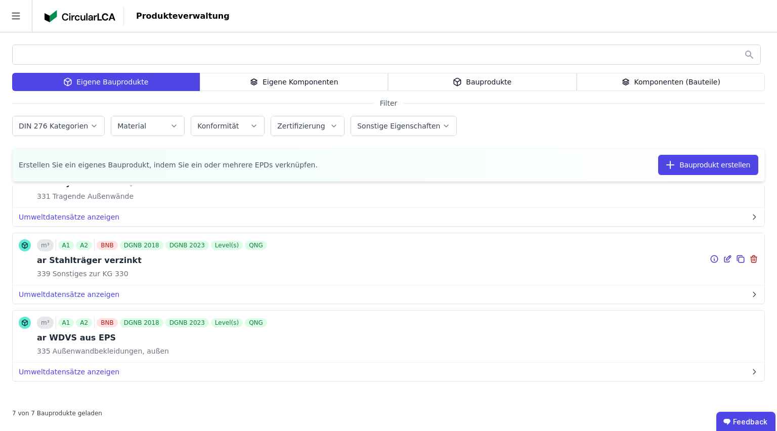
click at [122, 258] on div "ar Stahlträger verzinkt" at bounding box center [153, 261] width 232 height 12
click at [73, 292] on button "Umweltdatensätze anzeigen" at bounding box center [389, 294] width 752 height 18
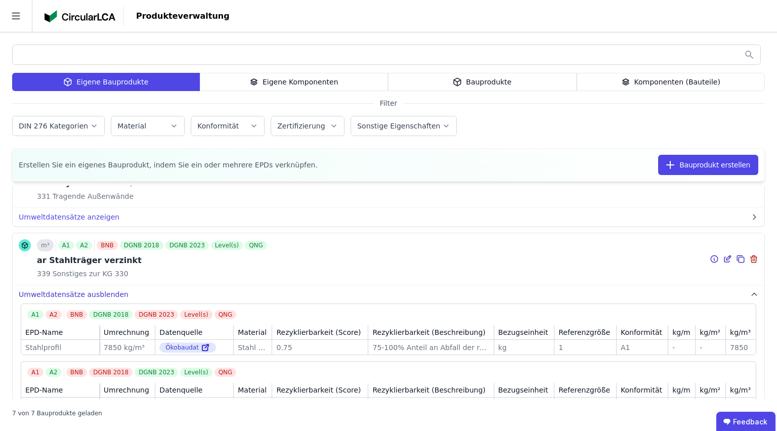
click at [73, 292] on button "Umweltdatensätze ausblenden" at bounding box center [389, 294] width 752 height 18
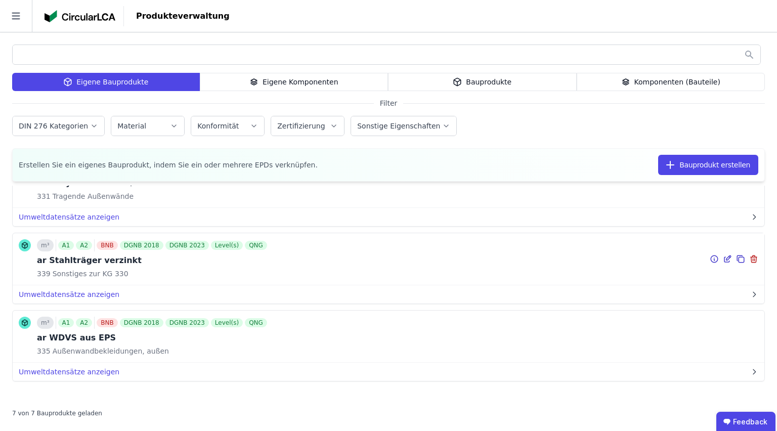
click at [87, 255] on div "ar Stahlträger verzinkt" at bounding box center [153, 261] width 232 height 12
click at [727, 256] on icon at bounding box center [729, 258] width 5 height 5
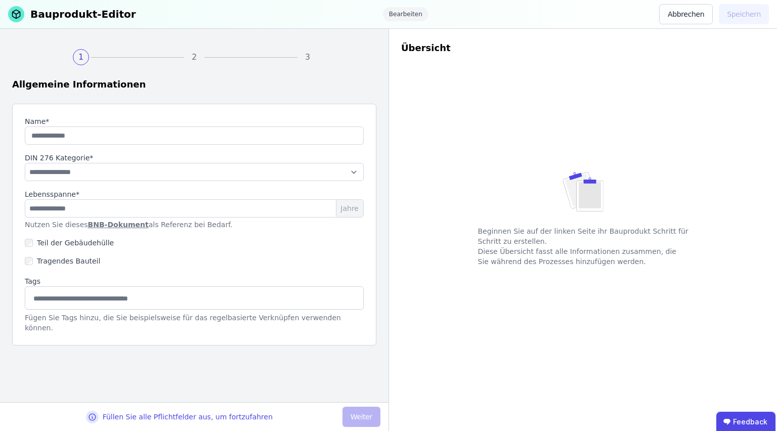
type input "**********"
select select "**********"
type input "**"
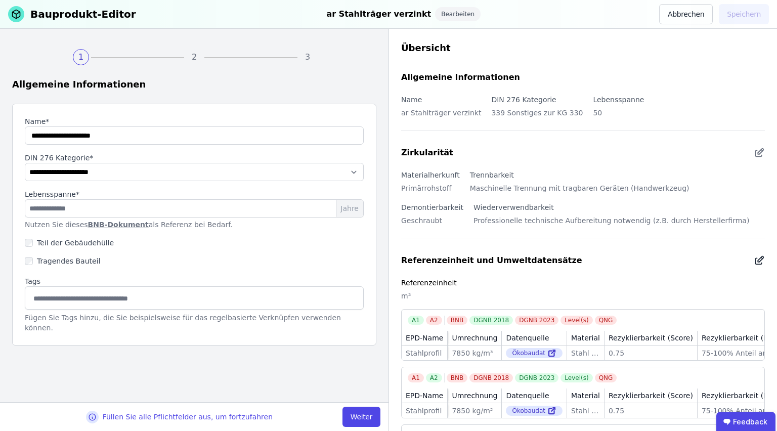
click at [758, 258] on icon at bounding box center [761, 260] width 6 height 6
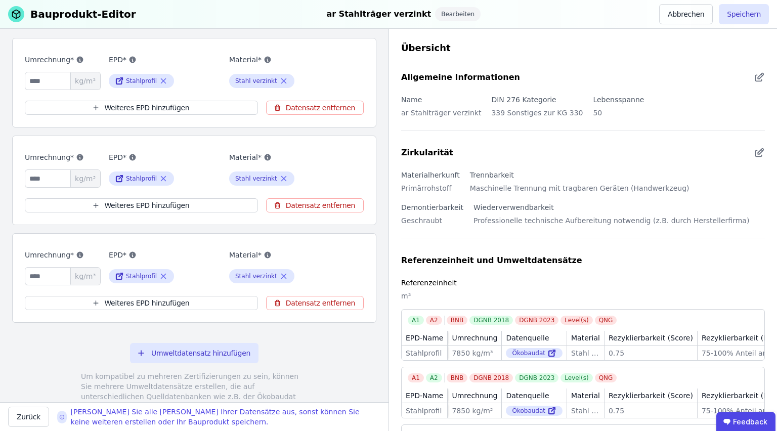
scroll to position [202, 0]
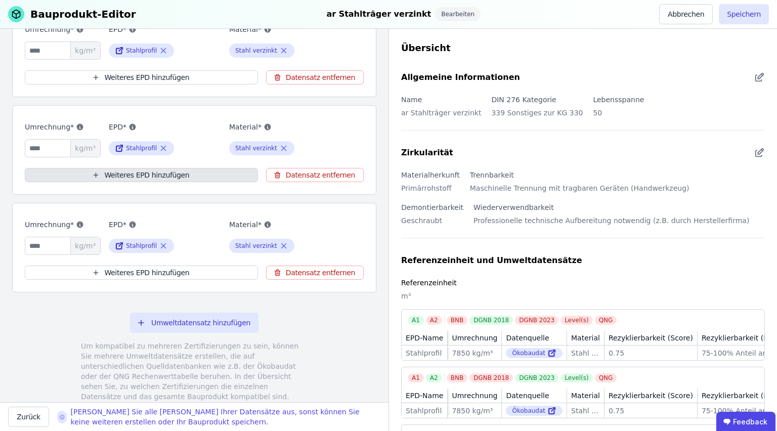
click at [155, 170] on button "Weiteres EPD hinzufügen" at bounding box center [141, 175] width 233 height 14
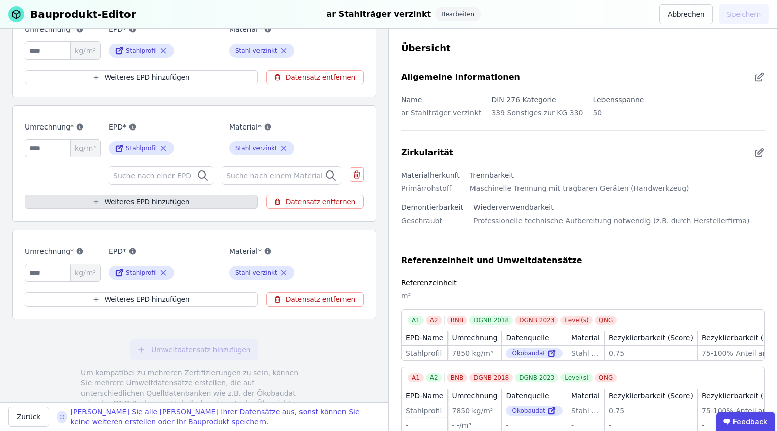
click at [170, 200] on button "Weiteres EPD hinzufügen" at bounding box center [141, 202] width 233 height 14
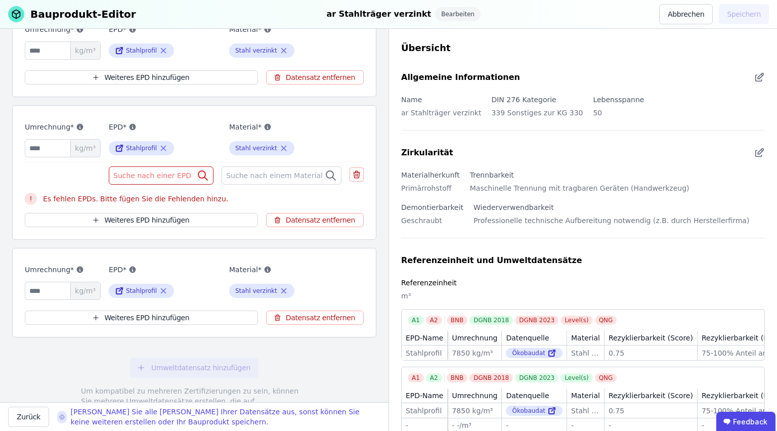
click at [156, 176] on span "Suche nach einer EPD" at bounding box center [153, 176] width 80 height 10
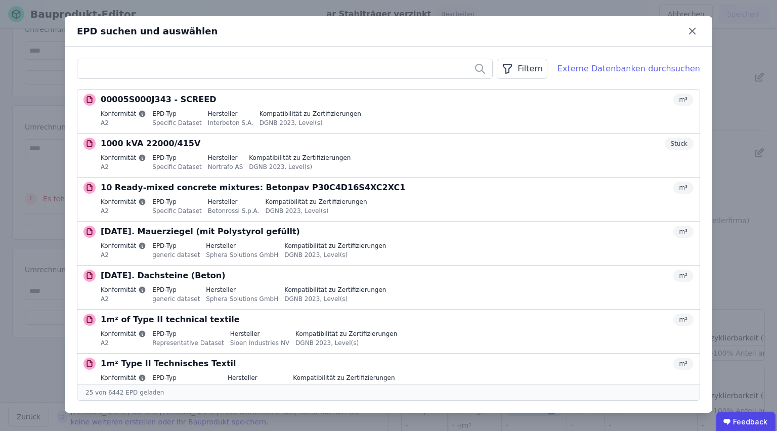
click at [589, 68] on div "Externe Datenbanken durchsuchen" at bounding box center [629, 69] width 143 height 12
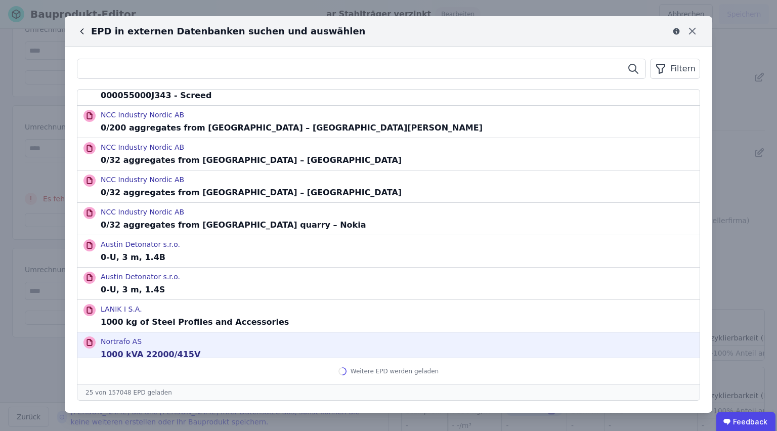
scroll to position [0, 0]
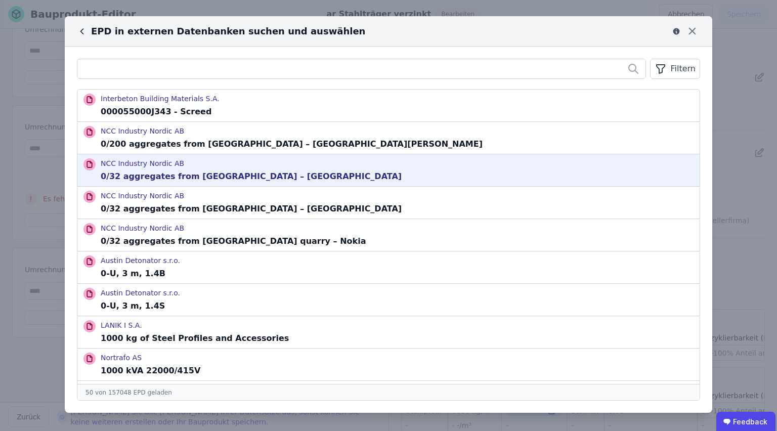
click at [151, 180] on p "0/32 aggregates from Hujala quarry – Rusko" at bounding box center [251, 177] width 301 height 12
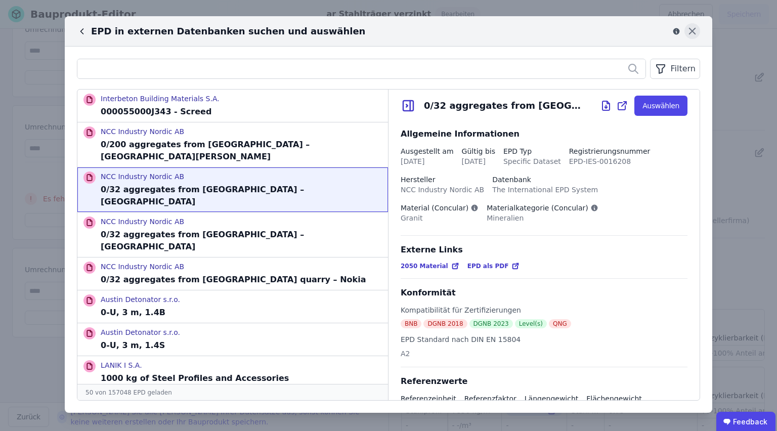
click at [688, 30] on icon at bounding box center [693, 31] width 16 height 16
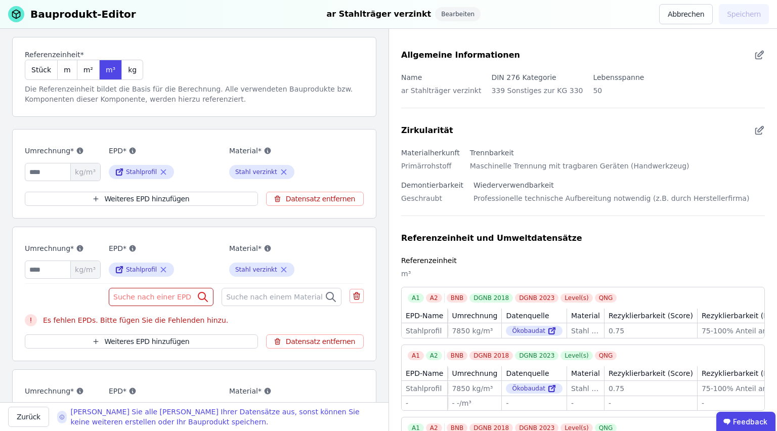
scroll to position [40, 0]
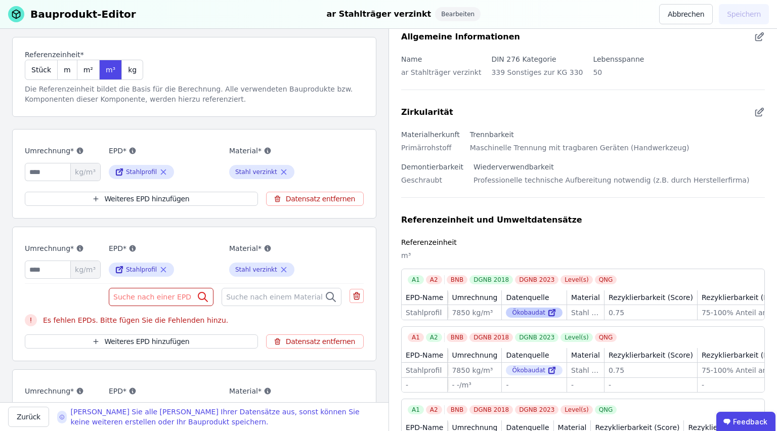
click at [506, 311] on div "Ökobaudat" at bounding box center [534, 313] width 57 height 10
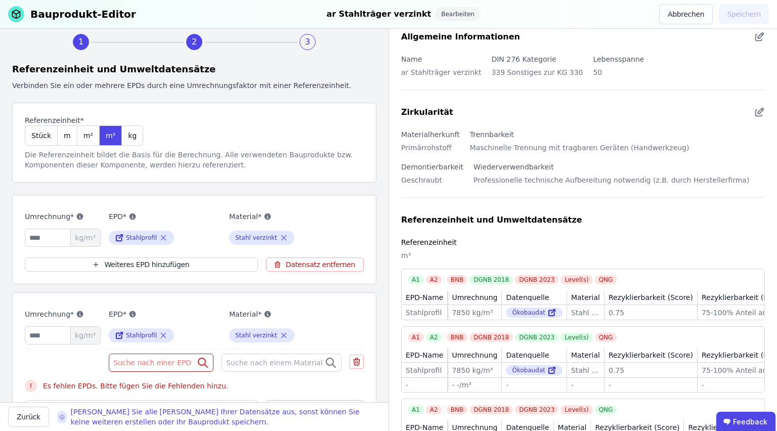
scroll to position [0, 0]
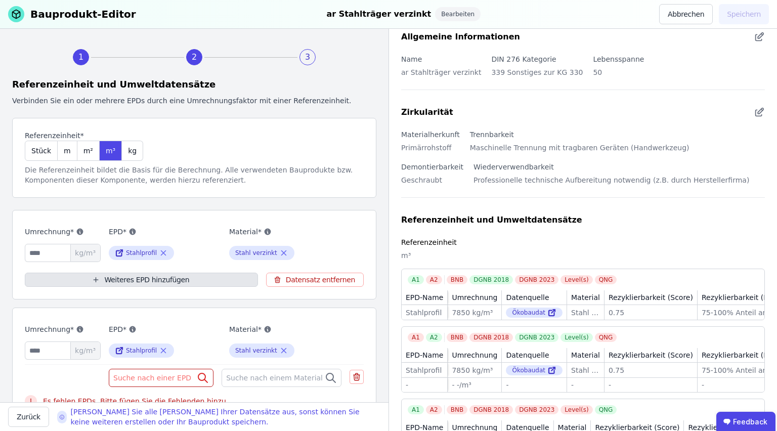
click at [162, 275] on button "Weiteres EPD hinzufügen" at bounding box center [141, 280] width 233 height 14
click at [100, 283] on icon "button" at bounding box center [96, 280] width 8 height 12
click at [100, 280] on icon "button" at bounding box center [96, 280] width 8 height 12
click at [100, 278] on span "button" at bounding box center [96, 280] width 8 height 12
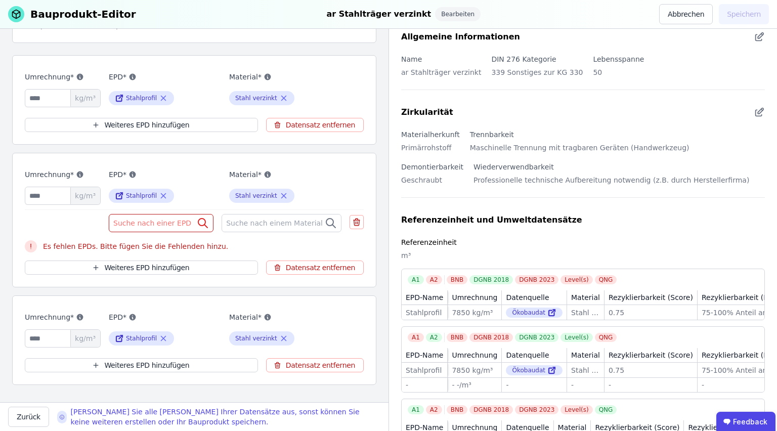
scroll to position [162, 0]
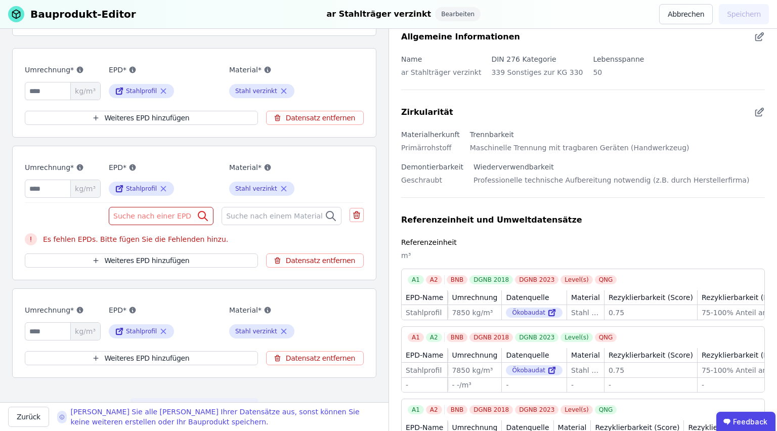
click at [143, 214] on span "Suche nach einer EPD" at bounding box center [153, 216] width 80 height 10
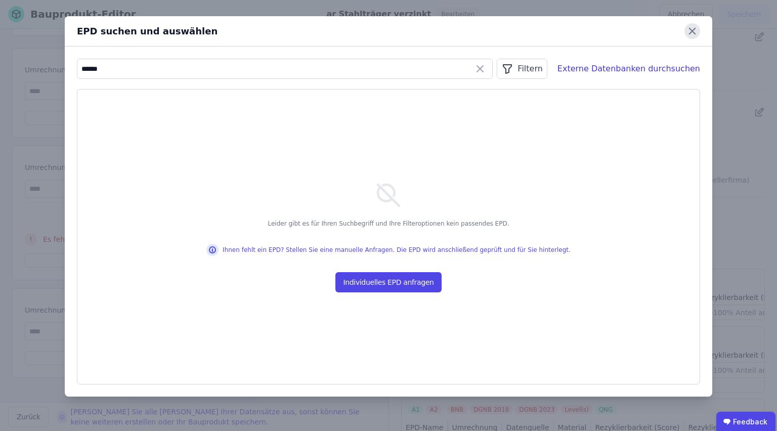
type input "******"
click at [697, 33] on icon at bounding box center [693, 31] width 16 height 16
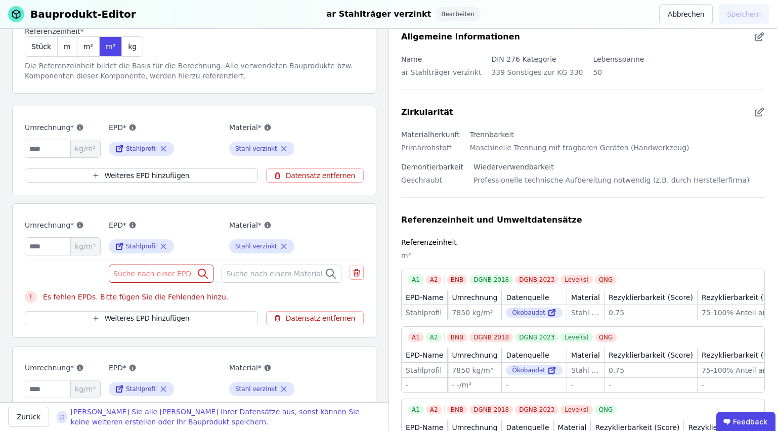
scroll to position [121, 0]
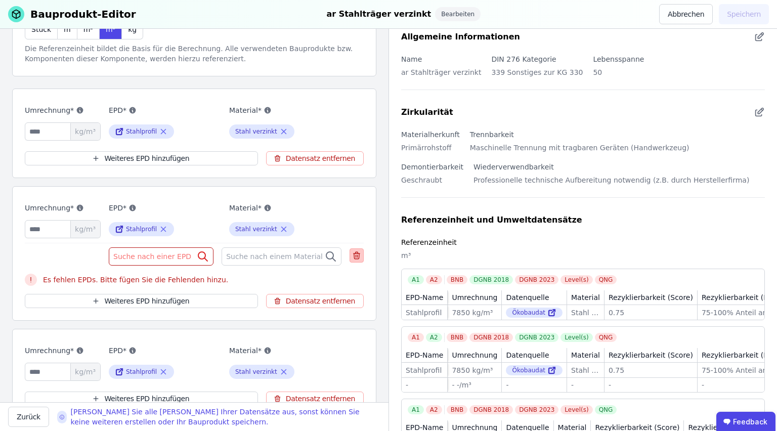
click at [352, 257] on icon at bounding box center [356, 256] width 9 height 12
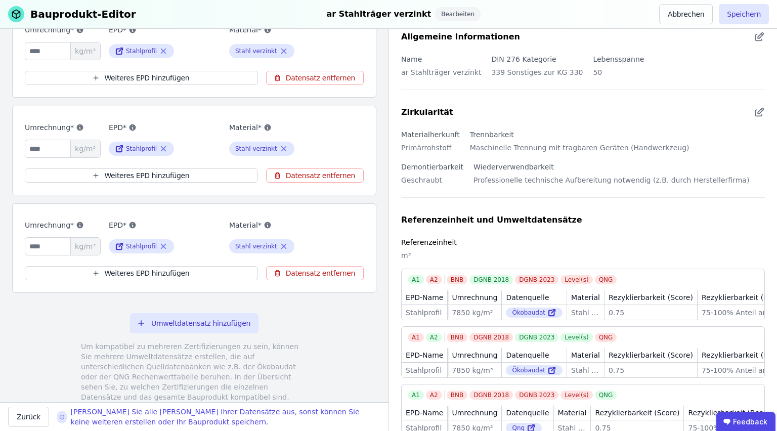
scroll to position [232, 0]
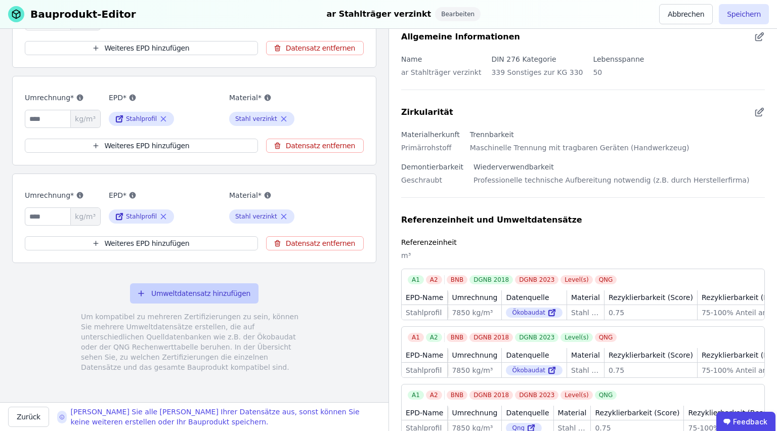
click at [178, 294] on button "Umweltdatensatz hinzufügen" at bounding box center [194, 293] width 129 height 20
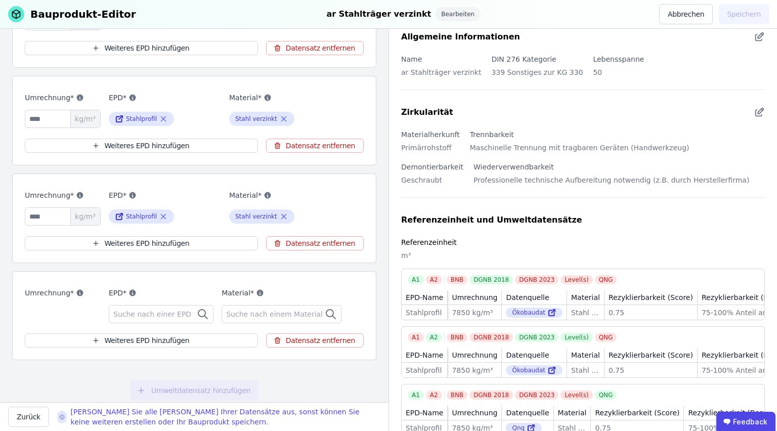
click at [134, 311] on span "Suche nach einer EPD" at bounding box center [153, 314] width 80 height 10
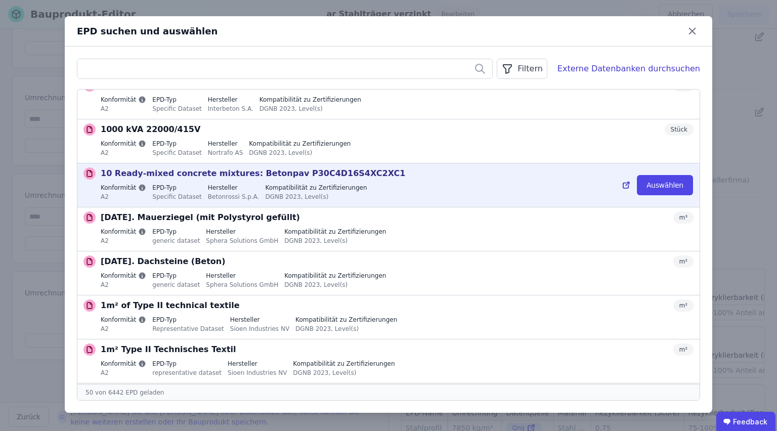
scroll to position [0, 0]
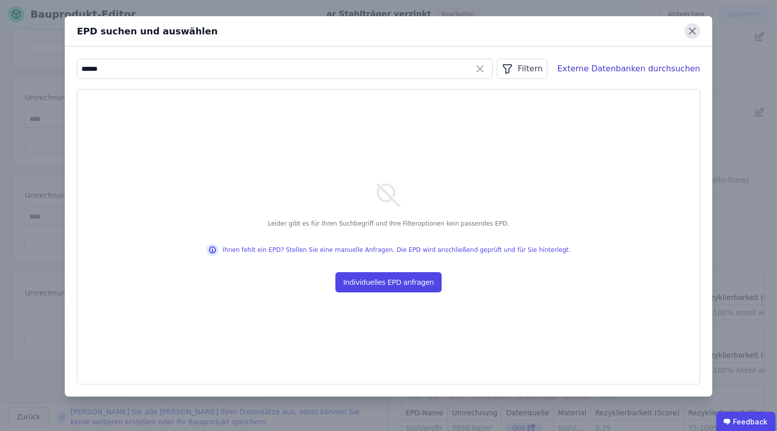
type input "******"
click at [695, 29] on icon at bounding box center [692, 31] width 6 height 6
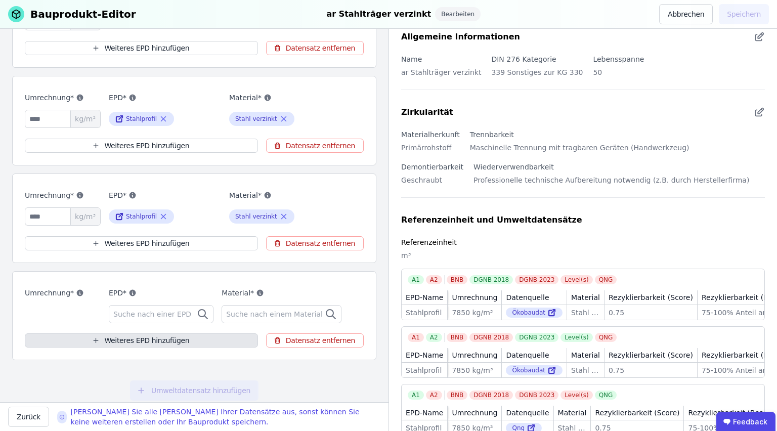
click at [204, 338] on button "Weiteres EPD hinzufügen" at bounding box center [141, 341] width 233 height 14
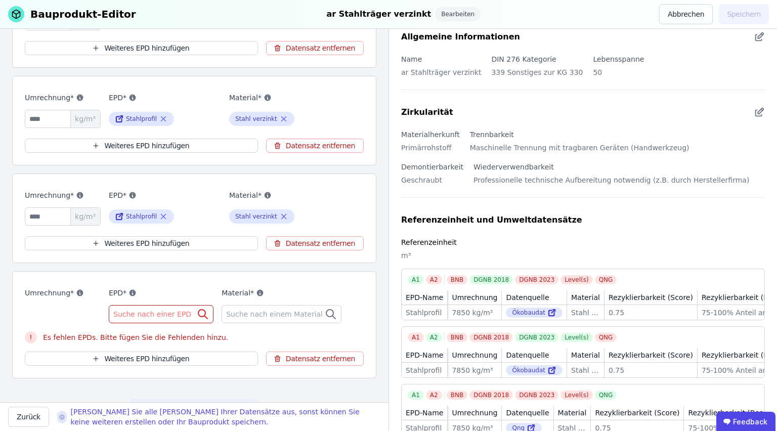
click at [192, 308] on div "Suche nach einer EPD" at bounding box center [161, 314] width 105 height 18
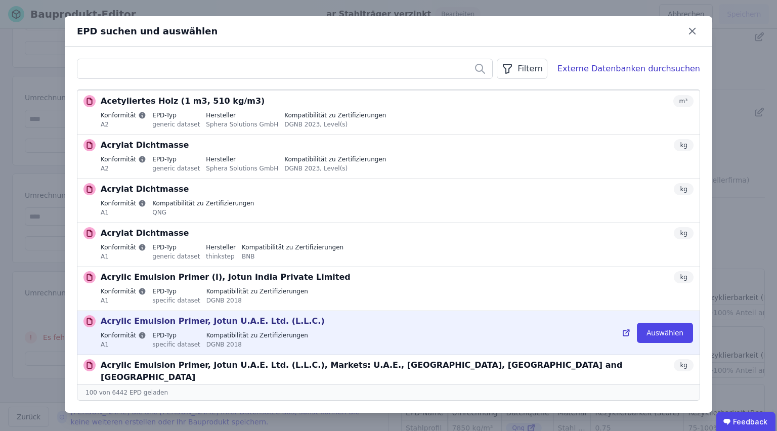
scroll to position [3205, 0]
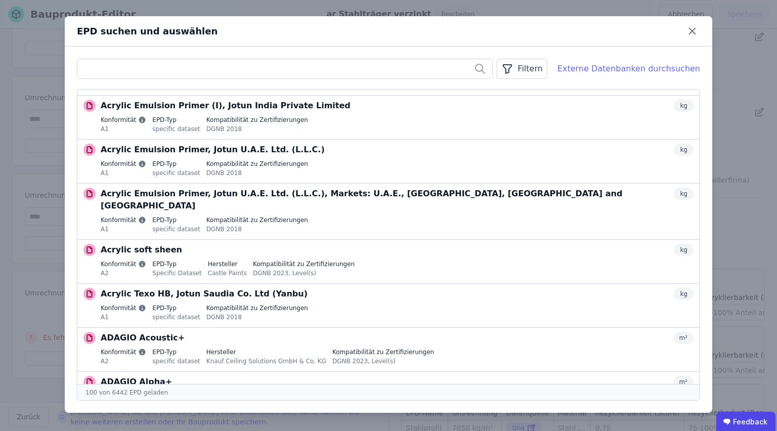
click at [623, 74] on div "Externe Datenbanken durchsuchen" at bounding box center [629, 69] width 143 height 12
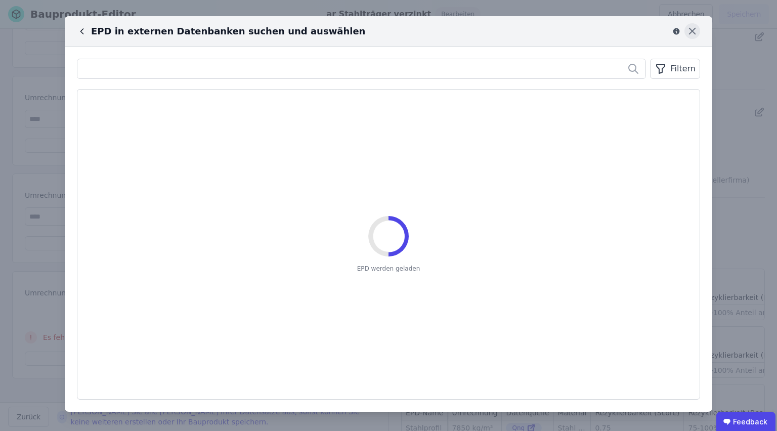
click at [695, 30] on icon at bounding box center [693, 31] width 16 height 16
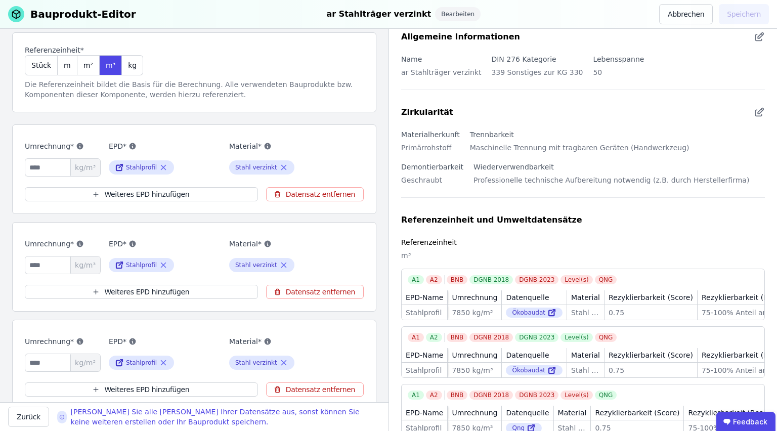
scroll to position [0, 0]
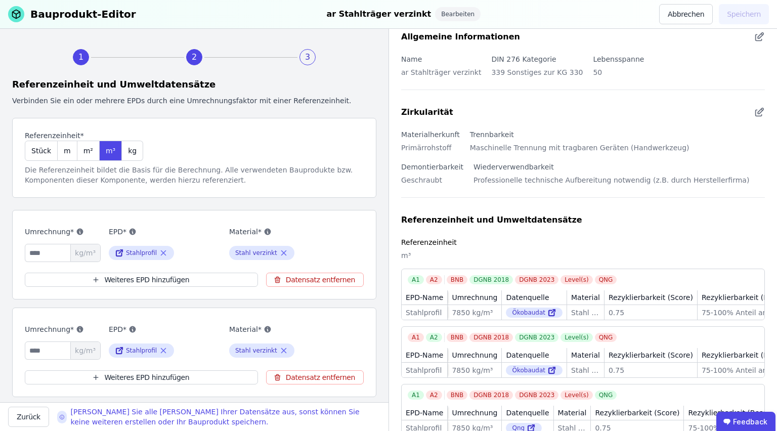
click at [321, 243] on div "Material* Stahl verzinkt" at bounding box center [285, 244] width 112 height 37
click at [437, 219] on div "Referenzeinheit und Umweltdatensätze" at bounding box center [491, 220] width 181 height 12
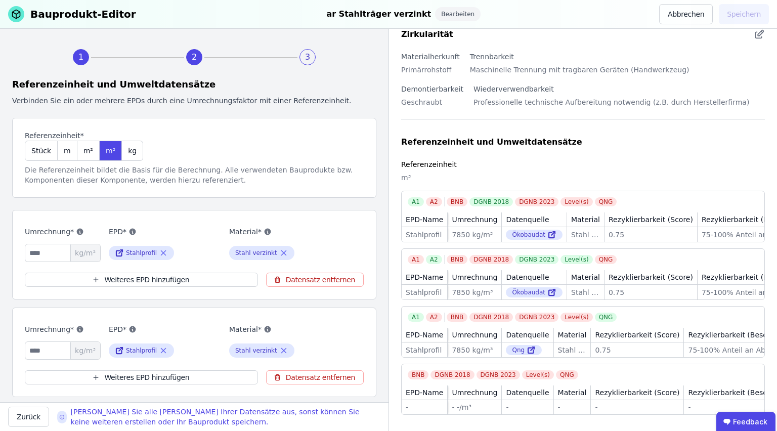
scroll to position [134, 0]
click at [422, 230] on div "Stahlprofil" at bounding box center [424, 235] width 37 height 10
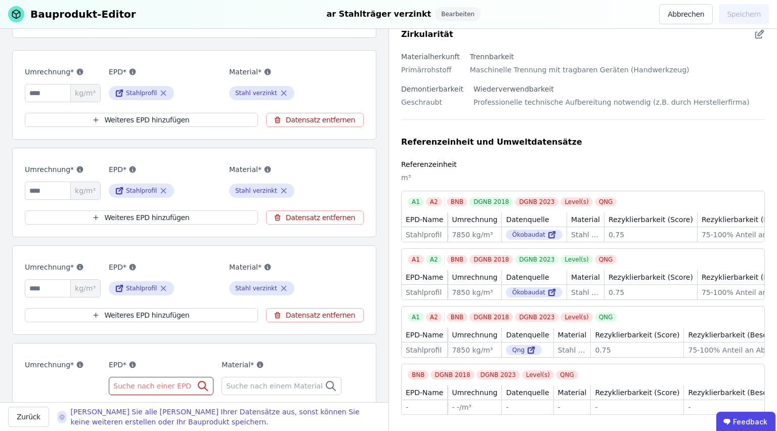
scroll to position [63, 0]
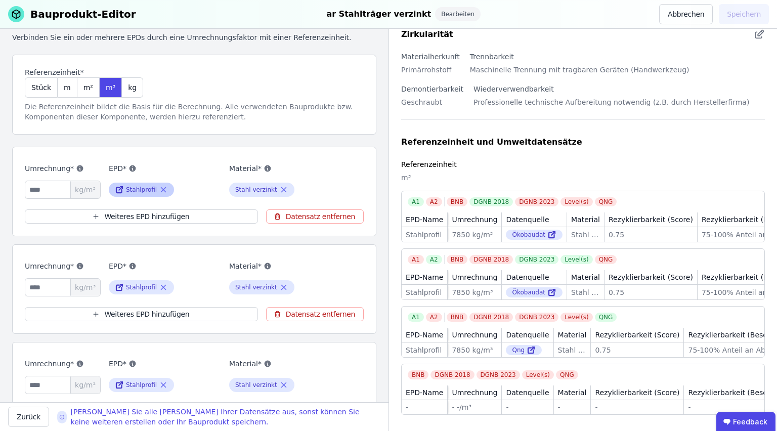
click at [160, 187] on icon at bounding box center [163, 190] width 9 height 12
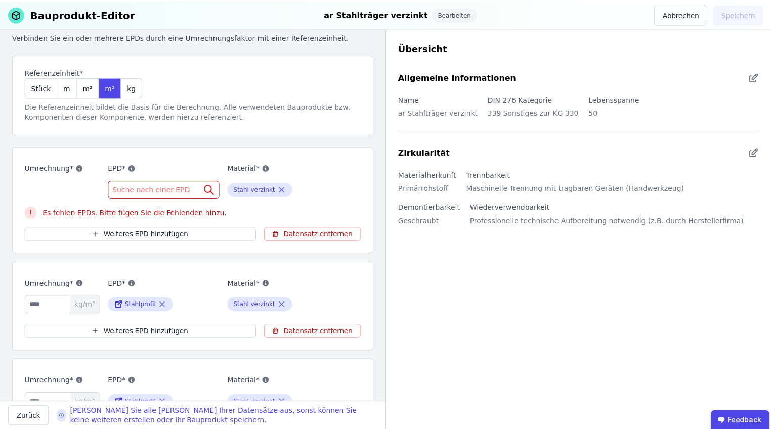
scroll to position [0, 0]
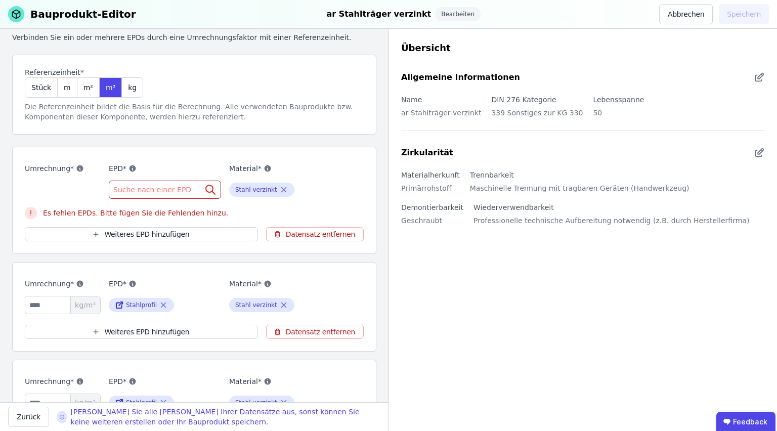
click at [158, 187] on span "Suche nach einer EPD" at bounding box center [153, 190] width 80 height 10
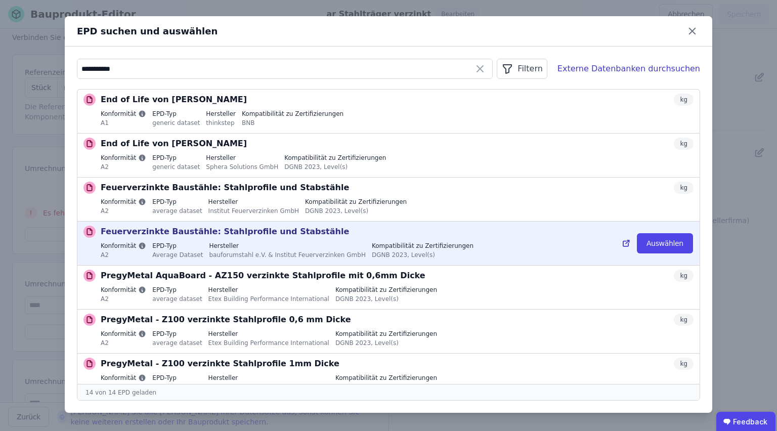
type input "**********"
click at [231, 244] on label "Hersteller" at bounding box center [287, 246] width 157 height 8
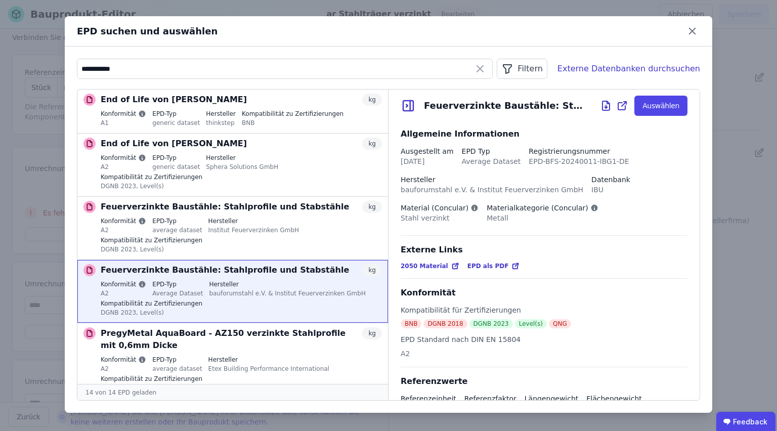
click at [693, 20] on div "EPD suchen und auswählen" at bounding box center [389, 31] width 648 height 30
click at [688, 31] on icon at bounding box center [693, 31] width 16 height 16
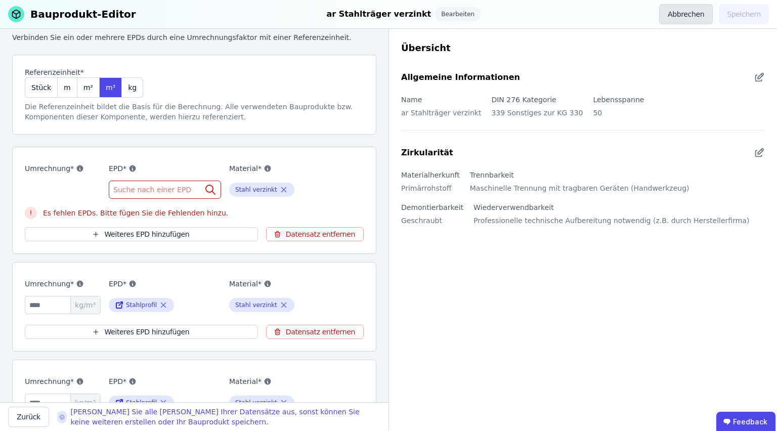
click at [708, 13] on button "Abbrechen" at bounding box center [687, 14] width 54 height 20
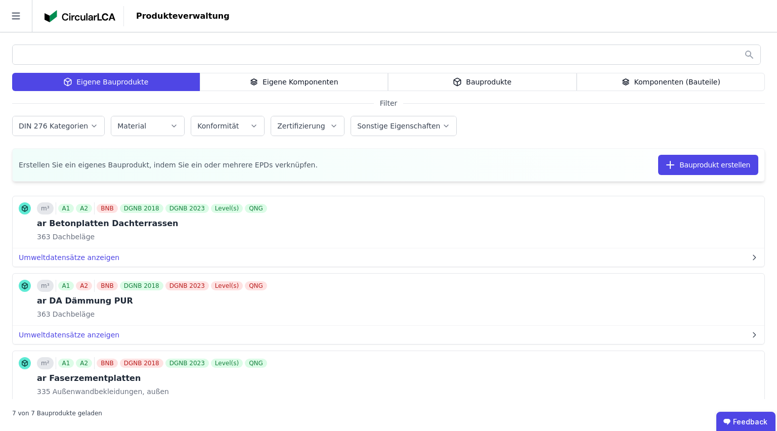
click at [510, 84] on div "Bauprodukte" at bounding box center [482, 82] width 189 height 18
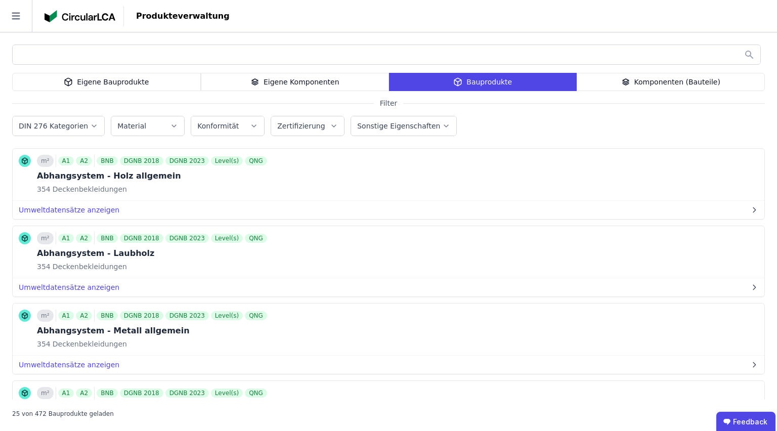
click at [216, 122] on label "Konformität" at bounding box center [219, 126] width 44 height 8
click at [296, 35] on div "Eigene Bauprodukte Eigene Komponenten Bauprodukte Komponenten (Bauteile) Filter…" at bounding box center [388, 231] width 777 height 399
click at [10, 16] on icon at bounding box center [16, 16] width 32 height 32
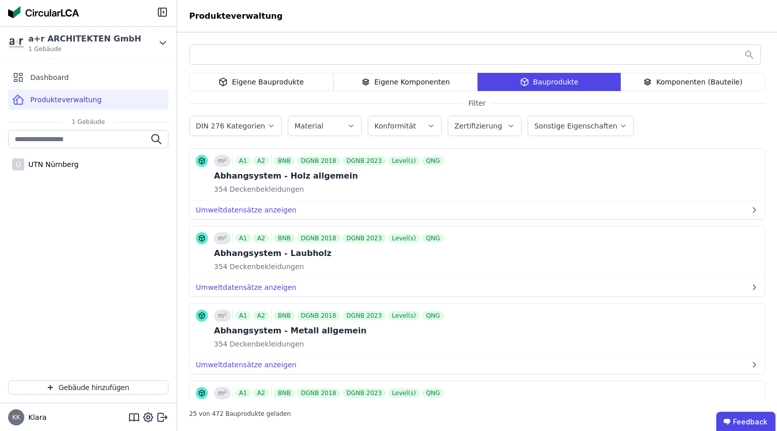
click at [53, 98] on span "Produkteverwaltung" at bounding box center [65, 100] width 71 height 10
click at [53, 157] on div "U UTN Nürnberg" at bounding box center [88, 164] width 160 height 20
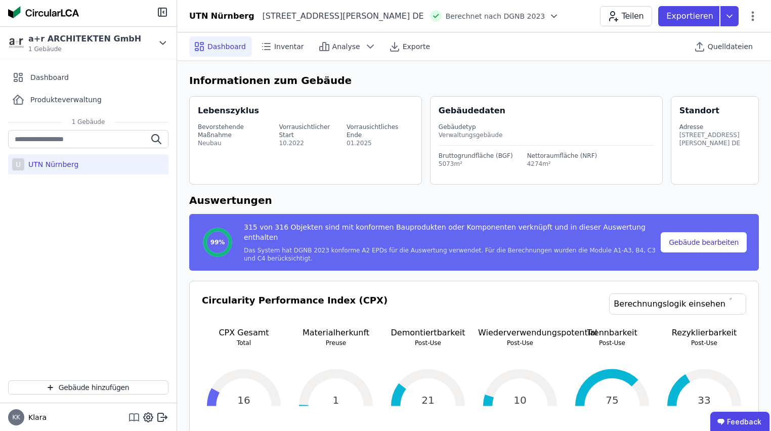
click at [135, 419] on icon at bounding box center [134, 417] width 12 height 12
click at [285, 51] on span "Inventar" at bounding box center [289, 47] width 30 height 10
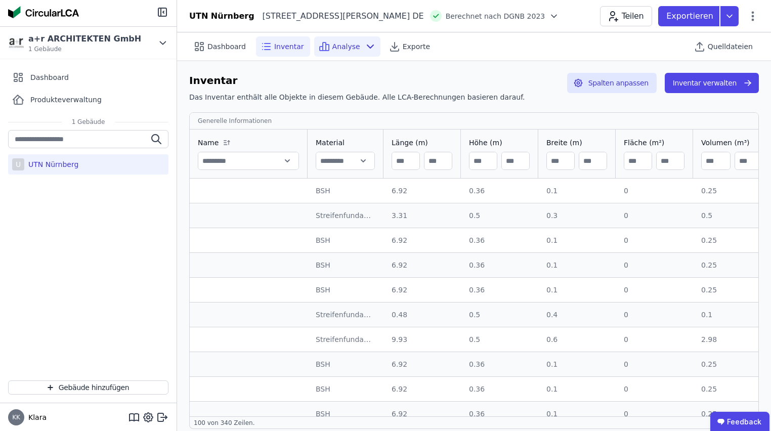
click at [345, 45] on span "Analyse" at bounding box center [347, 47] width 28 height 10
click at [389, 43] on icon at bounding box center [395, 46] width 12 height 12
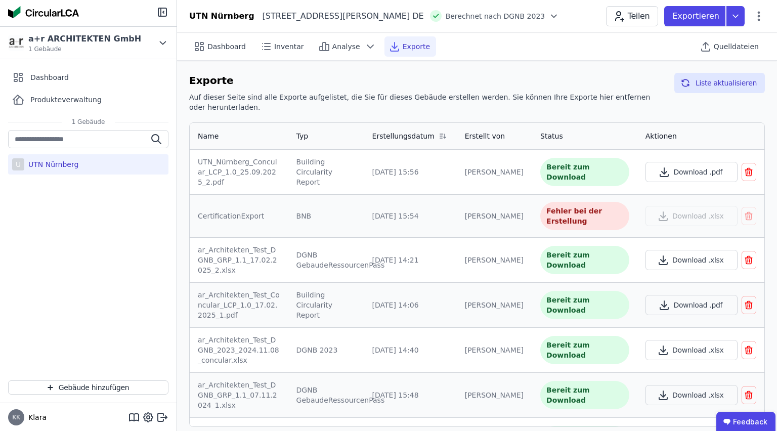
click at [325, 62] on div "Exporte Auf dieser Seite sind alle Exporte aufgelistet, die Sie für dieses Gebä…" at bounding box center [477, 250] width 600 height 379
click at [35, 101] on span "Produkteverwaltung" at bounding box center [65, 100] width 71 height 10
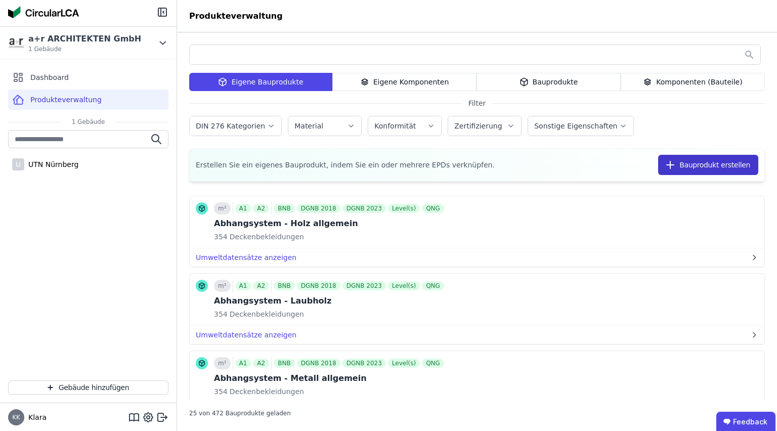
click at [709, 169] on button "Bauprodukt erstellen" at bounding box center [708, 165] width 100 height 20
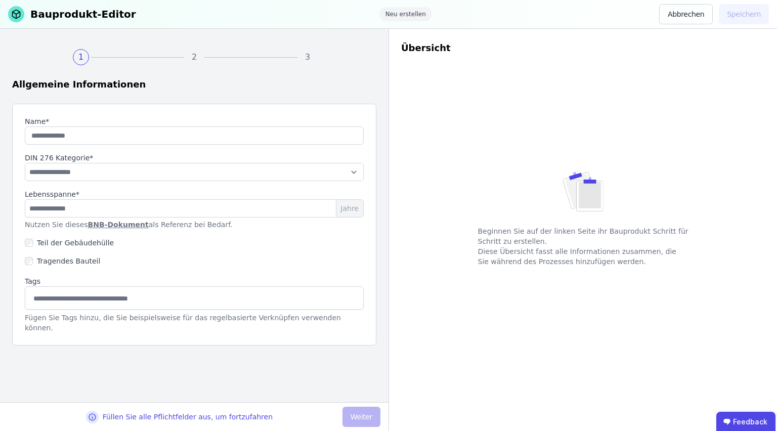
click at [141, 299] on input at bounding box center [194, 298] width 326 height 16
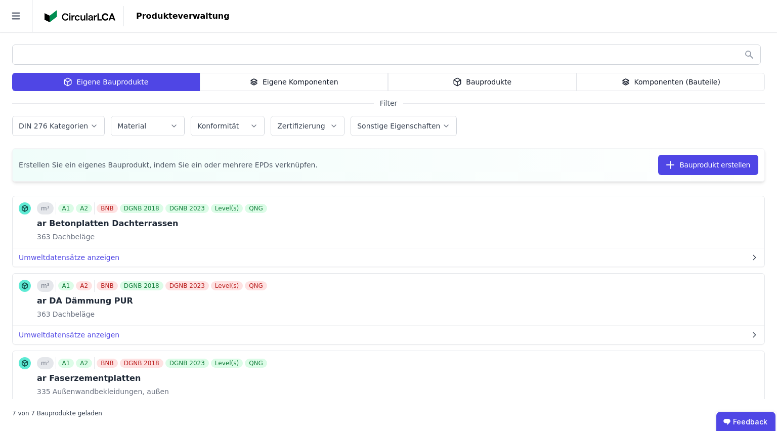
click at [263, 79] on div "Eigene Komponenten" at bounding box center [294, 82] width 189 height 18
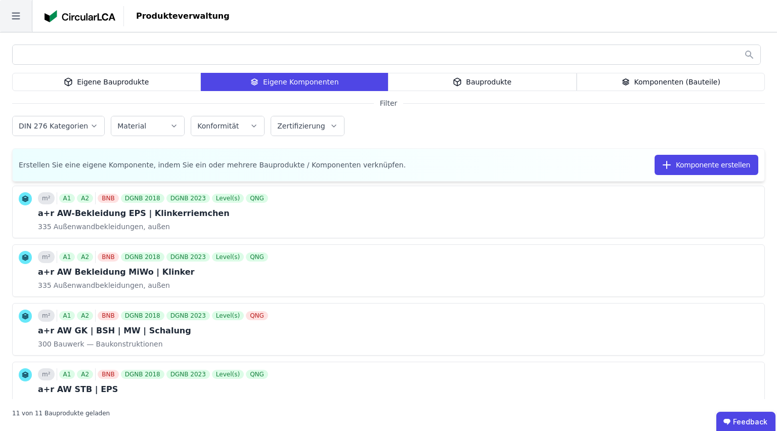
click at [14, 13] on icon at bounding box center [16, 16] width 8 height 7
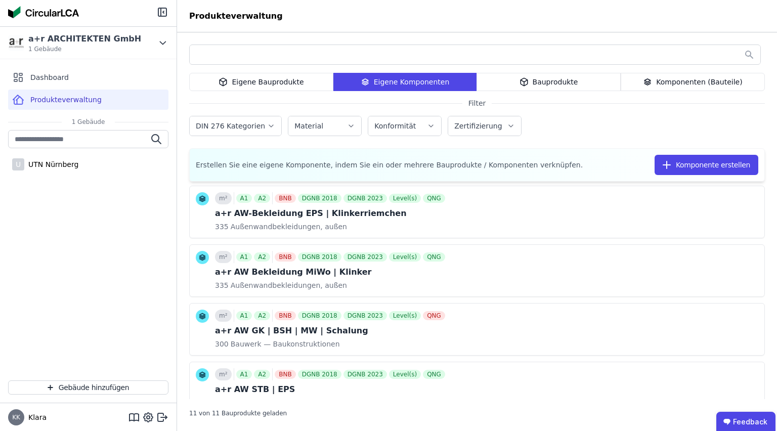
click at [50, 102] on span "Produkteverwaltung" at bounding box center [65, 100] width 71 height 10
click at [667, 26] on header "Produkteverwaltung" at bounding box center [477, 16] width 600 height 32
click at [226, 81] on icon at bounding box center [223, 82] width 9 height 12
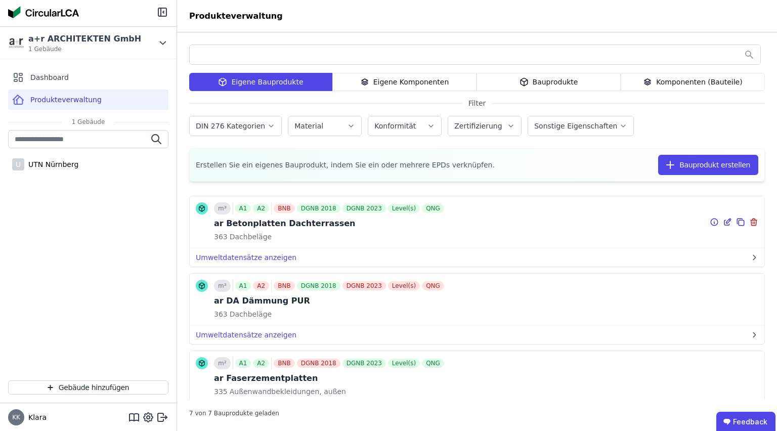
click at [309, 245] on div "m³ A1 A2 BNB DGNB 2018 DGNB 2023 Level(s) QNG ar Betonplatten Dachterrassen 363…" at bounding box center [477, 222] width 575 height 52
click at [270, 226] on div "ar Betonplatten Dachterrassen" at bounding box center [330, 224] width 232 height 12
click at [508, 190] on div "m³ A1 A2 BNB DGNB 2018 DGNB 2023 Level(s) QNG ar Betonplatten Dachterrassen 363…" at bounding box center [477, 293] width 576 height 214
click at [725, 225] on icon at bounding box center [727, 222] width 5 height 5
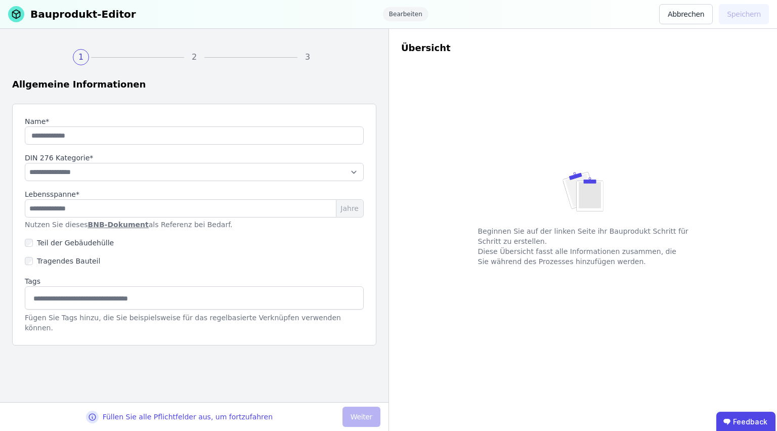
type input "**********"
select select "**********"
type input "**"
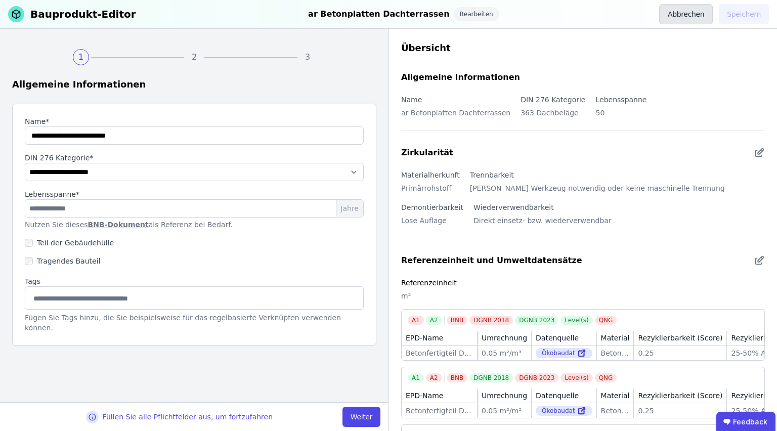
click at [689, 14] on button "Abbrechen" at bounding box center [687, 14] width 54 height 20
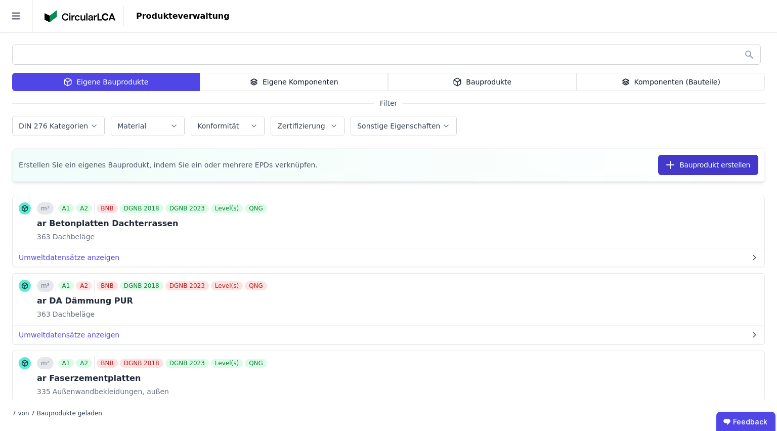
click at [707, 162] on button "Bauprodukt erstellen" at bounding box center [708, 165] width 100 height 20
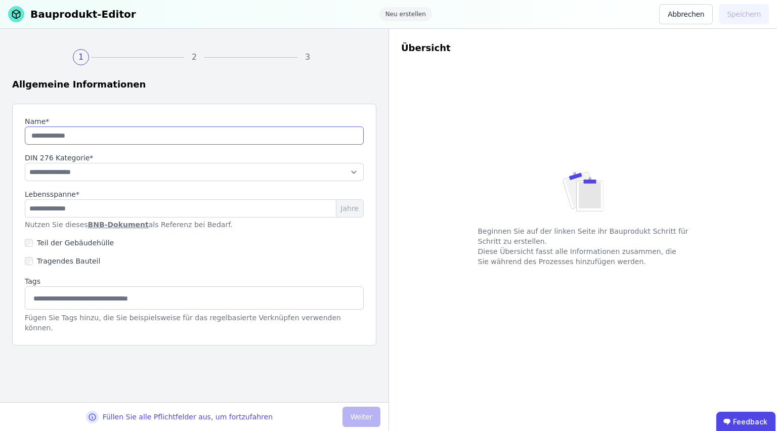
click at [110, 134] on input "string" at bounding box center [194, 136] width 339 height 18
click at [52, 169] on select "**********" at bounding box center [194, 172] width 339 height 18
click at [674, 18] on button "Abbrechen" at bounding box center [687, 14] width 54 height 20
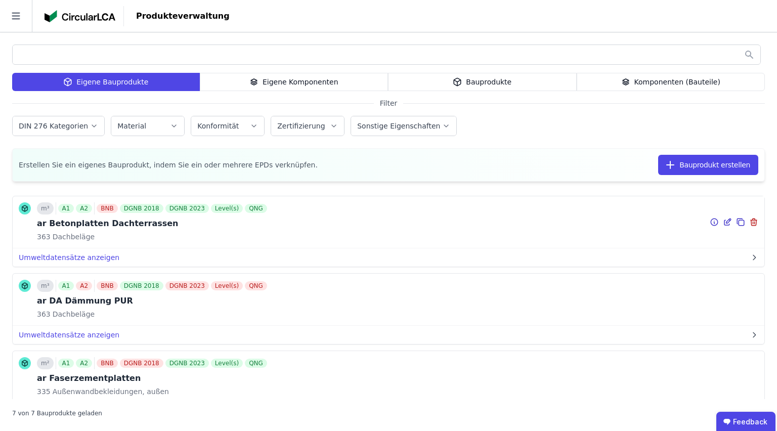
click at [77, 220] on div "ar Betonplatten Dachterrassen" at bounding box center [153, 224] width 232 height 12
click at [739, 224] on icon at bounding box center [742, 223] width 6 height 6
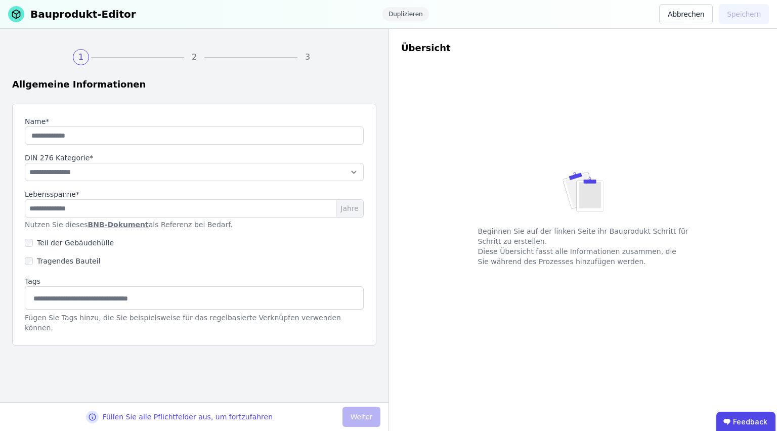
type input "**********"
select select "**********"
type input "**"
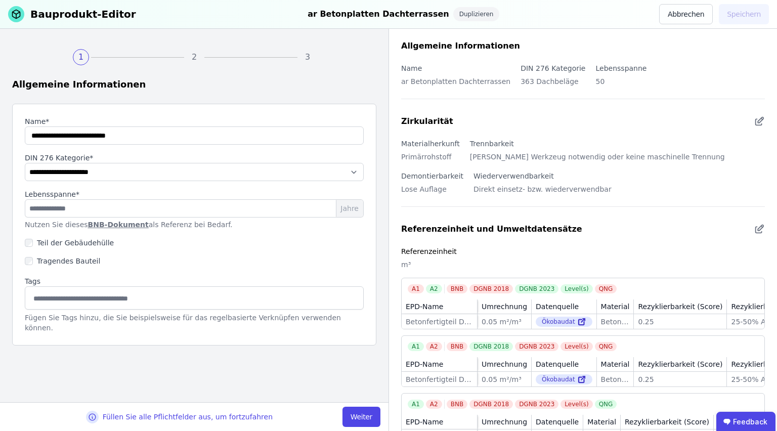
scroll to position [72, 0]
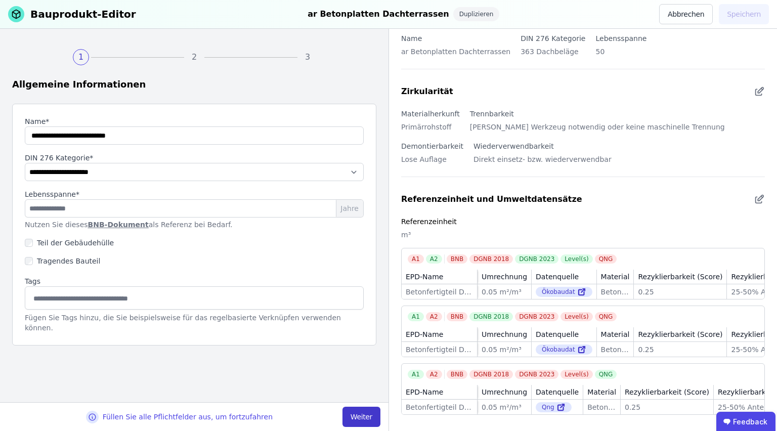
click at [346, 424] on button "Weiter" at bounding box center [362, 417] width 38 height 20
select select "**********"
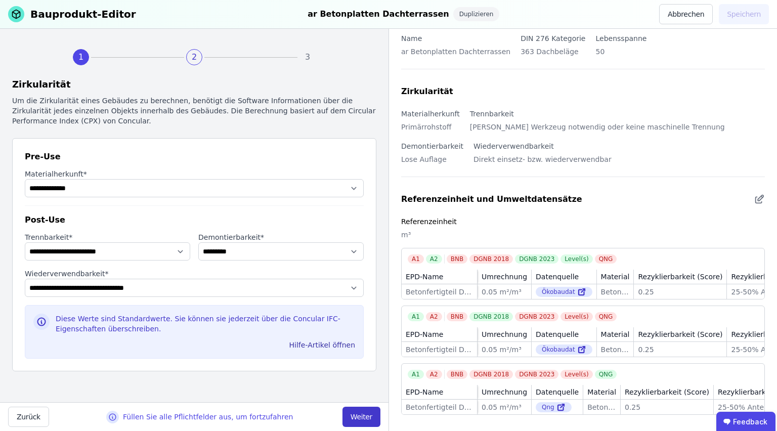
click at [356, 420] on button "Weiter" at bounding box center [362, 417] width 38 height 20
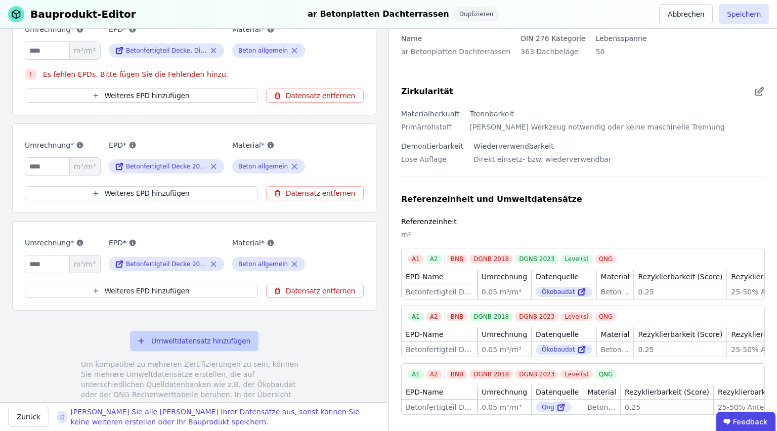
scroll to position [250, 0]
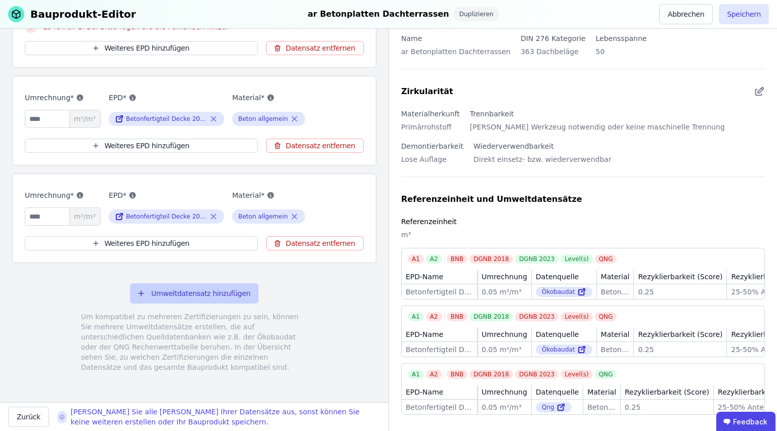
click at [156, 287] on button "Umweltdatensatz hinzufügen" at bounding box center [194, 293] width 129 height 20
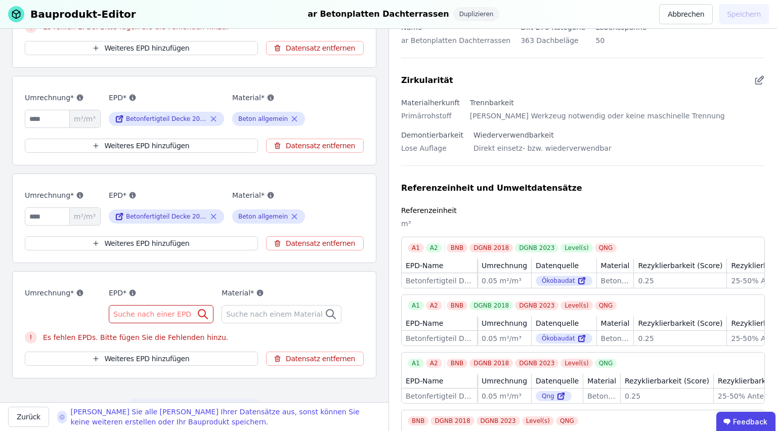
click at [152, 312] on span "Suche nach einer EPD" at bounding box center [153, 314] width 80 height 10
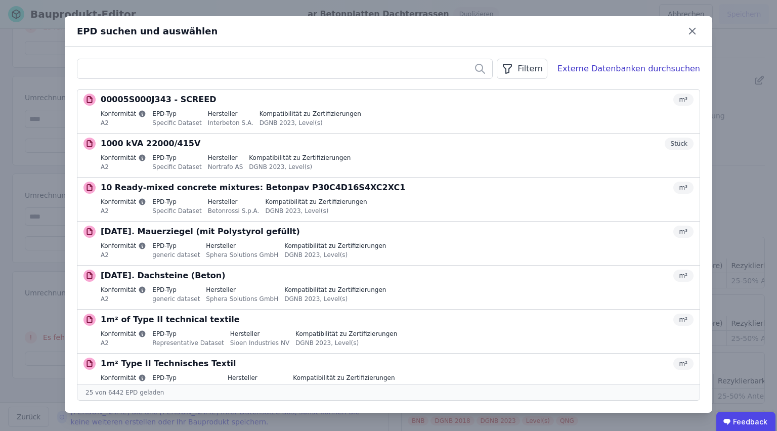
click at [514, 69] on icon "button" at bounding box center [508, 69] width 12 height 12
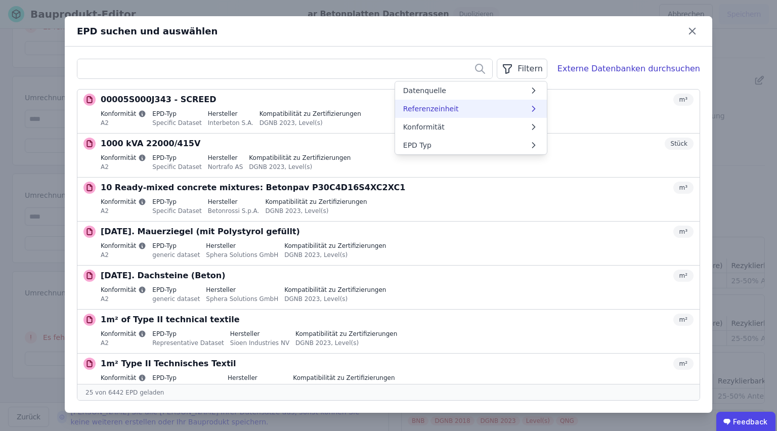
scroll to position [40, 0]
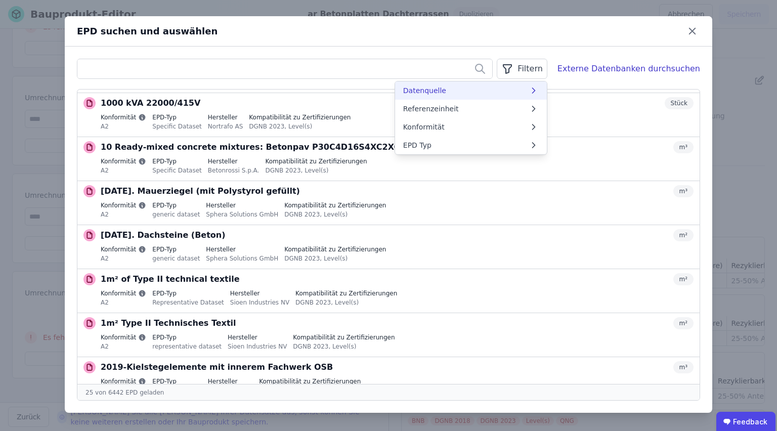
click at [473, 87] on li "Datenquelle" at bounding box center [471, 90] width 152 height 18
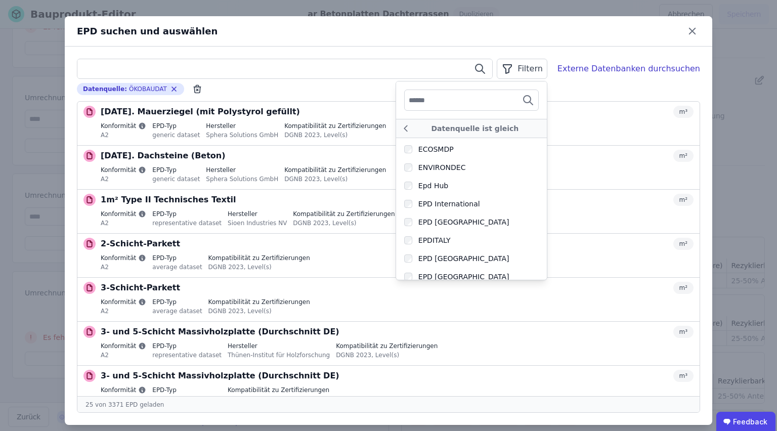
scroll to position [0, 0]
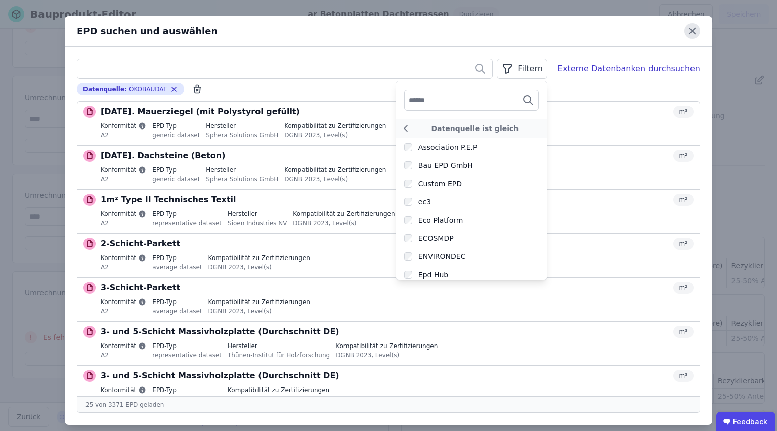
click at [693, 32] on icon at bounding box center [693, 31] width 16 height 16
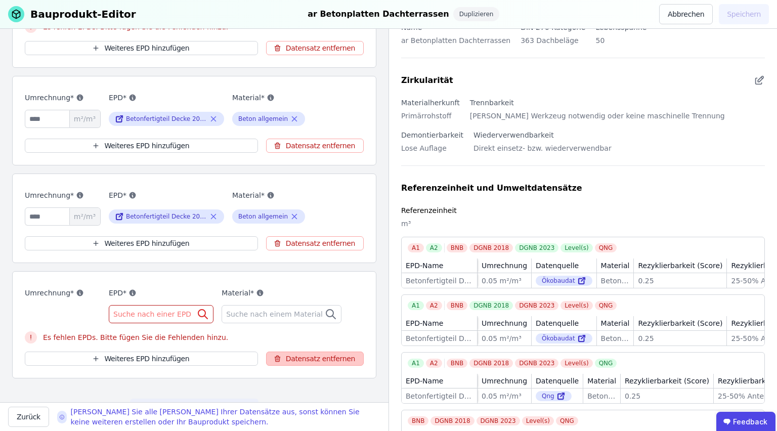
click at [304, 358] on button "Datensatz entfernen" at bounding box center [315, 359] width 98 height 14
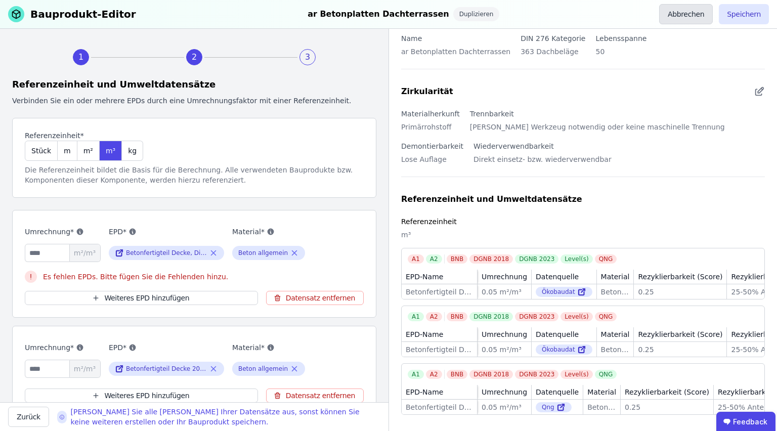
click at [683, 19] on button "Abbrechen" at bounding box center [687, 14] width 54 height 20
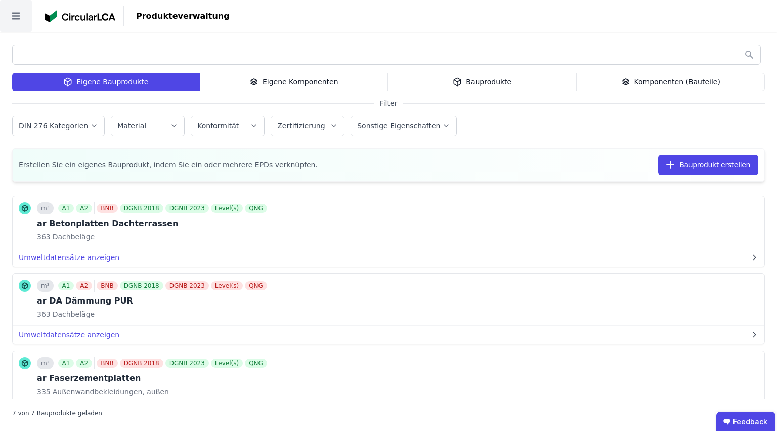
click at [18, 17] on icon at bounding box center [16, 16] width 32 height 32
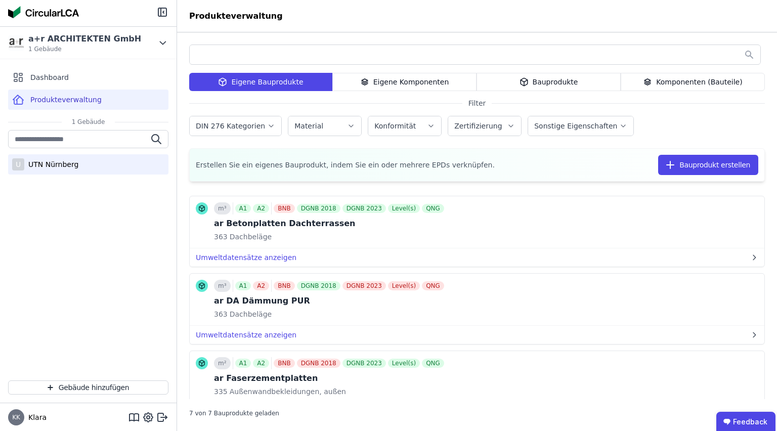
click at [62, 166] on div "UTN Nürnberg" at bounding box center [51, 164] width 54 height 10
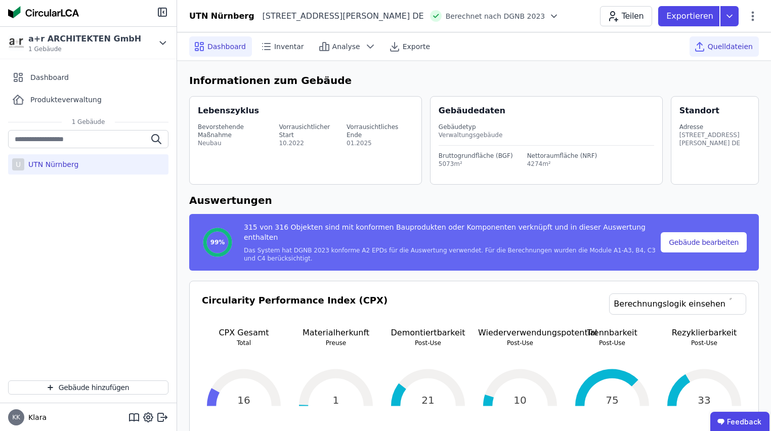
click at [700, 47] on icon at bounding box center [700, 46] width 0 height 6
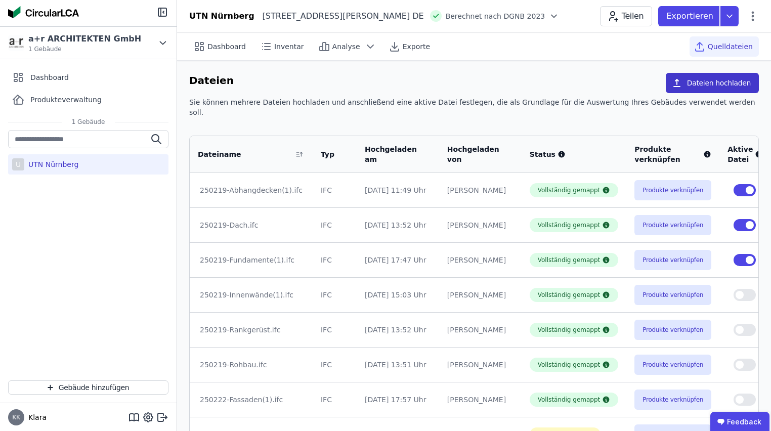
click at [708, 89] on button "Dateien hochladen" at bounding box center [712, 83] width 93 height 20
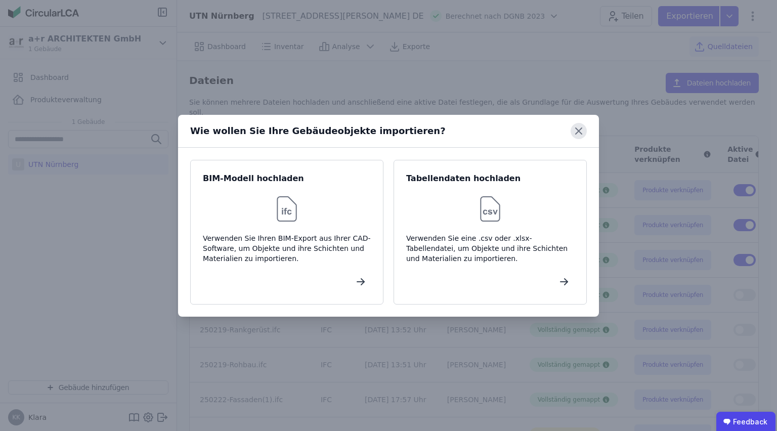
click at [579, 135] on icon at bounding box center [579, 131] width 16 height 16
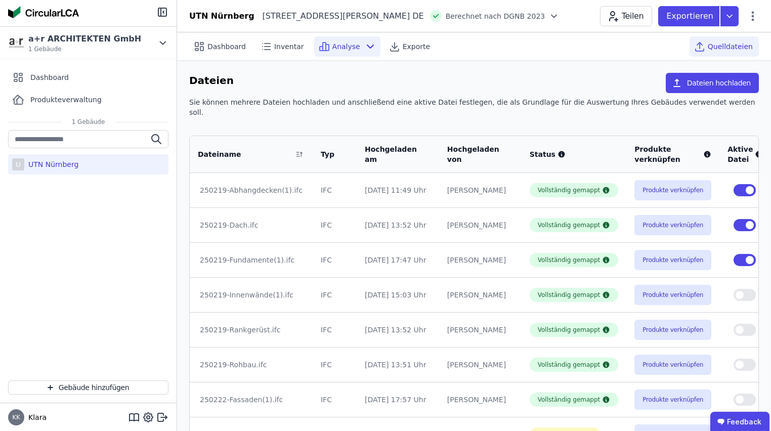
click at [348, 45] on span "Analyse" at bounding box center [347, 47] width 28 height 10
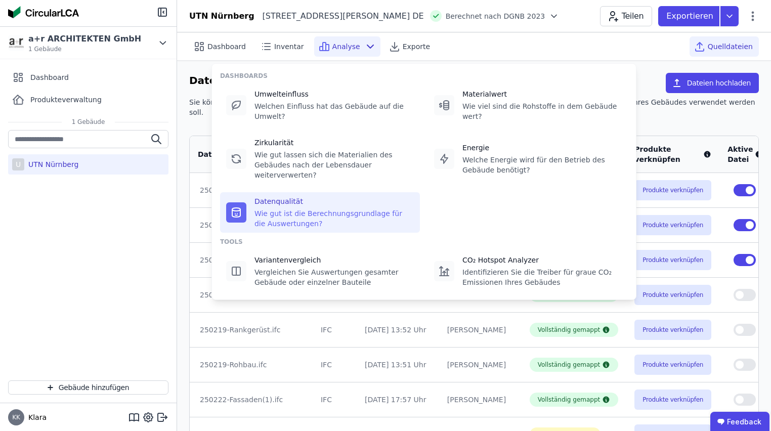
click at [302, 209] on div "Wie gut ist die Berechnungsgrundlage für die Auswertungen?" at bounding box center [334, 219] width 159 height 20
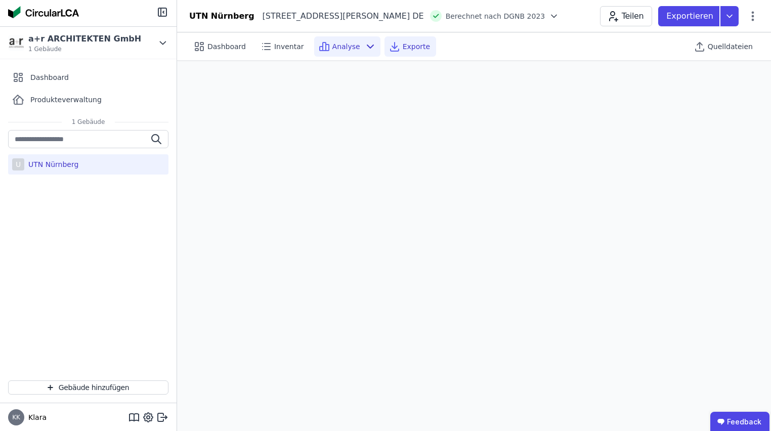
click at [415, 47] on span "Exporte" at bounding box center [416, 47] width 27 height 10
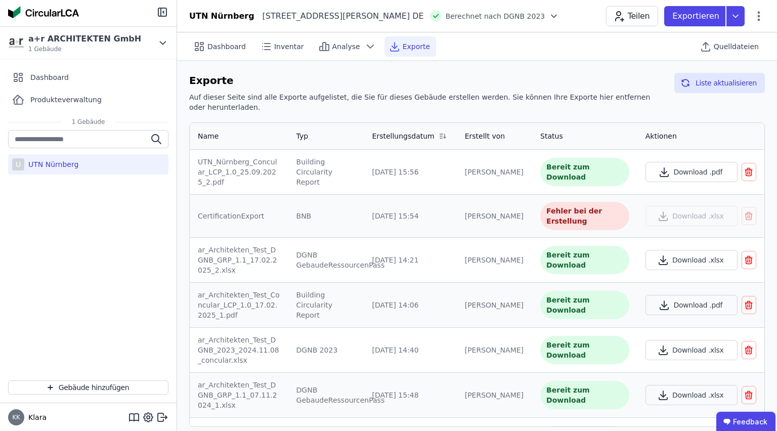
click at [582, 202] on div "Fehler bei der Erstellung" at bounding box center [585, 216] width 89 height 28
drag, startPoint x: 415, startPoint y: 196, endPoint x: 407, endPoint y: 196, distance: 7.6
click at [225, 211] on div "CertificationExport" at bounding box center [239, 216] width 83 height 10
click at [731, 80] on button "Liste aktualisieren" at bounding box center [720, 83] width 91 height 20
click at [346, 49] on span "Analyse" at bounding box center [347, 47] width 28 height 10
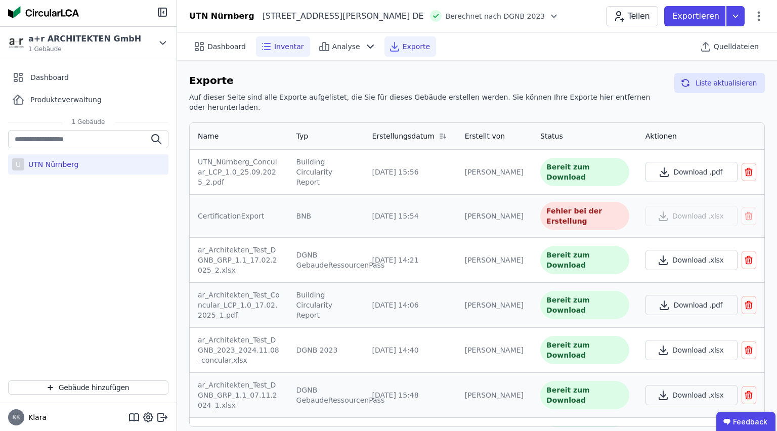
click at [295, 48] on span "Inventar" at bounding box center [289, 47] width 30 height 10
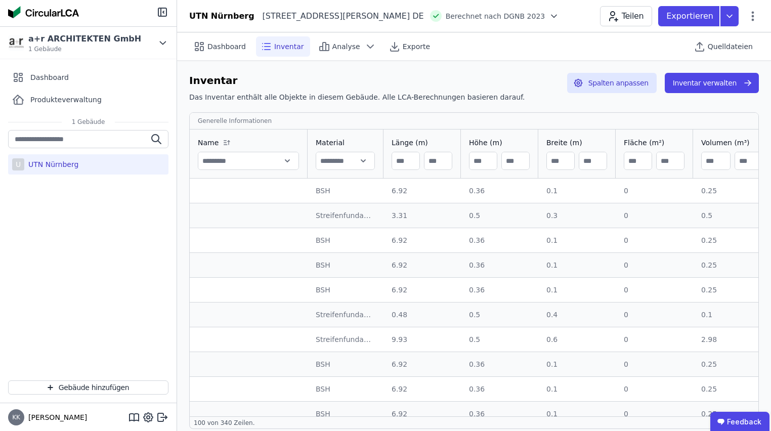
click at [333, 48] on span "Analyse" at bounding box center [347, 47] width 28 height 10
click at [219, 47] on span "Dashboard" at bounding box center [227, 47] width 38 height 10
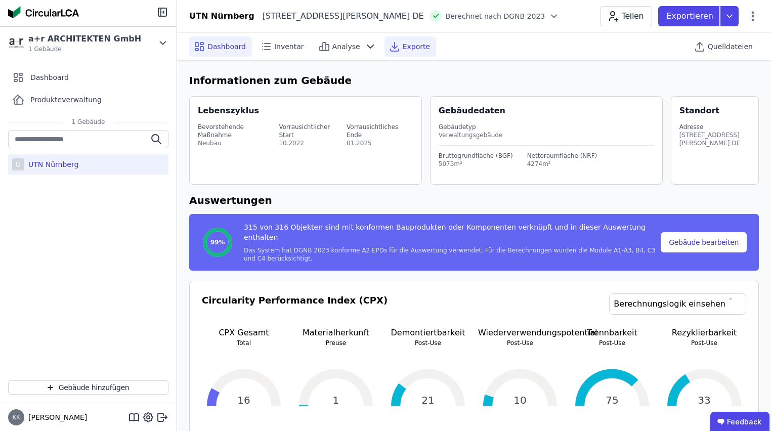
click at [406, 49] on span "Exporte" at bounding box center [416, 47] width 27 height 10
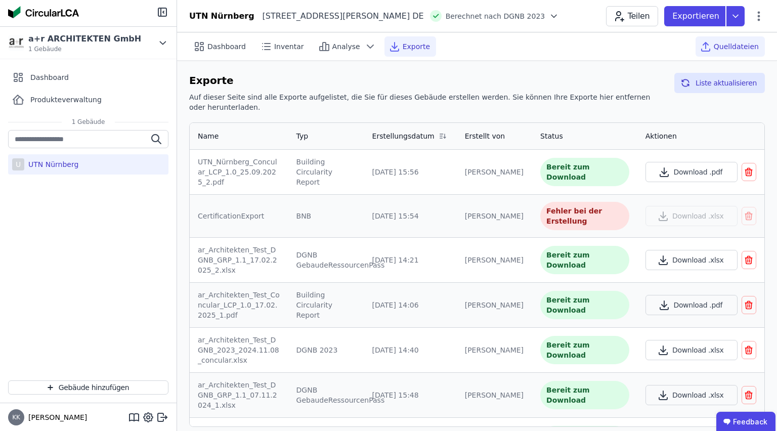
click at [735, 47] on span "Quelldateien" at bounding box center [736, 47] width 45 height 10
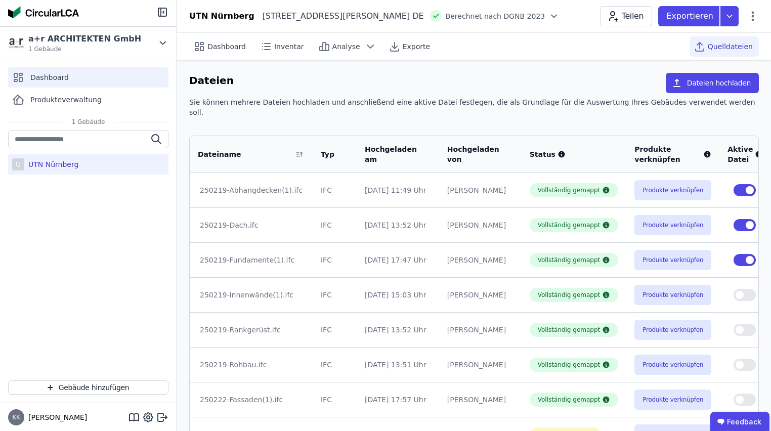
click at [61, 77] on span "Dashboard" at bounding box center [49, 77] width 38 height 10
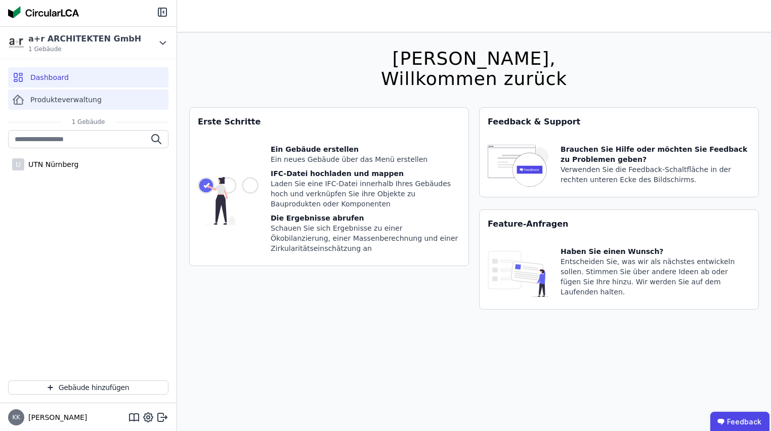
click at [69, 99] on span "Produkteverwaltung" at bounding box center [65, 100] width 71 height 10
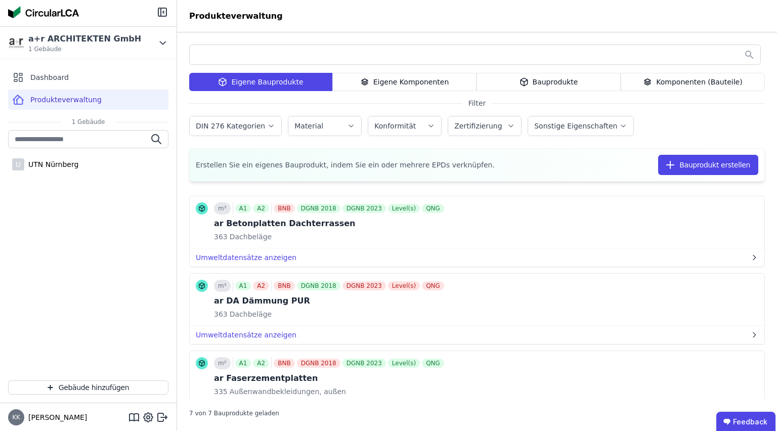
click at [393, 81] on div "Eigene Komponenten" at bounding box center [405, 82] width 144 height 18
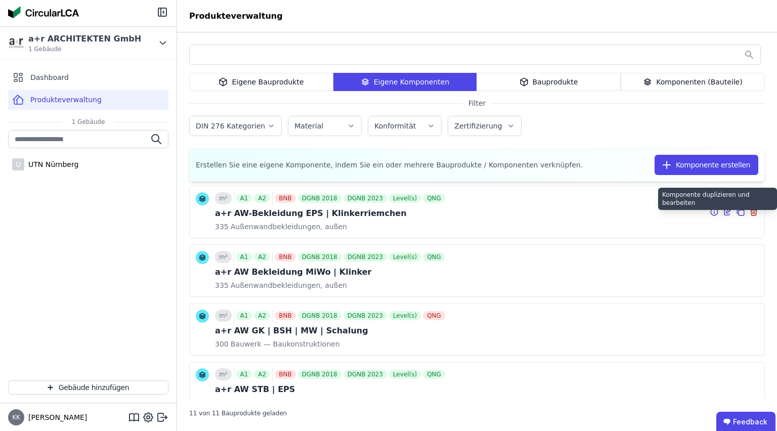
click at [736, 211] on icon at bounding box center [740, 212] width 9 height 12
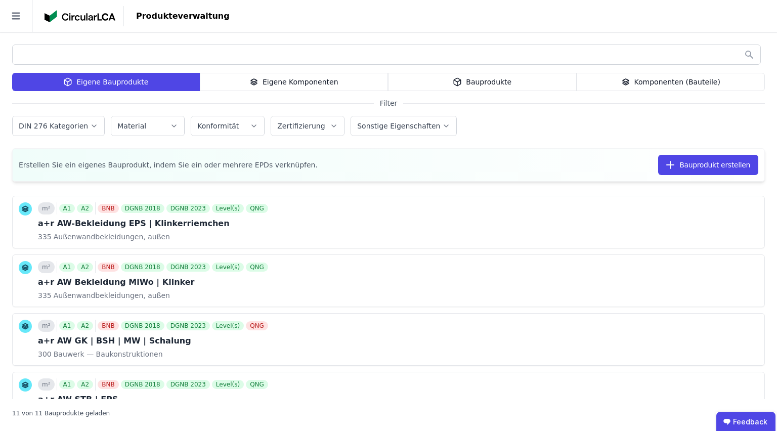
click at [118, 79] on div "Eigene Bauprodukte" at bounding box center [106, 82] width 188 height 18
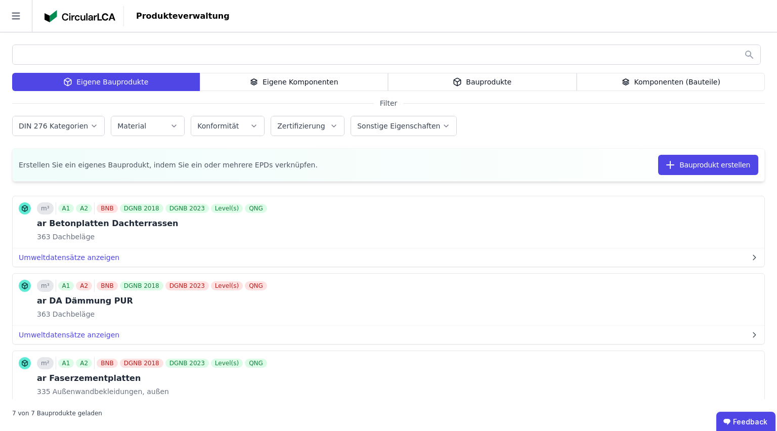
click at [259, 82] on icon at bounding box center [254, 82] width 9 height 12
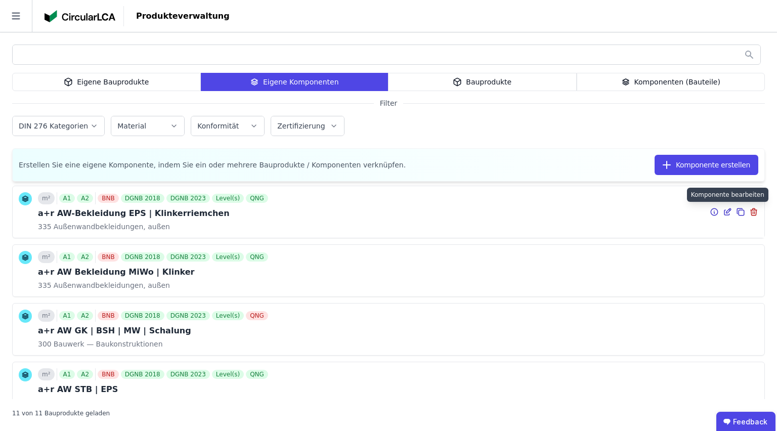
click at [723, 213] on icon at bounding box center [727, 212] width 9 height 12
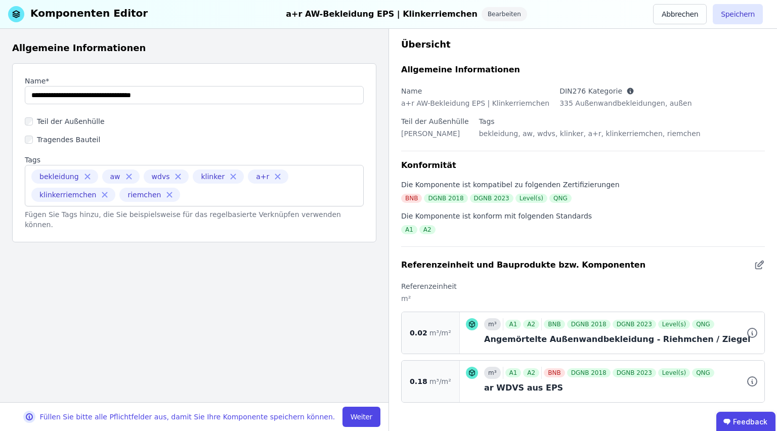
scroll to position [5, 0]
click at [688, 17] on button "Abbrechen" at bounding box center [680, 14] width 54 height 20
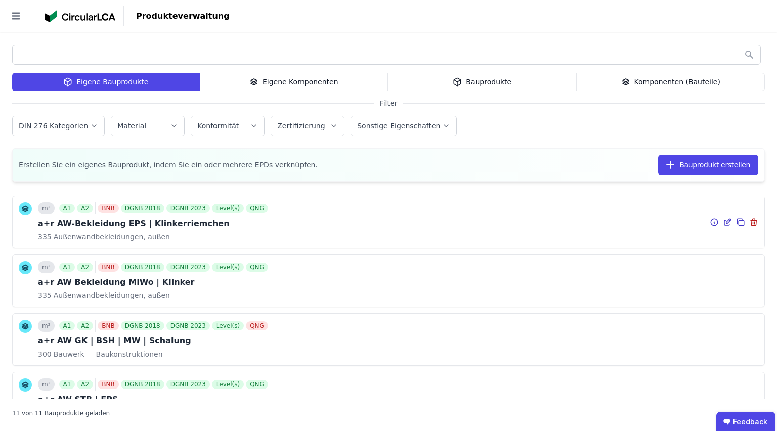
click at [233, 219] on div "a+r AW-Bekleidung EPS | Klinkerriemchen" at bounding box center [154, 224] width 232 height 12
click at [724, 223] on icon at bounding box center [727, 222] width 9 height 12
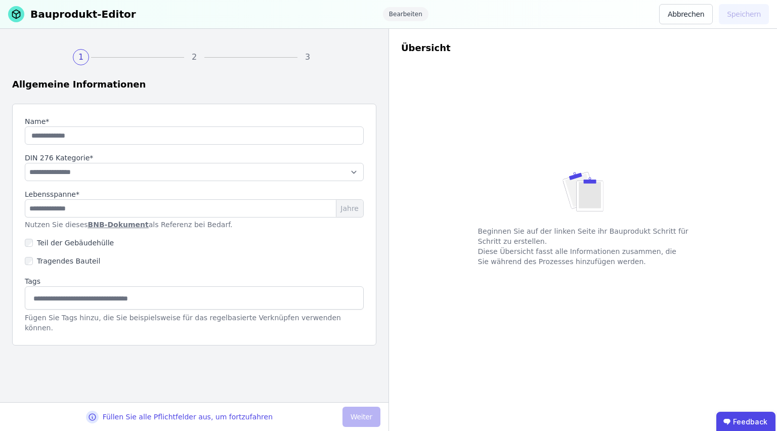
click at [252, 371] on div "**********" at bounding box center [194, 216] width 389 height 374
click at [158, 193] on div "Lebensspanne*" at bounding box center [194, 194] width 339 height 10
click at [239, 209] on input "number" at bounding box center [194, 208] width 339 height 18
click at [131, 130] on input "string" at bounding box center [194, 136] width 339 height 18
click at [693, 14] on button "Abbrechen" at bounding box center [687, 14] width 54 height 20
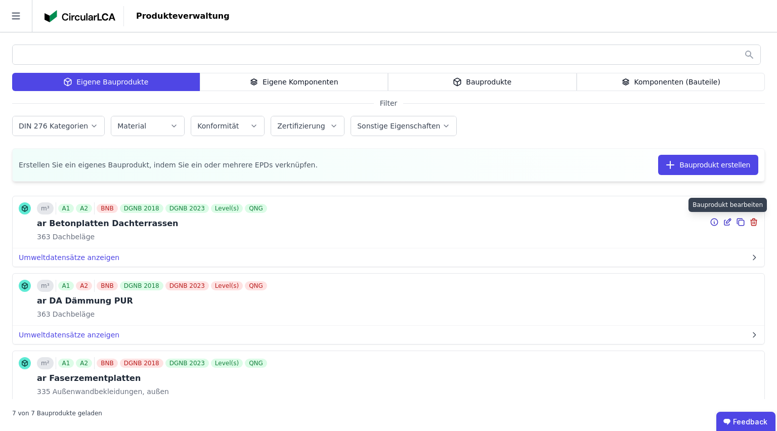
click at [727, 221] on icon at bounding box center [729, 221] width 5 height 5
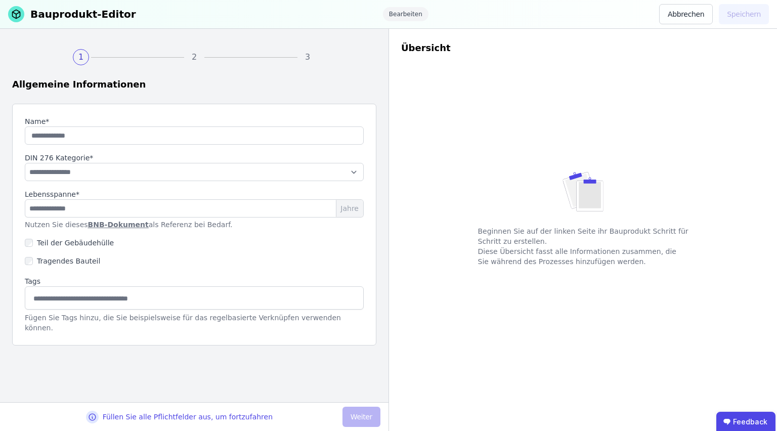
type input "**********"
select select "**********"
type input "**"
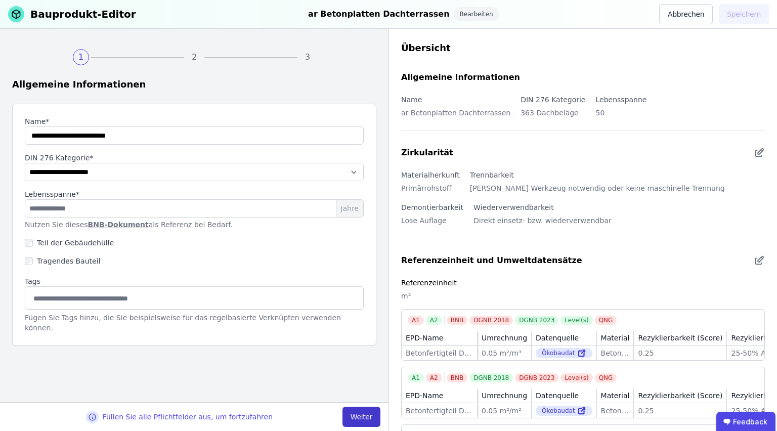
click at [363, 419] on button "Weiter" at bounding box center [362, 417] width 38 height 20
select select "**********"
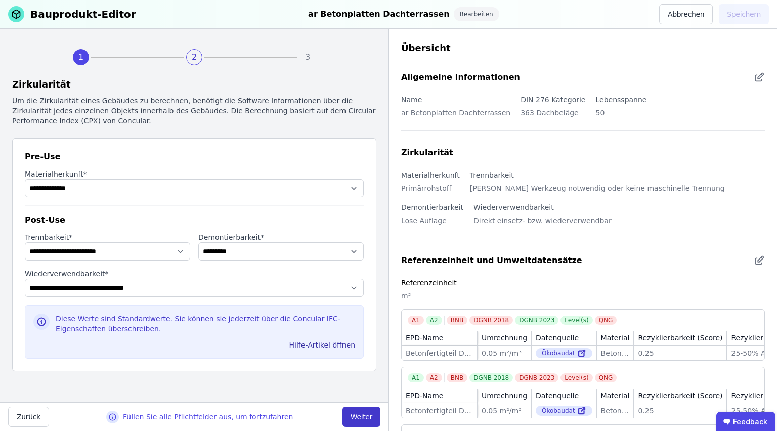
click at [360, 413] on button "Weiter" at bounding box center [362, 417] width 38 height 20
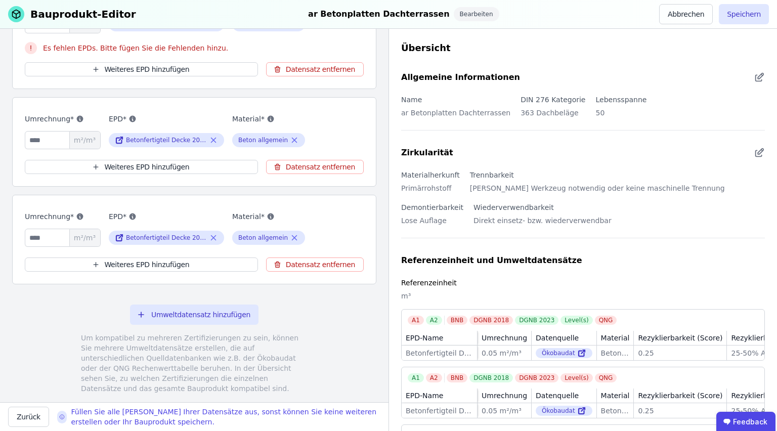
scroll to position [243, 0]
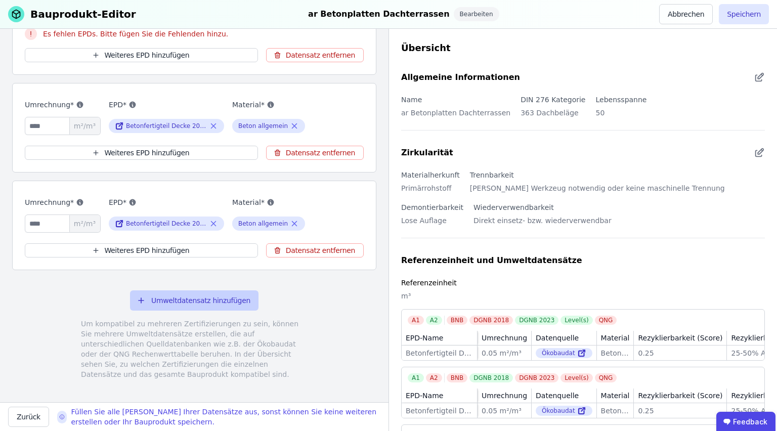
click at [167, 300] on button "Umweltdatensatz hinzufügen" at bounding box center [194, 301] width 129 height 20
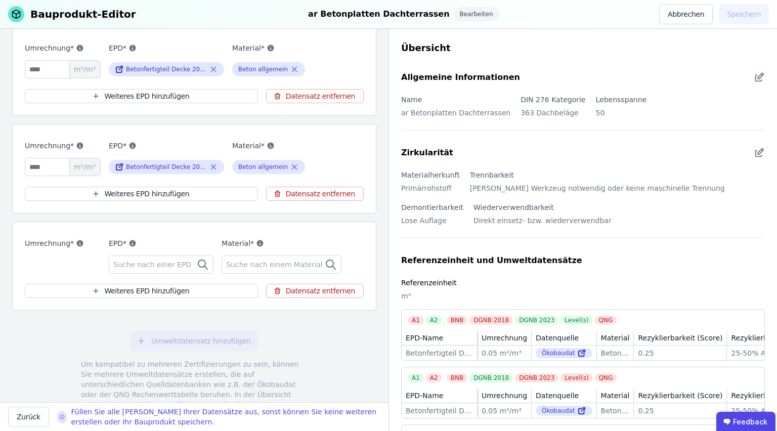
scroll to position [324, 0]
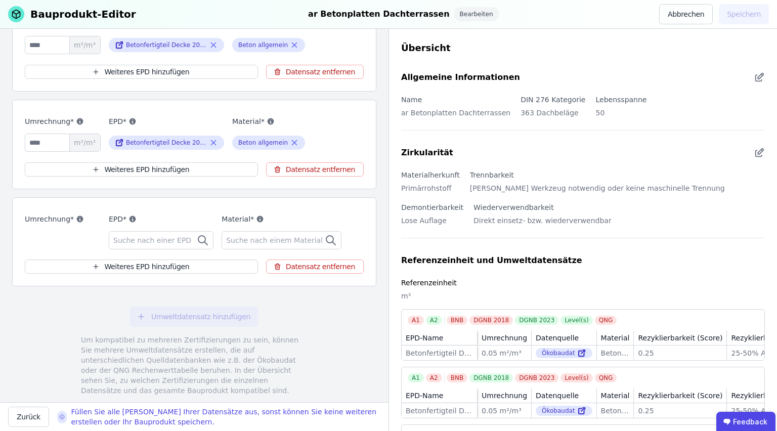
click at [183, 233] on div "Suche nach einer EPD" at bounding box center [161, 240] width 105 height 18
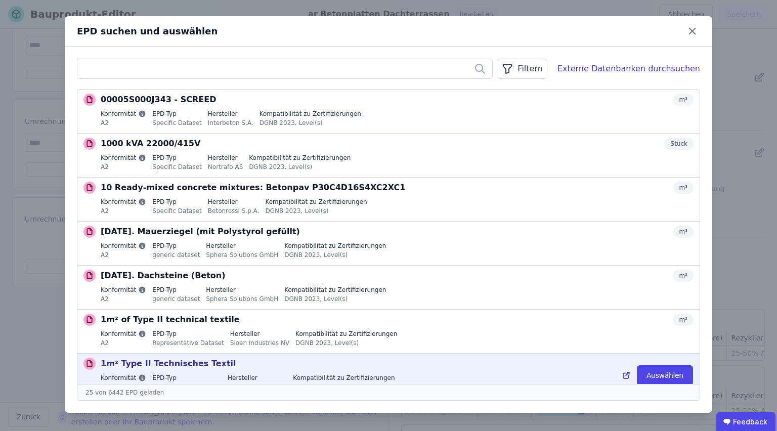
scroll to position [162, 0]
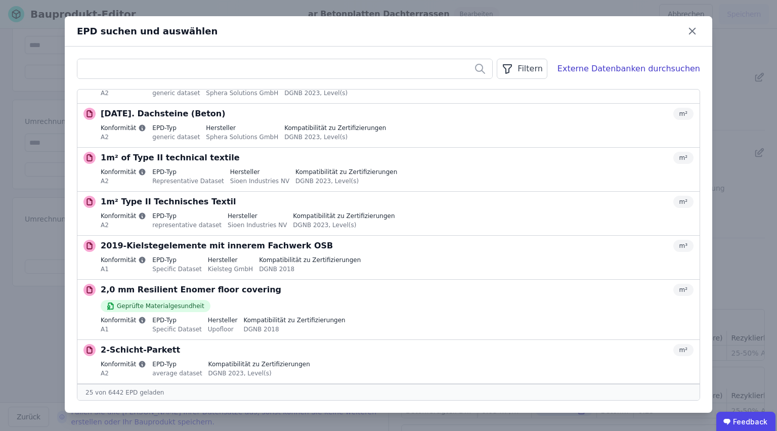
click at [546, 62] on div "Filtern" at bounding box center [522, 69] width 50 height 20
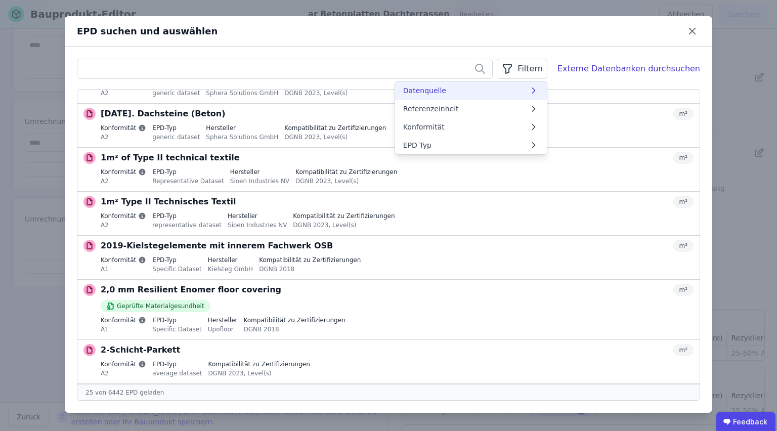
click at [537, 94] on li "Datenquelle" at bounding box center [471, 90] width 152 height 18
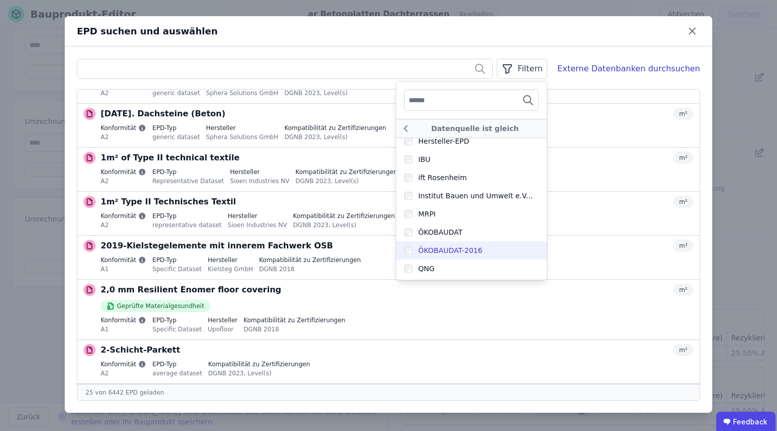
scroll to position [277, 0]
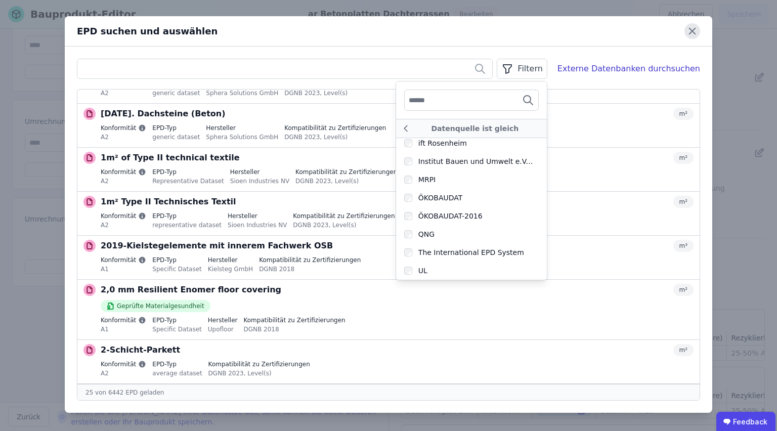
click at [692, 31] on icon at bounding box center [692, 31] width 6 height 6
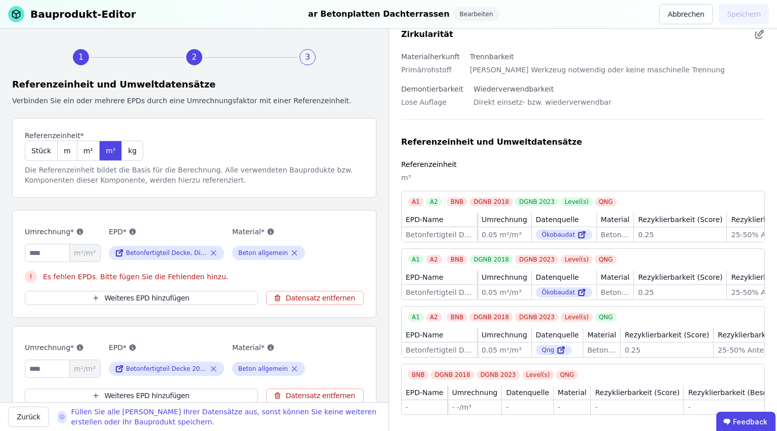
scroll to position [134, 0]
click at [697, 14] on button "Abbrechen" at bounding box center [687, 14] width 54 height 20
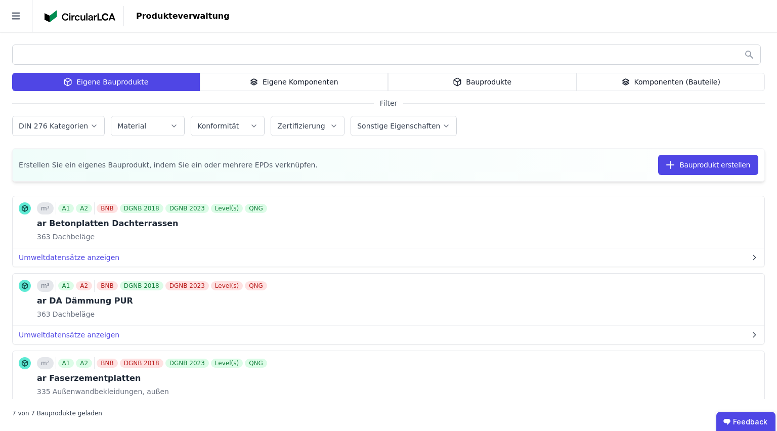
click at [229, 80] on div "Eigene Komponenten" at bounding box center [294, 82] width 189 height 18
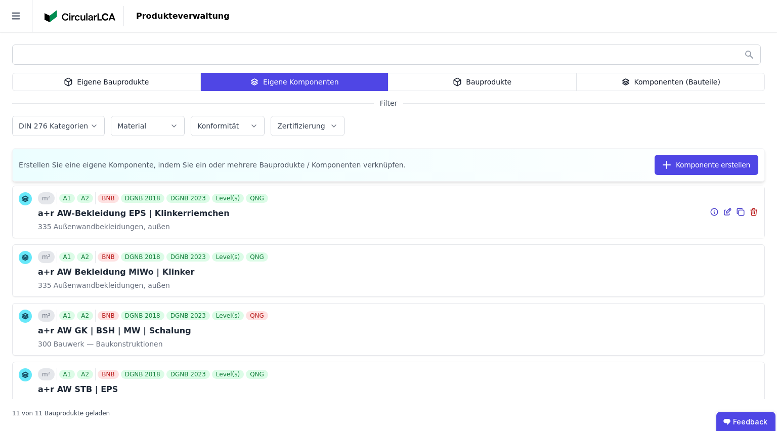
click at [155, 221] on div "m² A1 A2 BNB DGNB 2018 DGNB 2023 Level(s) QNG a+r AW-Bekleidung EPS | Klinkerri…" at bounding box center [154, 211] width 232 height 39
click at [727, 213] on icon at bounding box center [729, 211] width 5 height 5
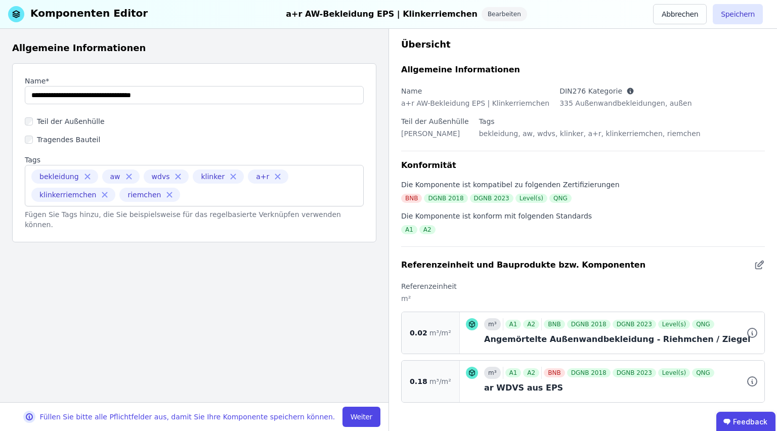
scroll to position [5, 0]
click at [367, 420] on button "Weiter" at bounding box center [362, 417] width 38 height 20
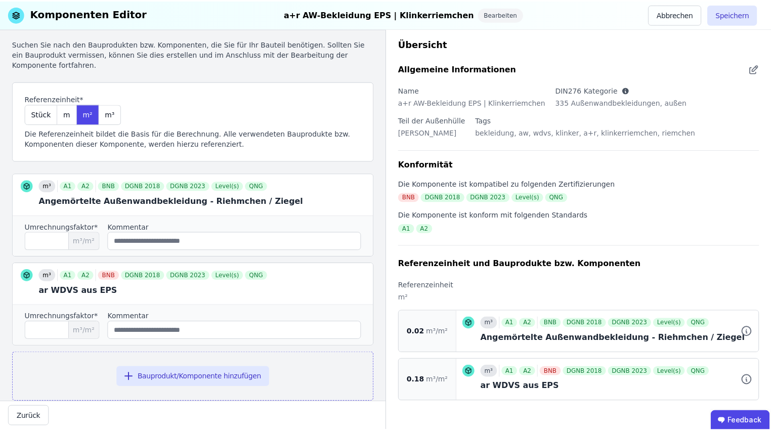
scroll to position [44, 0]
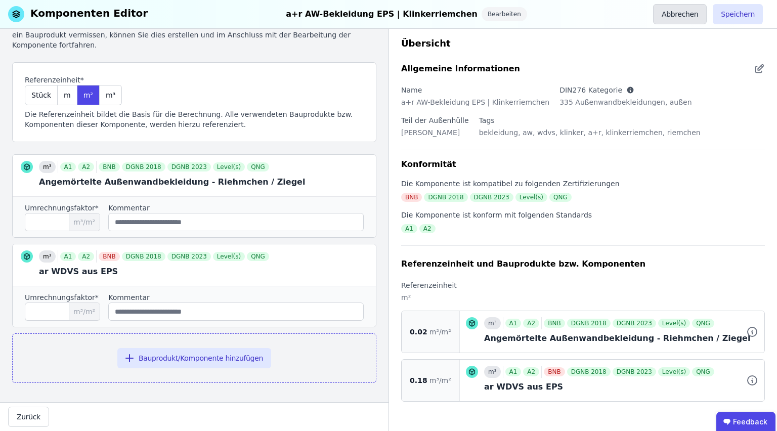
click at [675, 19] on button "Abbrechen" at bounding box center [680, 14] width 54 height 20
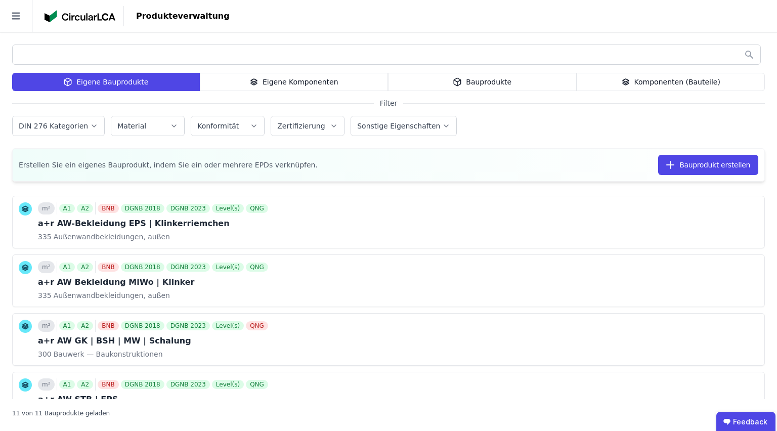
click at [530, 78] on div "Bauprodukte" at bounding box center [482, 82] width 189 height 18
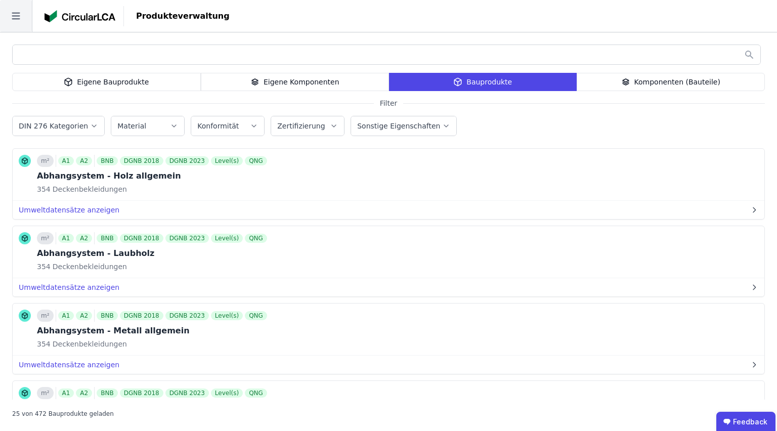
click at [22, 16] on icon at bounding box center [16, 16] width 32 height 32
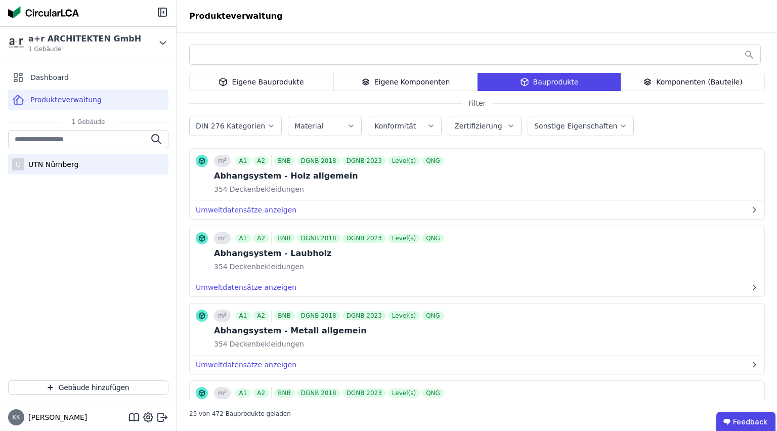
click at [54, 161] on div "UTN Nürnberg" at bounding box center [51, 164] width 54 height 10
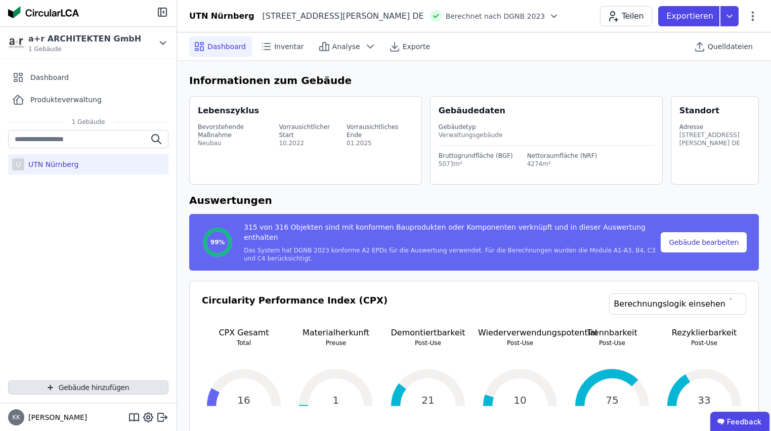
click at [102, 388] on button "Gebäude hinzufügen" at bounding box center [88, 388] width 160 height 14
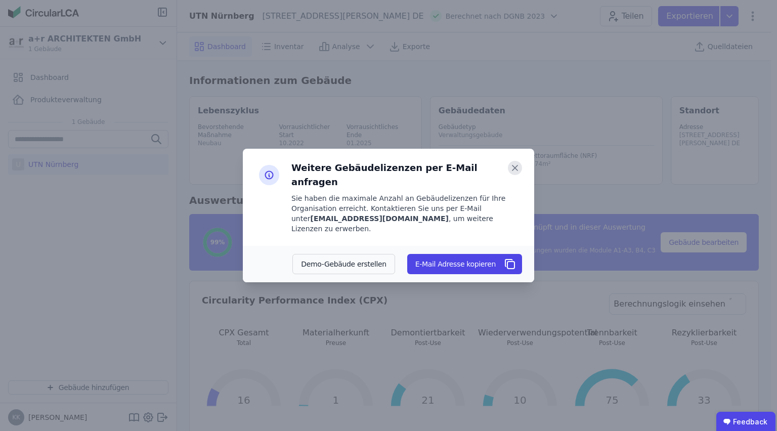
click at [521, 175] on icon at bounding box center [515, 168] width 14 height 14
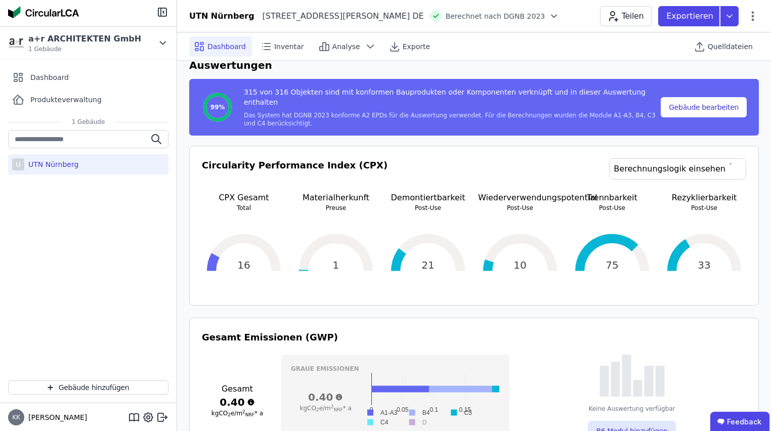
scroll to position [202, 0]
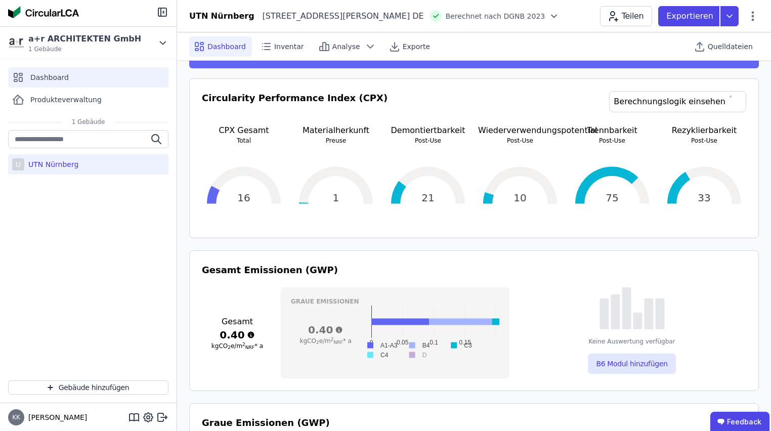
click at [93, 80] on div "Dashboard" at bounding box center [88, 77] width 160 height 20
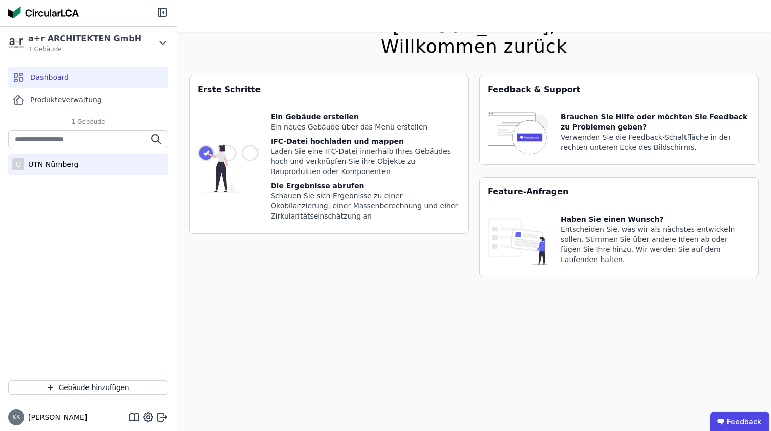
click at [73, 158] on div "U UTN Nürnberg" at bounding box center [88, 164] width 160 height 20
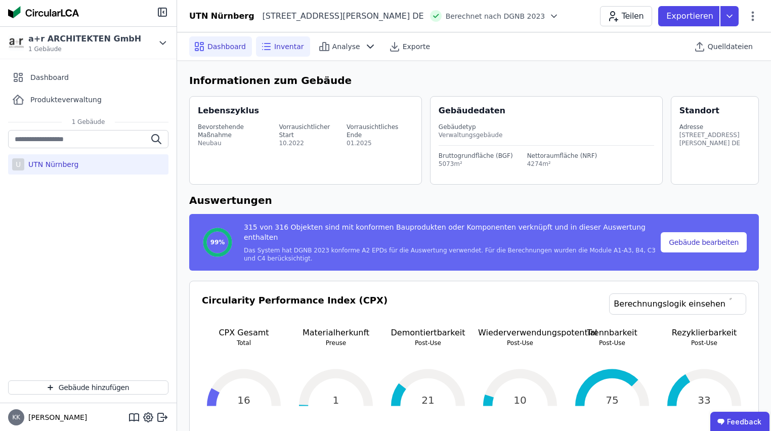
click at [281, 45] on span "Inventar" at bounding box center [289, 47] width 30 height 10
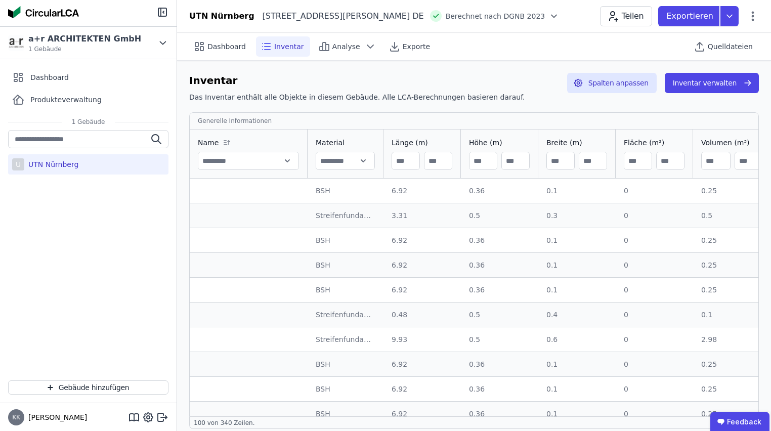
click at [388, 240] on td "6.92 6.92" at bounding box center [422, 240] width 77 height 25
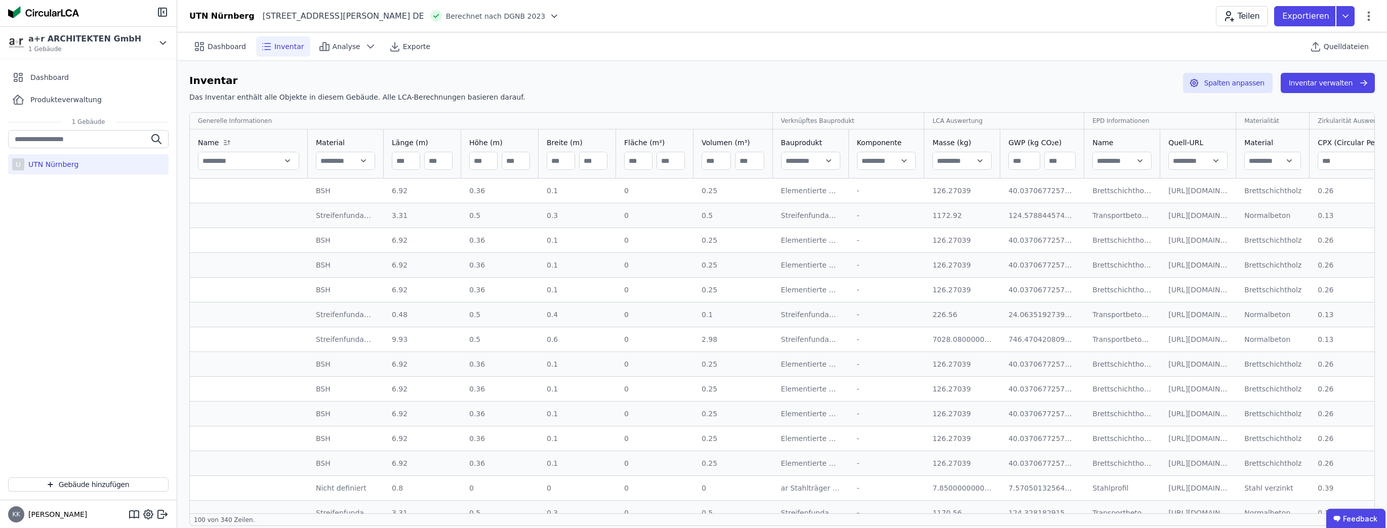
click at [530, 285] on td "0.36 0.36" at bounding box center [499, 289] width 77 height 25
click at [395, 77] on h6 "Inventar" at bounding box center [357, 80] width 336 height 15
click at [771, 84] on button "Inventar verwalten" at bounding box center [1328, 83] width 94 height 20
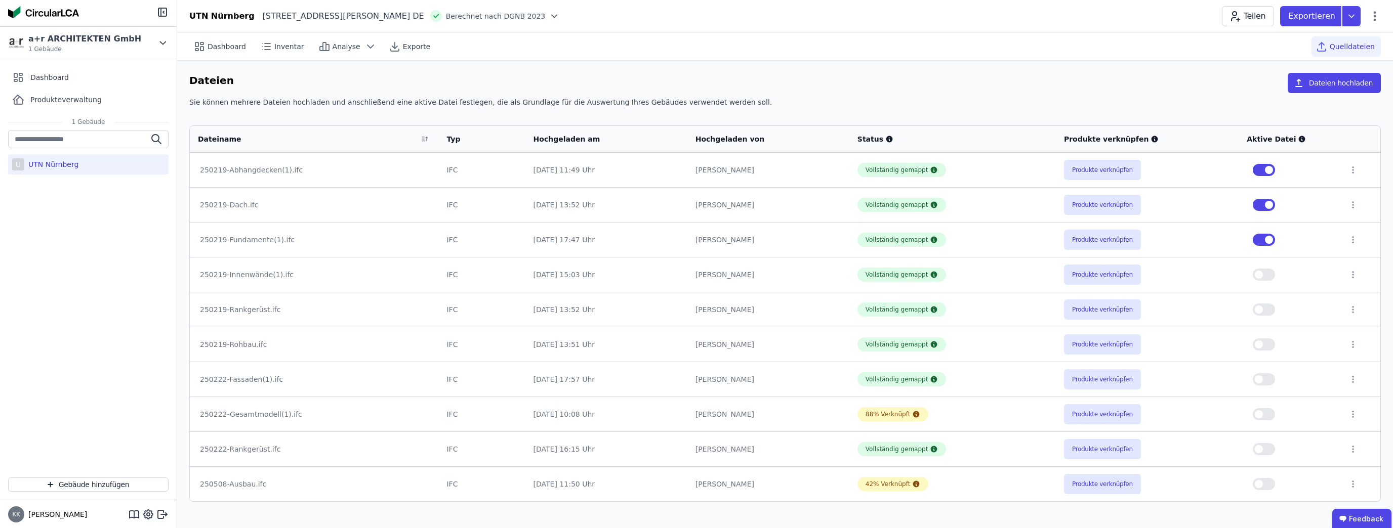
click at [771, 48] on span "Quelldateien" at bounding box center [1352, 47] width 45 height 10
click at [771, 45] on span "Quelldateien" at bounding box center [1352, 47] width 45 height 10
click at [292, 56] on div "Inventar" at bounding box center [283, 46] width 54 height 20
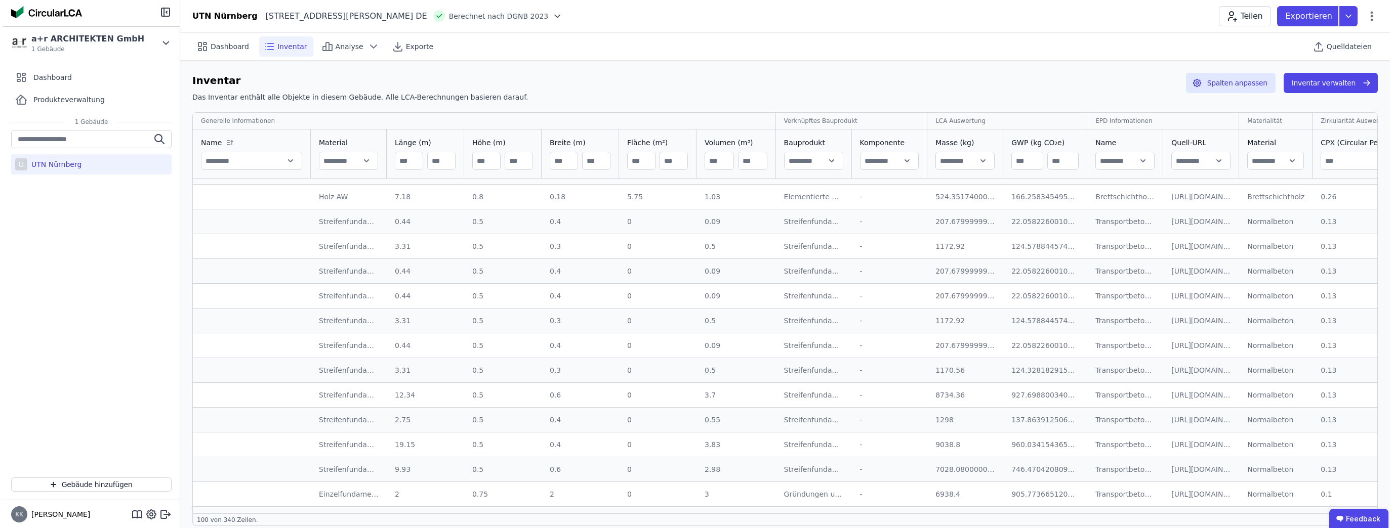
scroll to position [1701, 0]
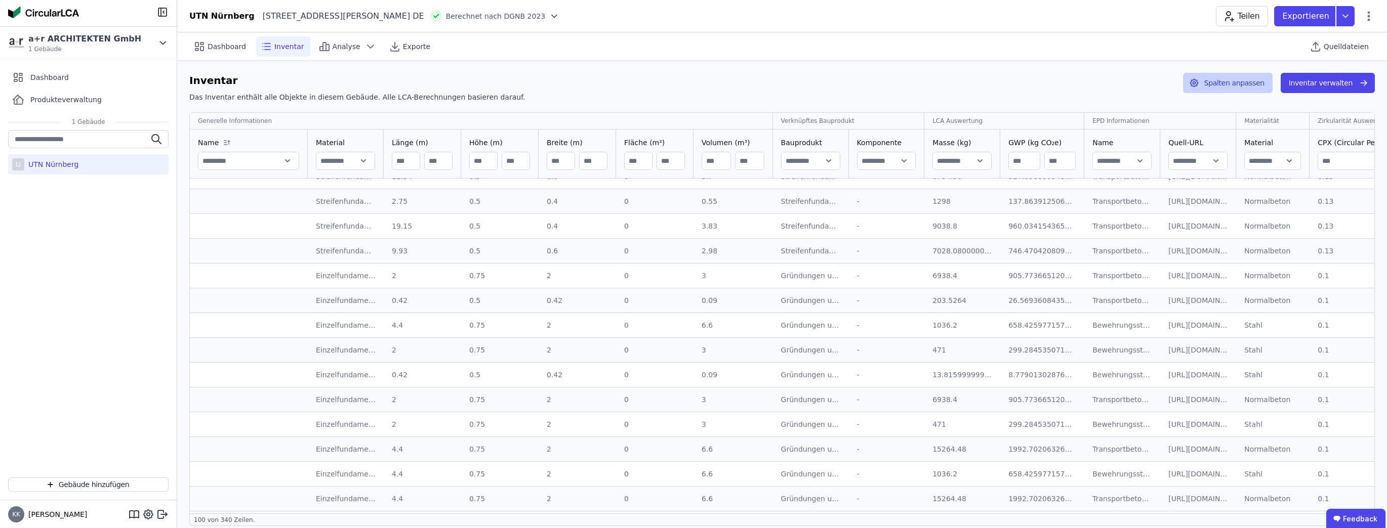
click at [771, 84] on button "Spalten anpassen" at bounding box center [1228, 83] width 90 height 20
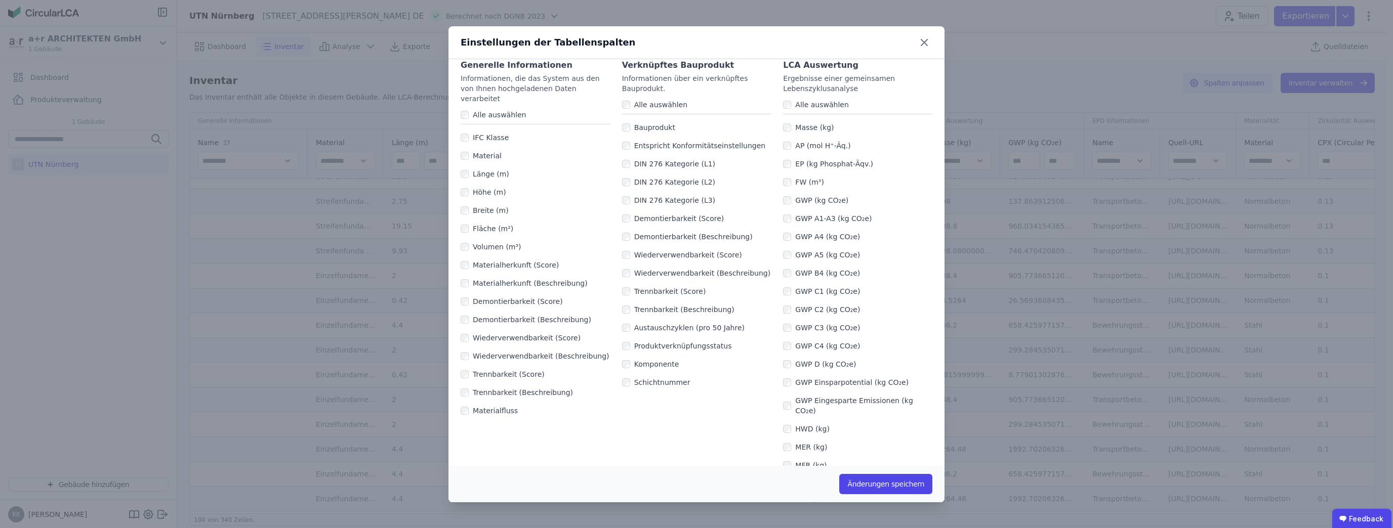
scroll to position [0, 0]
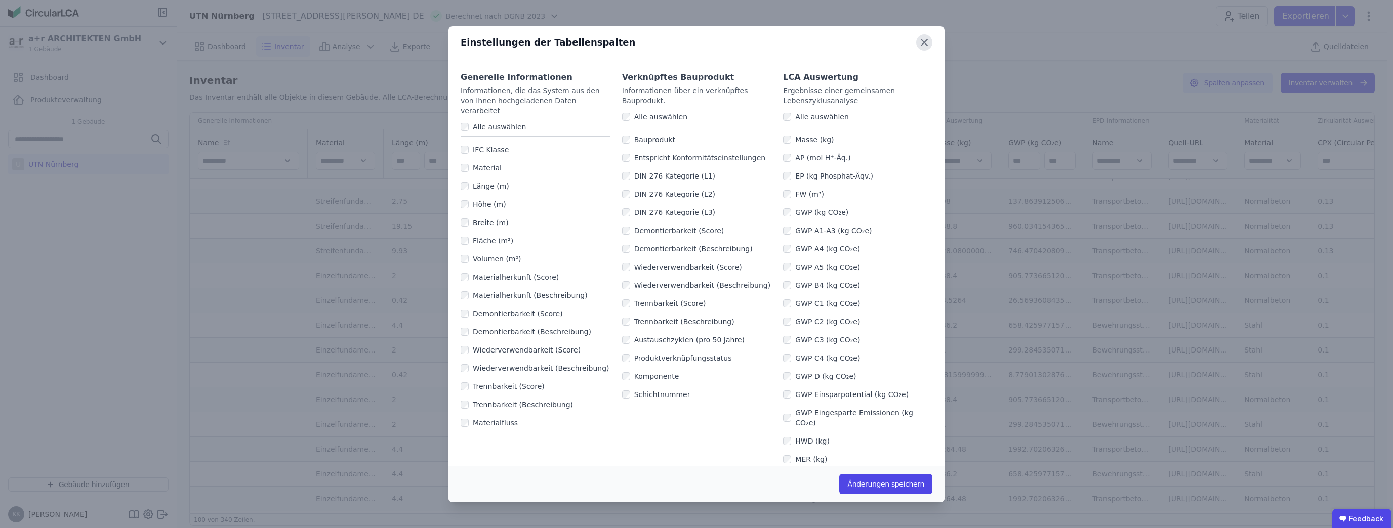
click at [771, 42] on icon at bounding box center [924, 42] width 16 height 16
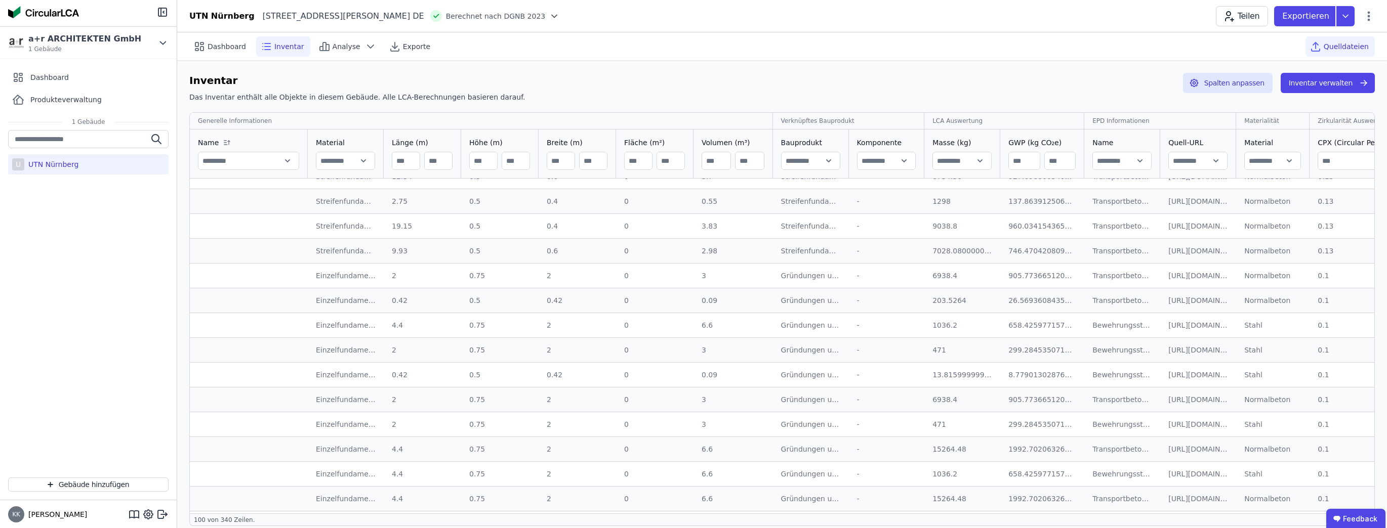
click at [771, 48] on icon at bounding box center [1315, 46] width 12 height 12
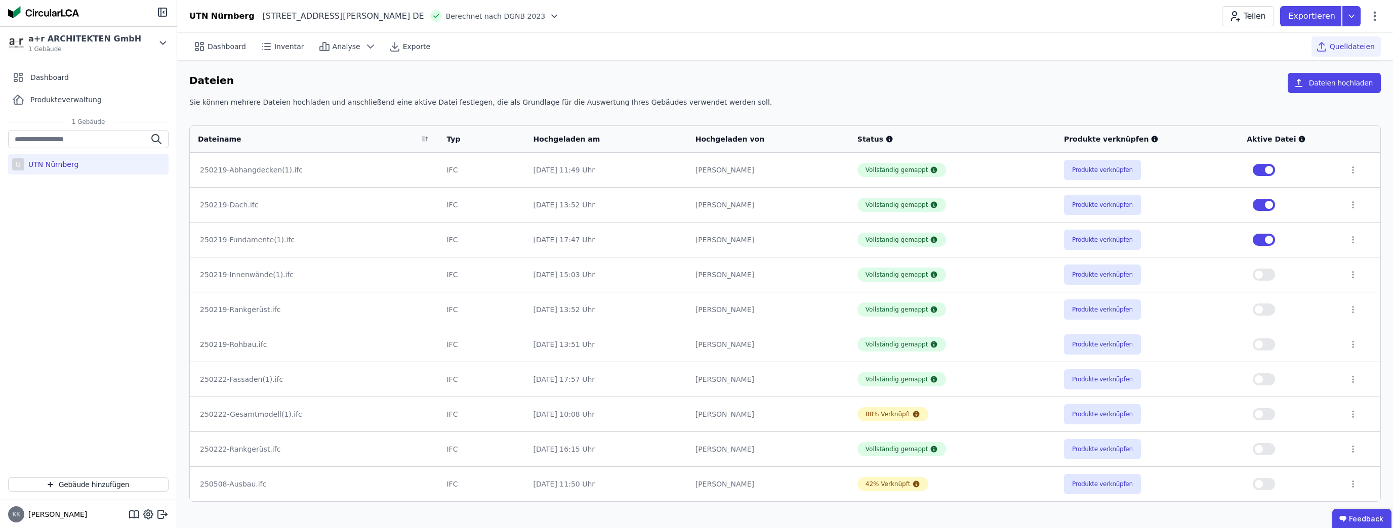
click at [771, 239] on span "button" at bounding box center [1269, 240] width 8 height 8
click at [771, 204] on span "button" at bounding box center [1269, 205] width 8 height 8
click at [771, 172] on span "button" at bounding box center [1269, 170] width 8 height 8
click at [771, 411] on span "button" at bounding box center [1259, 414] width 8 height 8
click at [771, 414] on icon at bounding box center [1352, 414] width 9 height 9
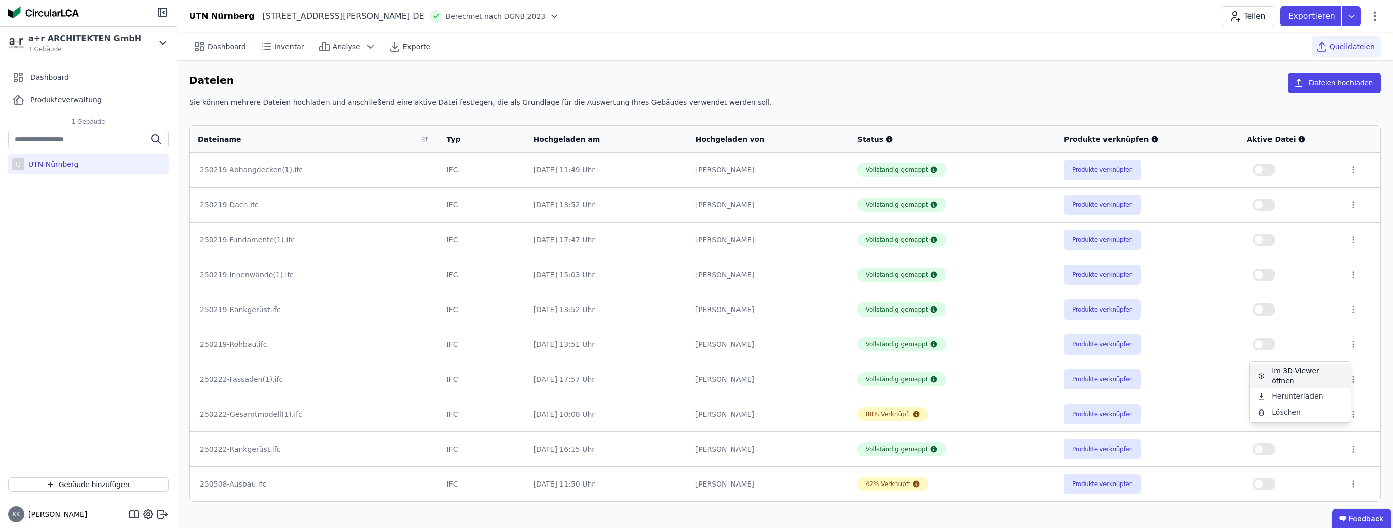
click at [771, 375] on div "Im 3D-Viewer öffnen" at bounding box center [1300, 376] width 101 height 24
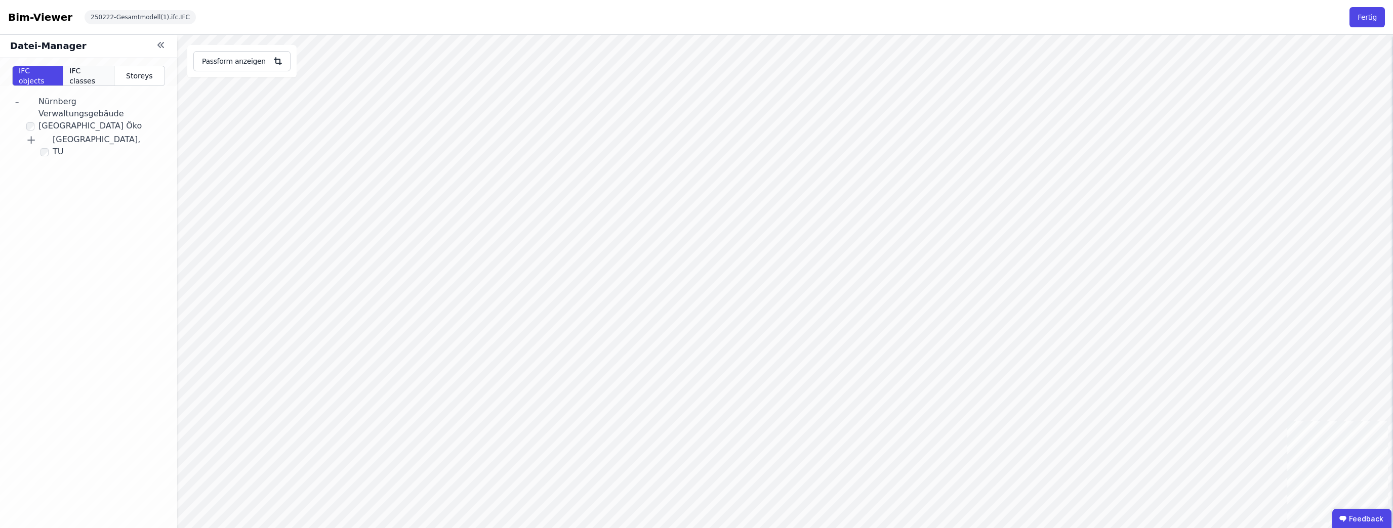
click at [84, 75] on span "IFC classes" at bounding box center [88, 76] width 38 height 20
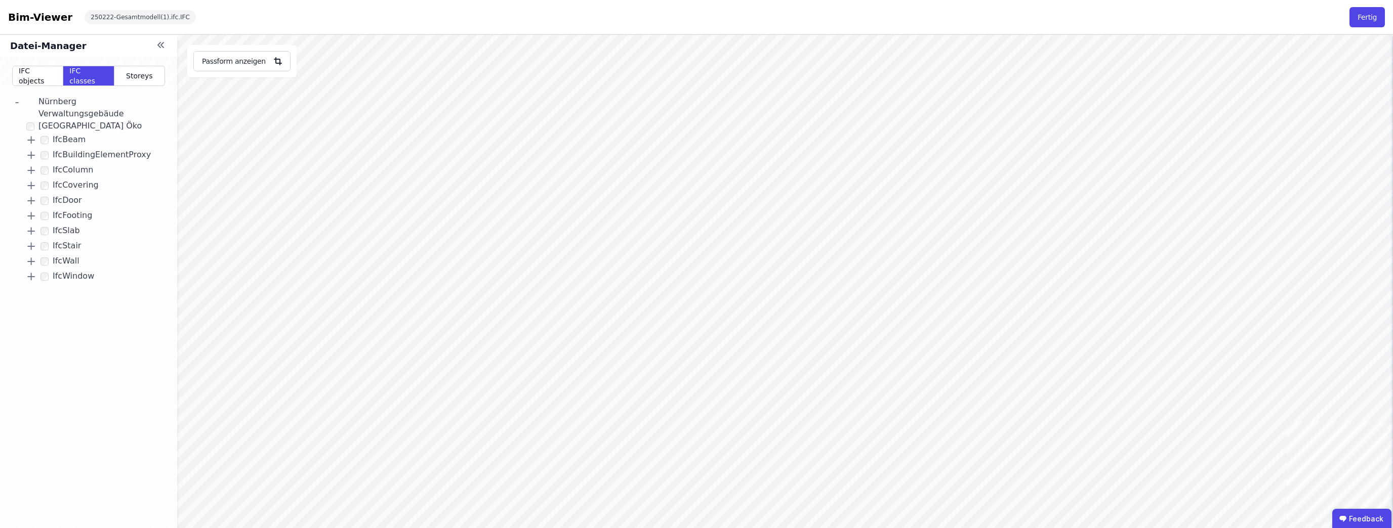
click at [28, 249] on link "+" at bounding box center [31, 246] width 16 height 18
click at [45, 251] on div "- Nürnberg Verwaltungsgebäude TU - UTN Öko + IfcBeam + IfcBuildingElementProxy …" at bounding box center [88, 350] width 177 height 528
click at [138, 73] on span "Storeys" at bounding box center [139, 76] width 27 height 10
click at [158, 45] on icon at bounding box center [159, 45] width 3 height 5
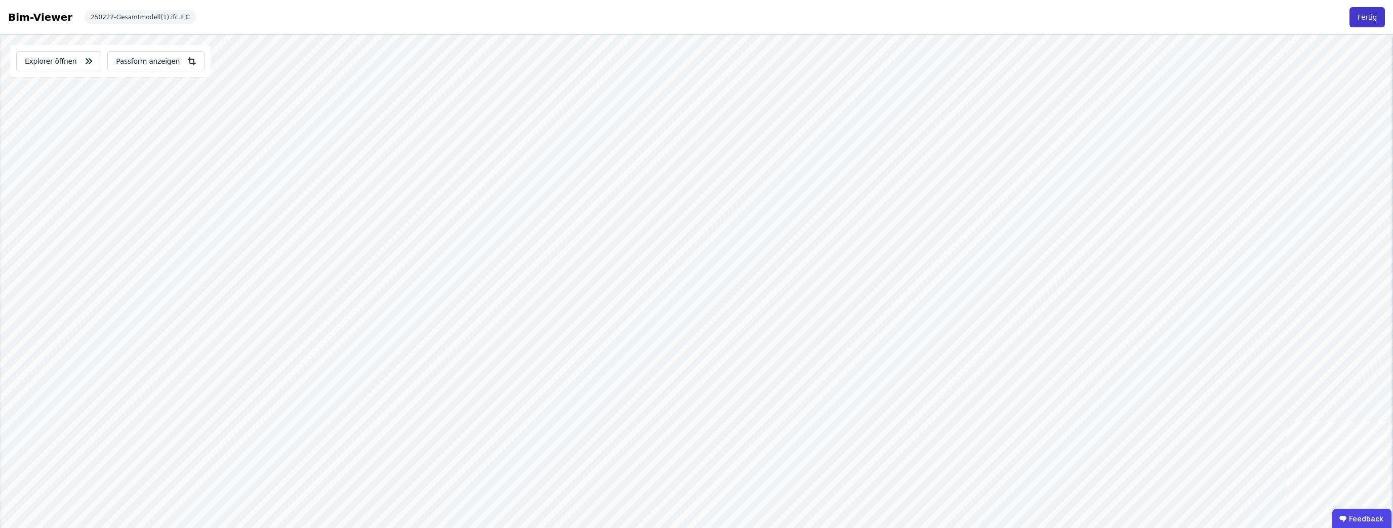
click at [771, 23] on button "Fertig" at bounding box center [1366, 17] width 35 height 20
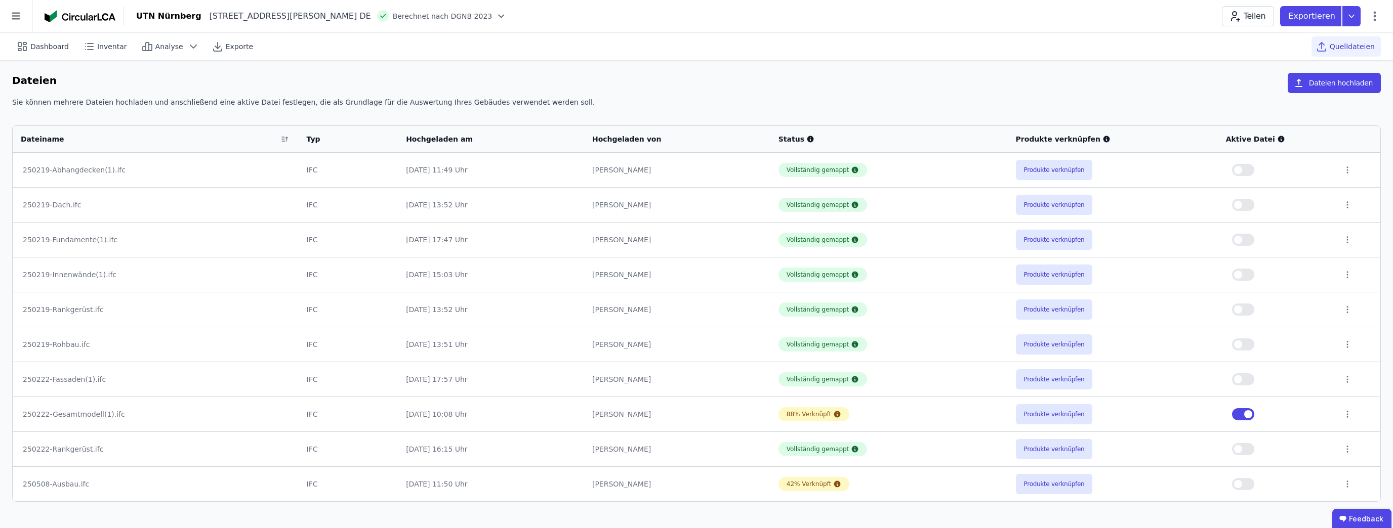
click at [771, 419] on button "button" at bounding box center [1243, 414] width 22 height 12
click at [771, 209] on button "button" at bounding box center [1243, 205] width 22 height 12
click at [771, 206] on span "button" at bounding box center [1248, 205] width 8 height 8
click at [771, 206] on button "button" at bounding box center [1243, 205] width 22 height 12
click at [771, 203] on icon at bounding box center [1347, 204] width 9 height 9
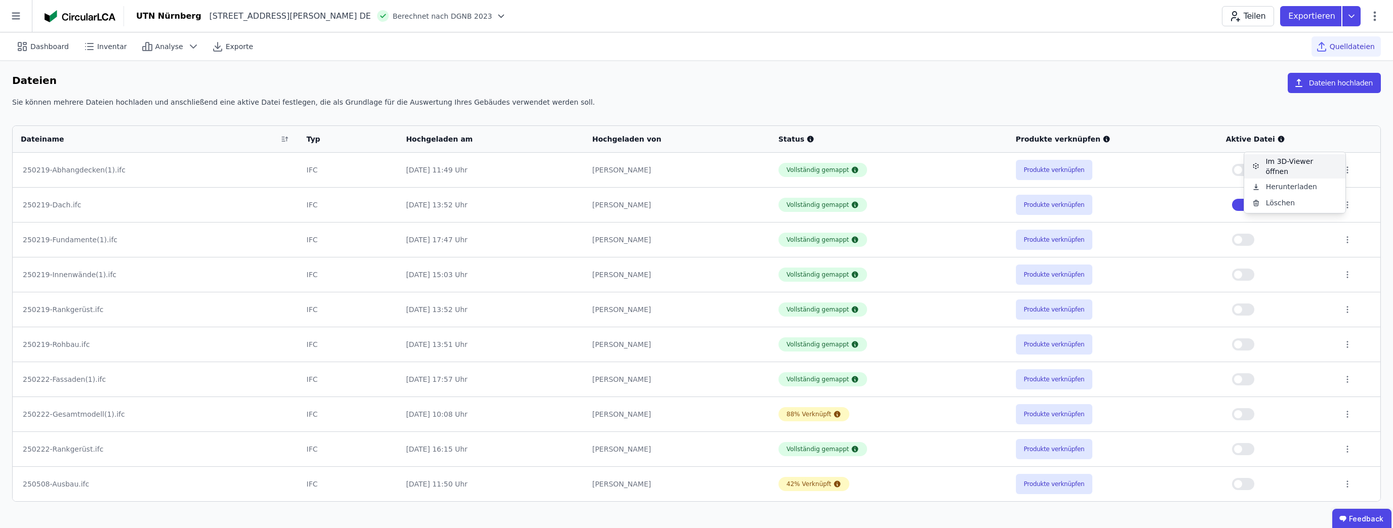
click at [771, 172] on div "Im 3D-Viewer öffnen" at bounding box center [1294, 166] width 101 height 24
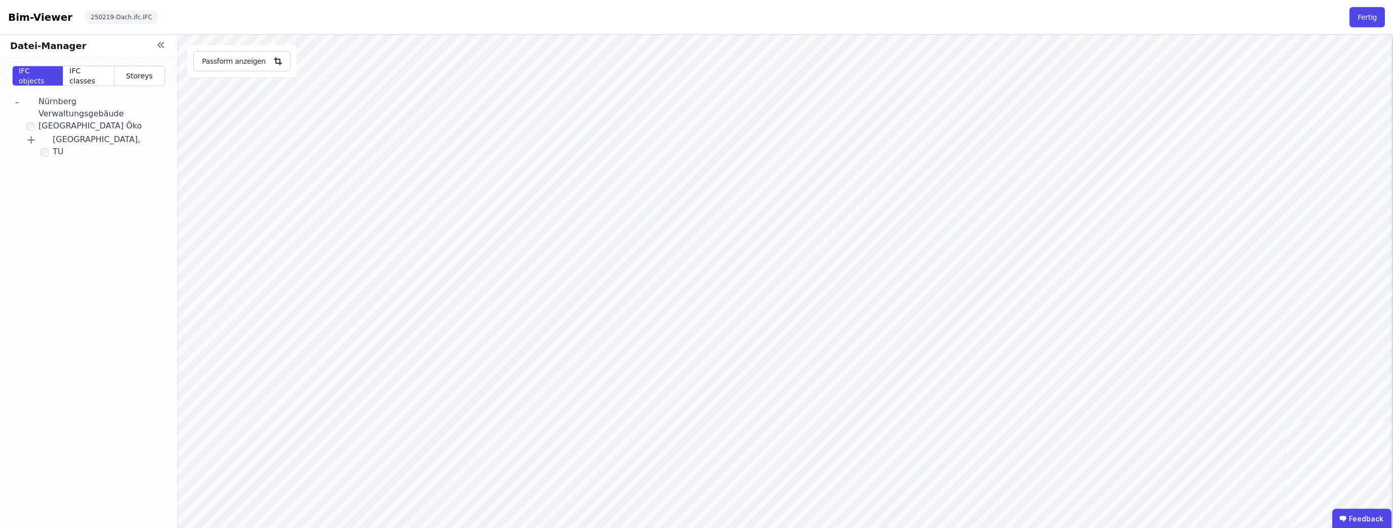
click at [153, 43] on div "Datei-Manager" at bounding box center [88, 46] width 177 height 23
click at [163, 46] on icon at bounding box center [161, 45] width 12 height 12
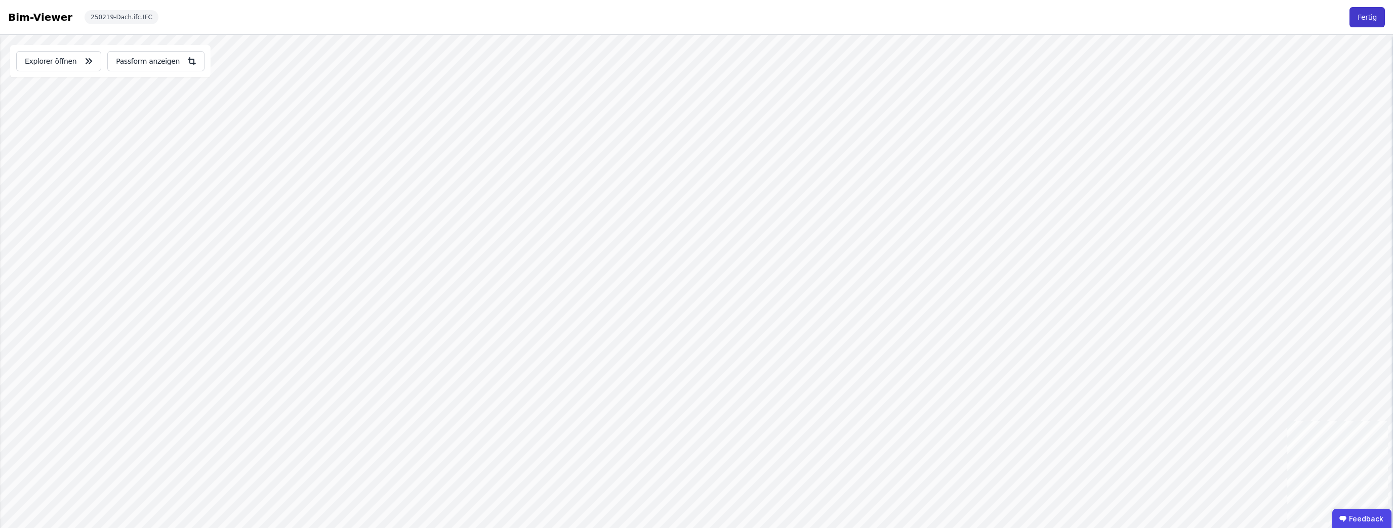
click at [771, 20] on button "Fertig" at bounding box center [1366, 17] width 35 height 20
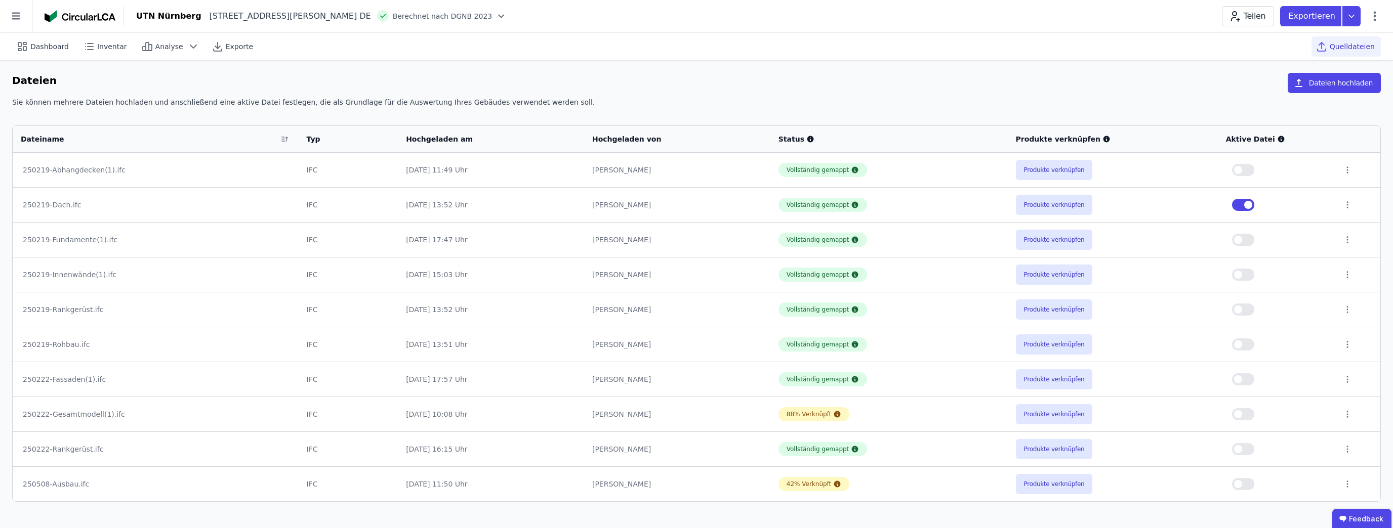
click at [771, 200] on button "button" at bounding box center [1243, 205] width 22 height 12
click at [771, 418] on button "button" at bounding box center [1243, 414] width 22 height 12
click at [771, 12] on icon at bounding box center [1351, 16] width 18 height 20
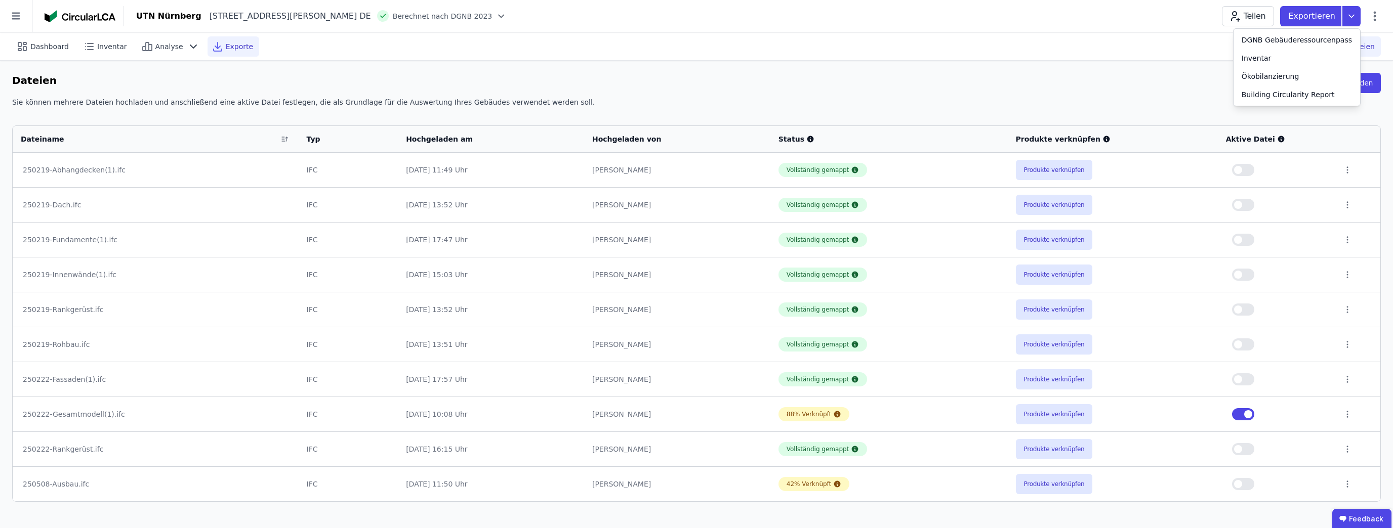
click at [227, 49] on span "Exporte" at bounding box center [239, 47] width 27 height 10
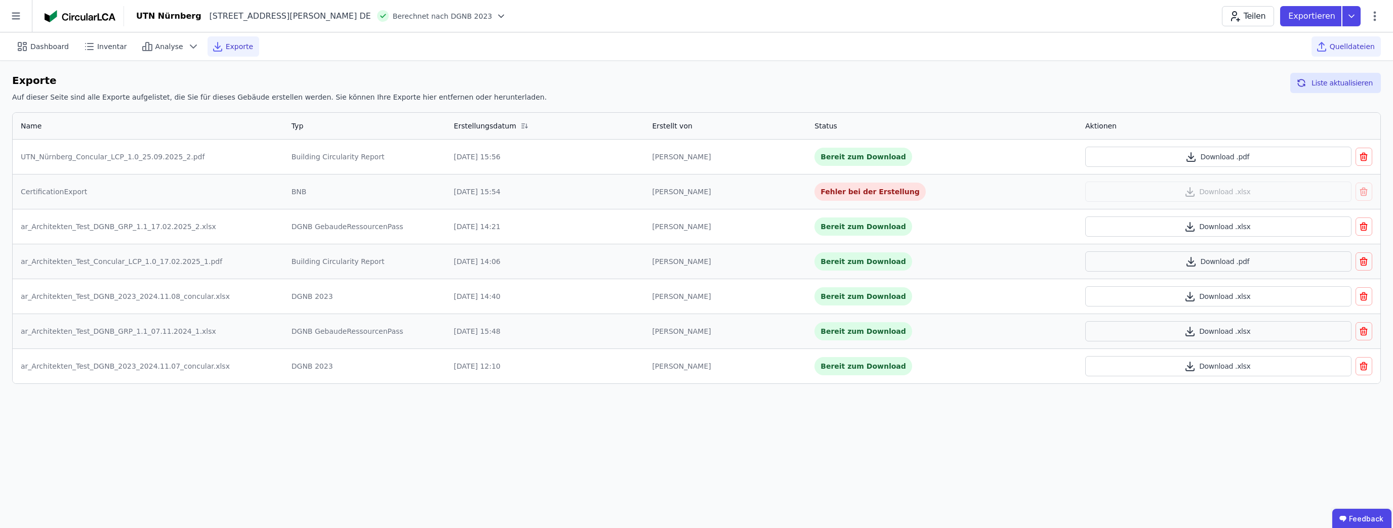
click at [771, 43] on span "Quelldateien" at bounding box center [1352, 47] width 45 height 10
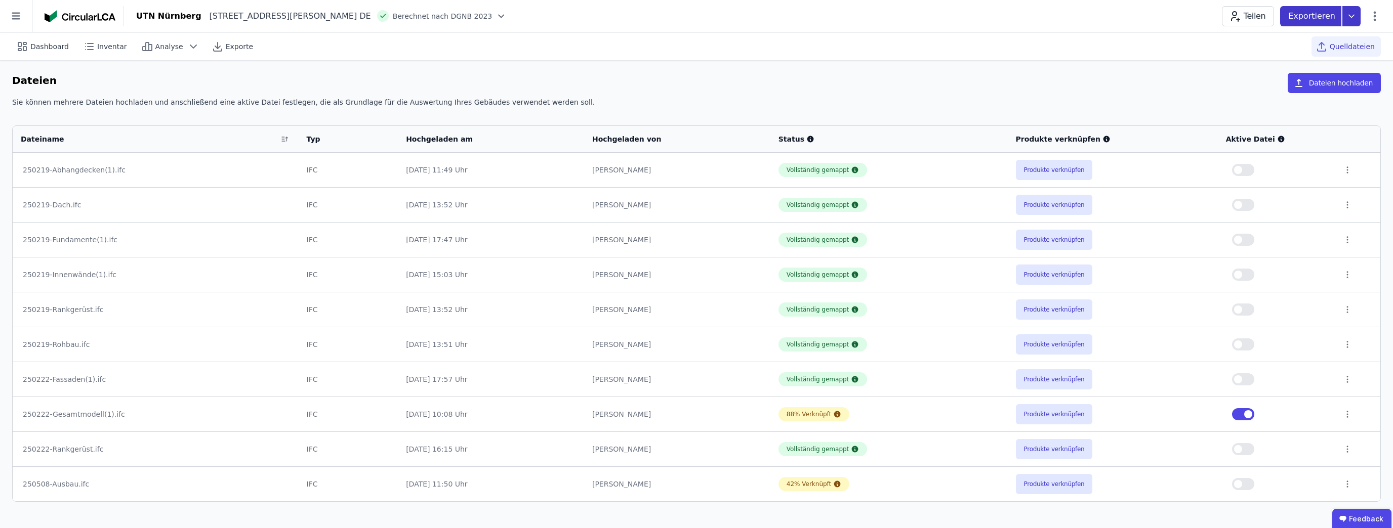
click at [771, 15] on icon at bounding box center [1351, 16] width 5 height 3
click at [771, 45] on div "DGNB Gebäuderessourcenpass" at bounding box center [1296, 40] width 127 height 18
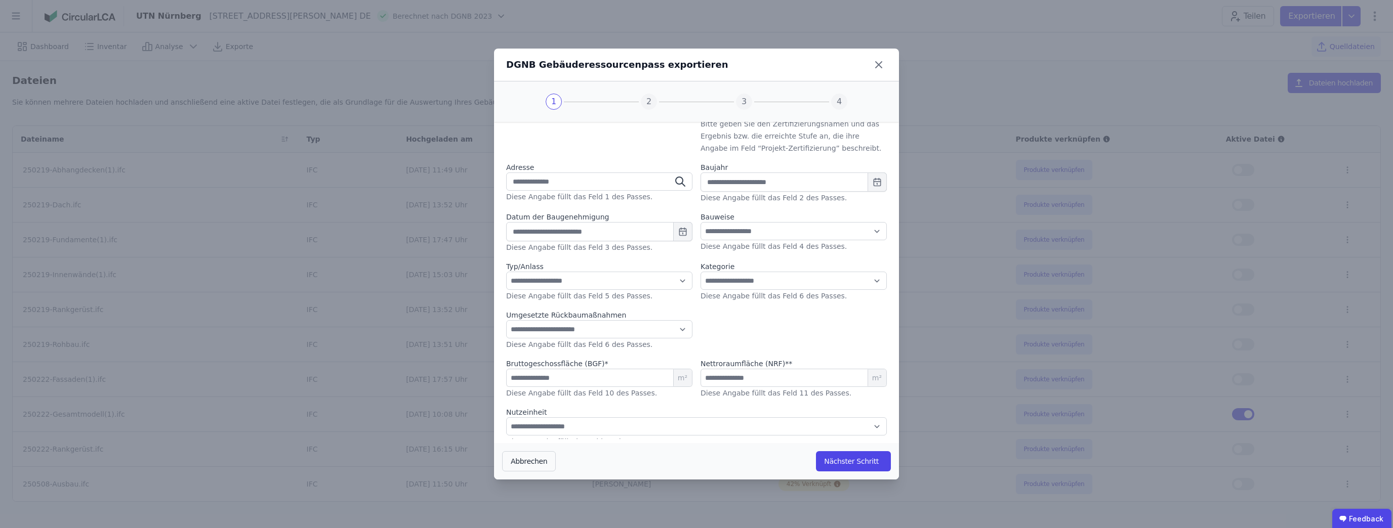
scroll to position [63, 0]
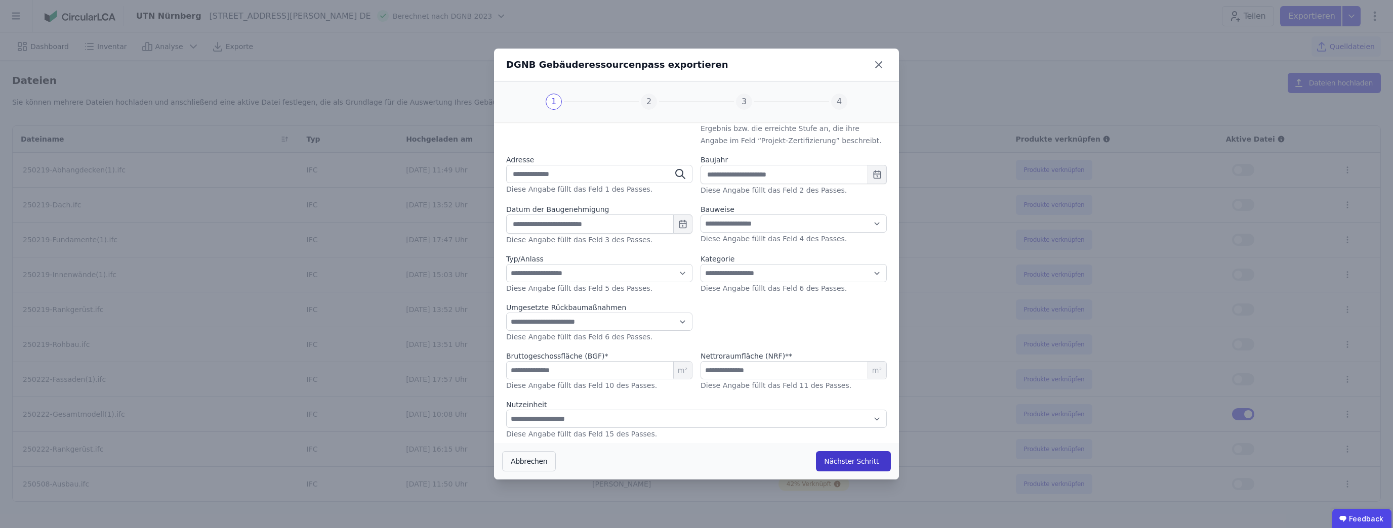
click at [771, 431] on button "Nächster Schritt" at bounding box center [853, 461] width 75 height 20
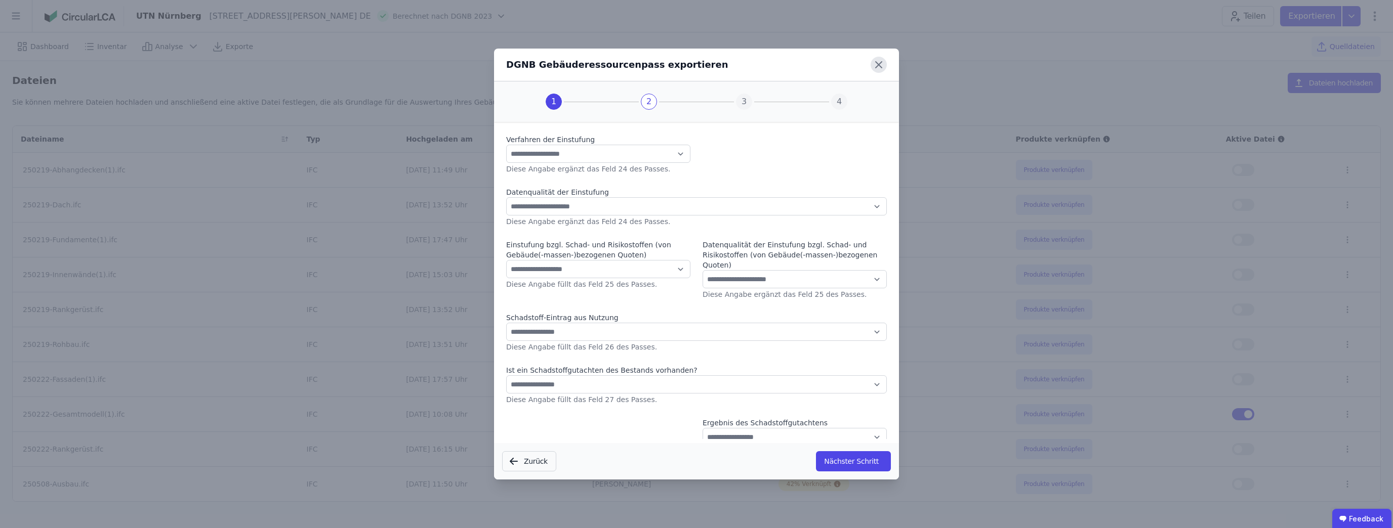
click at [771, 69] on icon at bounding box center [879, 65] width 16 height 16
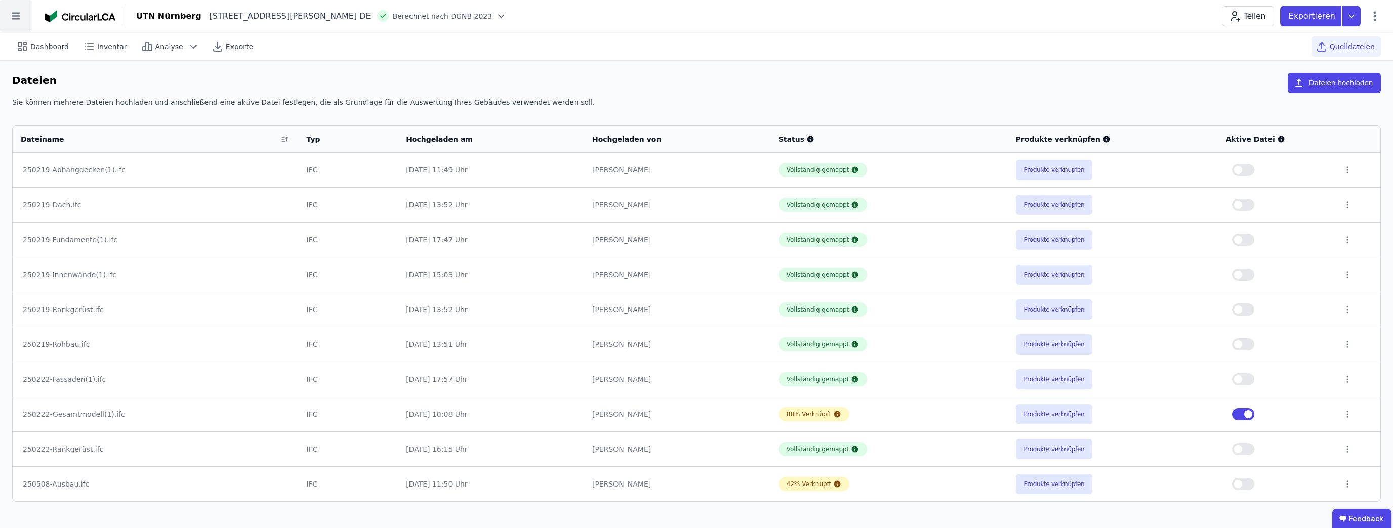
click at [7, 18] on icon at bounding box center [16, 16] width 32 height 32
